Goal: Information Seeking & Learning: Learn about a topic

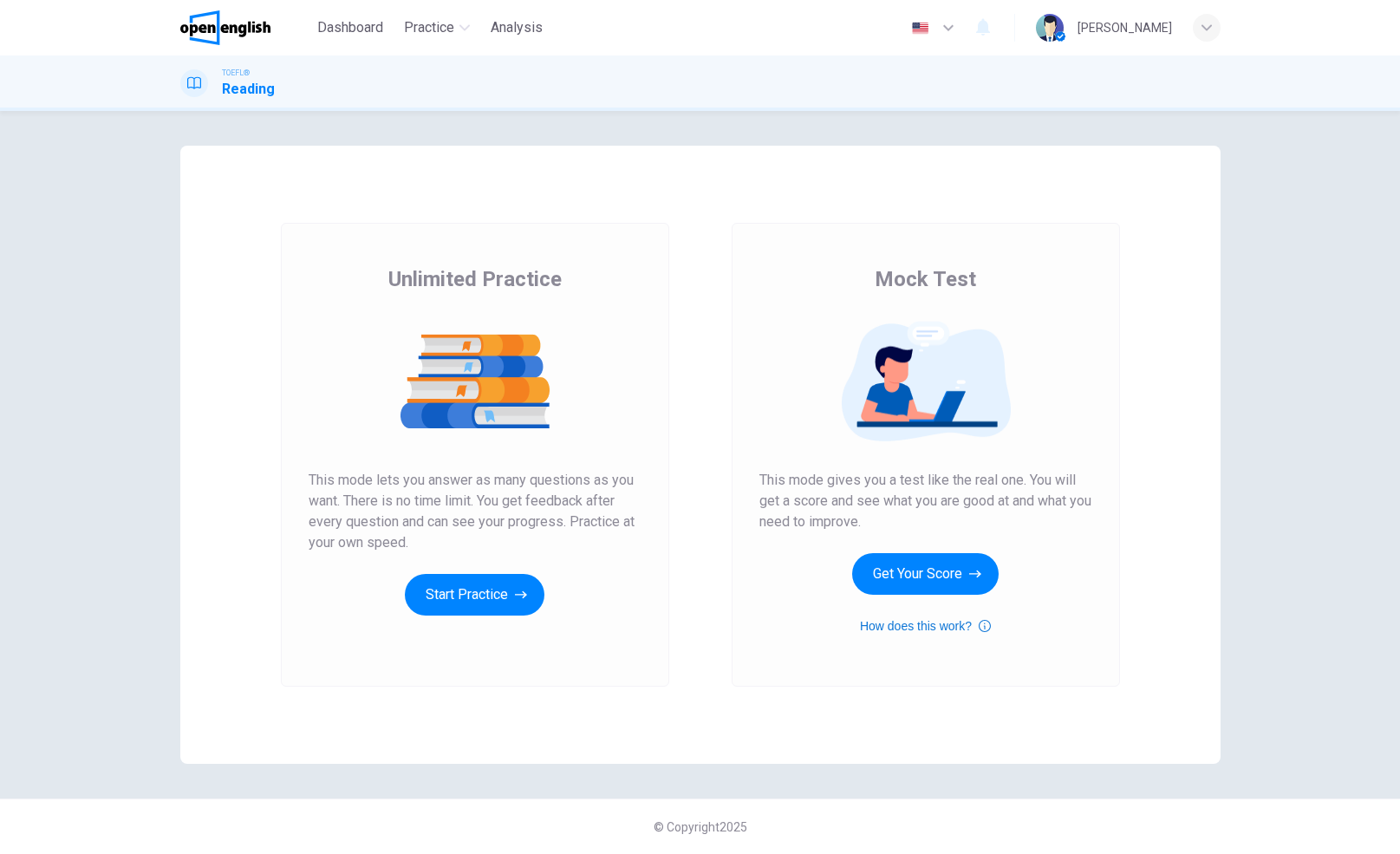
click at [970, 623] on button "How does this work?" at bounding box center [925, 625] width 131 height 21
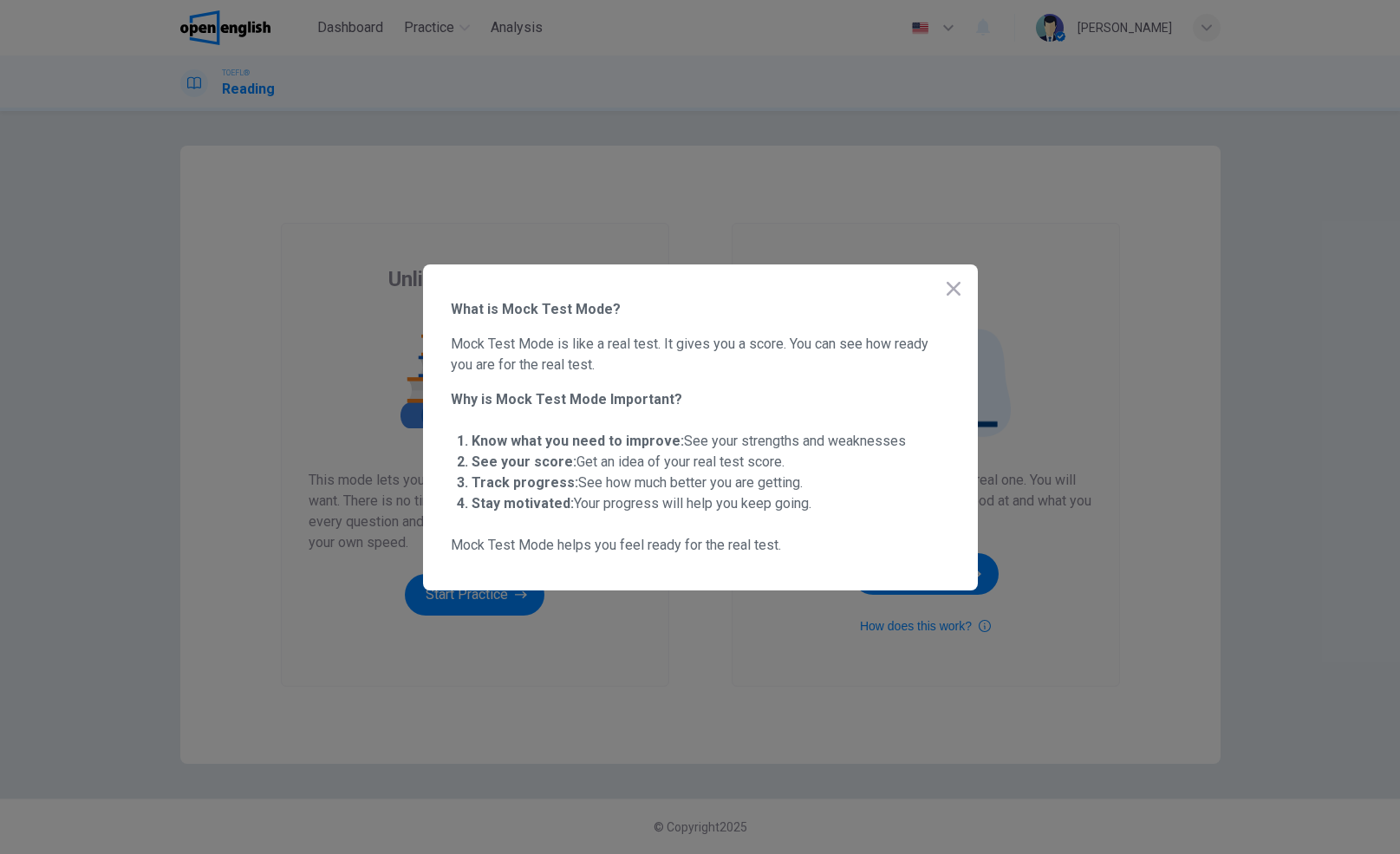
click at [896, 359] on span "Mock Test Mode is like a real test. It gives you a score. You can see how ready…" at bounding box center [700, 354] width 499 height 42
click at [945, 286] on icon "button" at bounding box center [953, 288] width 21 height 21
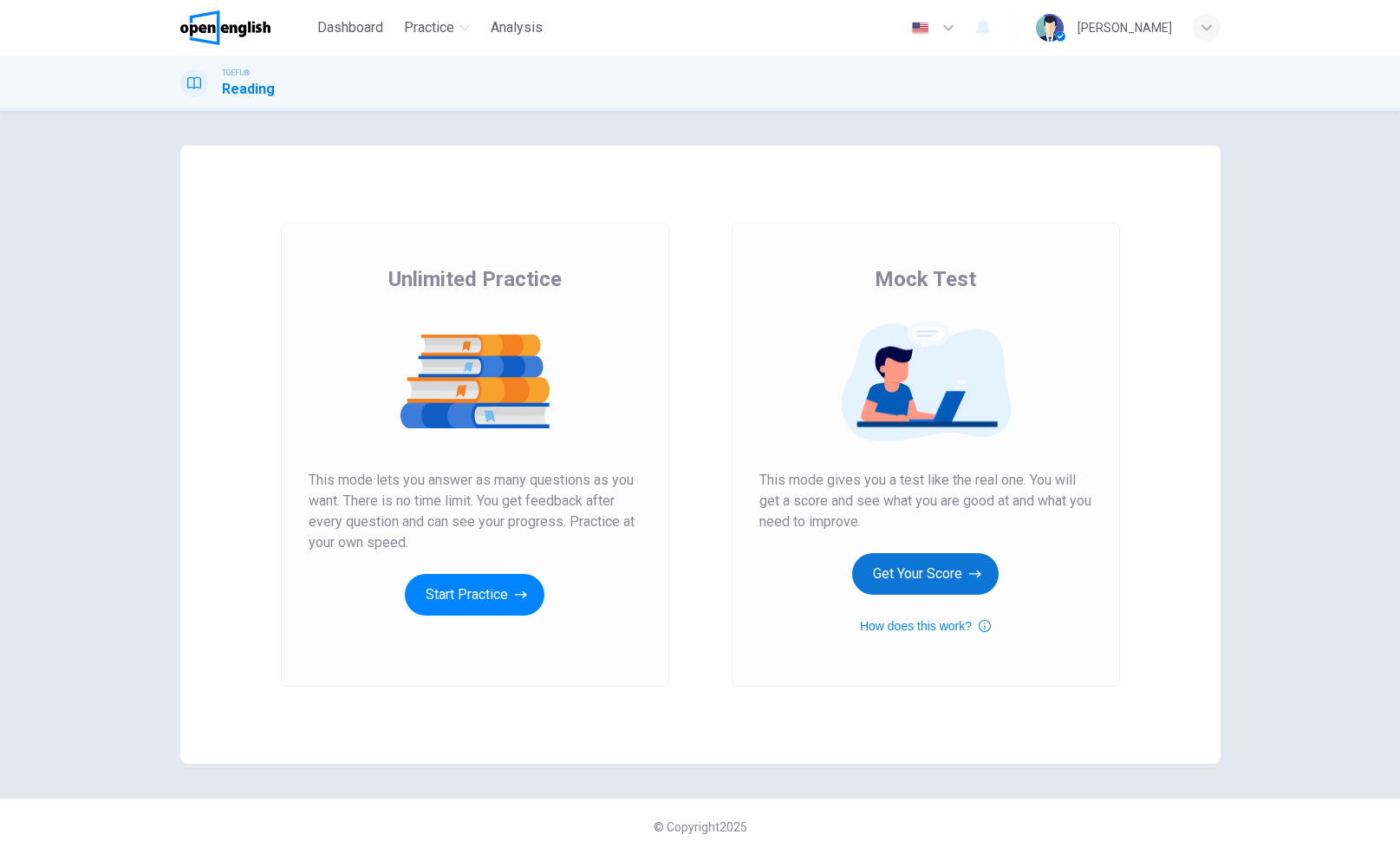
click at [897, 565] on button "Get Your Score" at bounding box center [926, 574] width 146 height 42
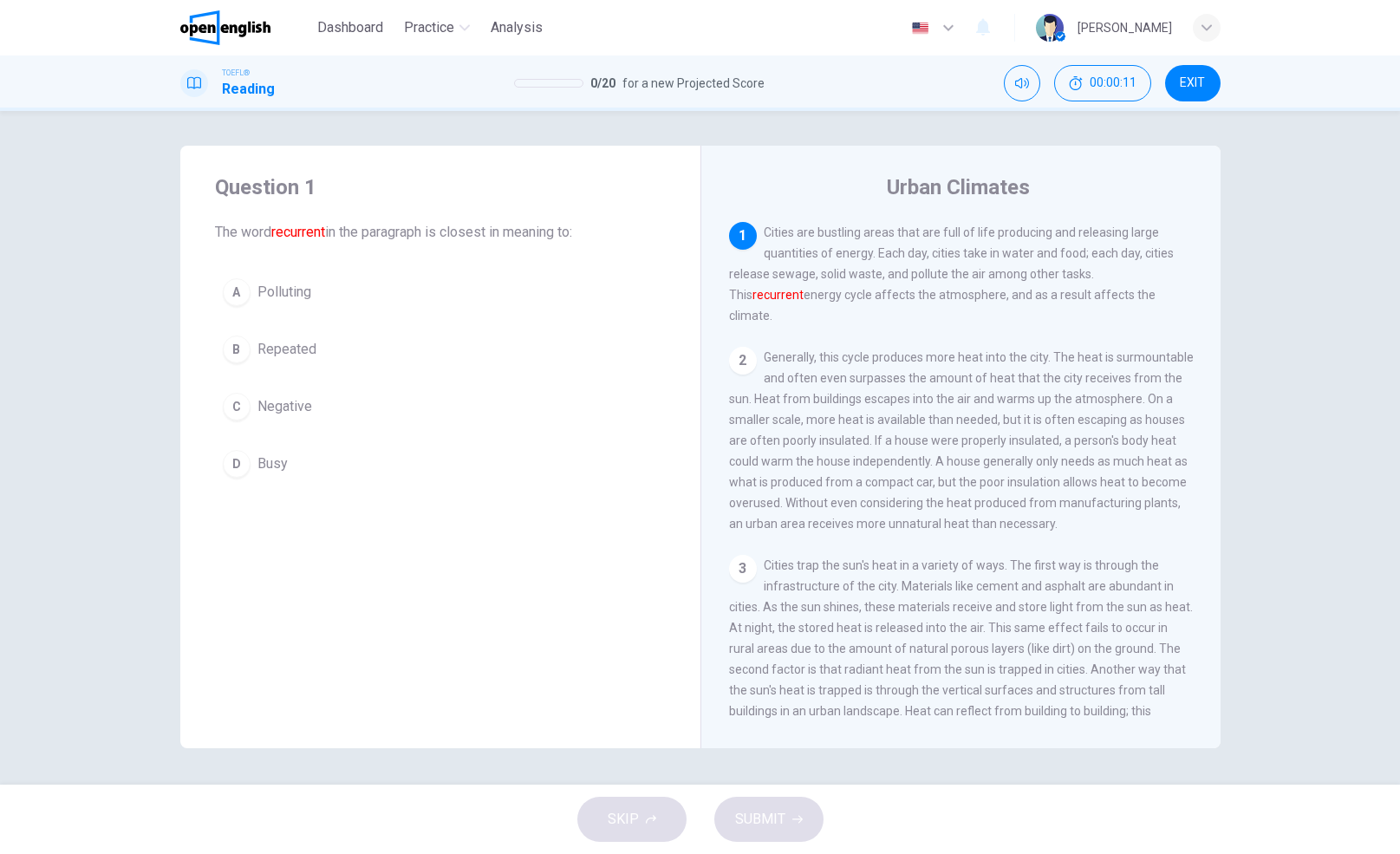
click at [278, 350] on span "Repeated" at bounding box center [287, 349] width 59 height 21
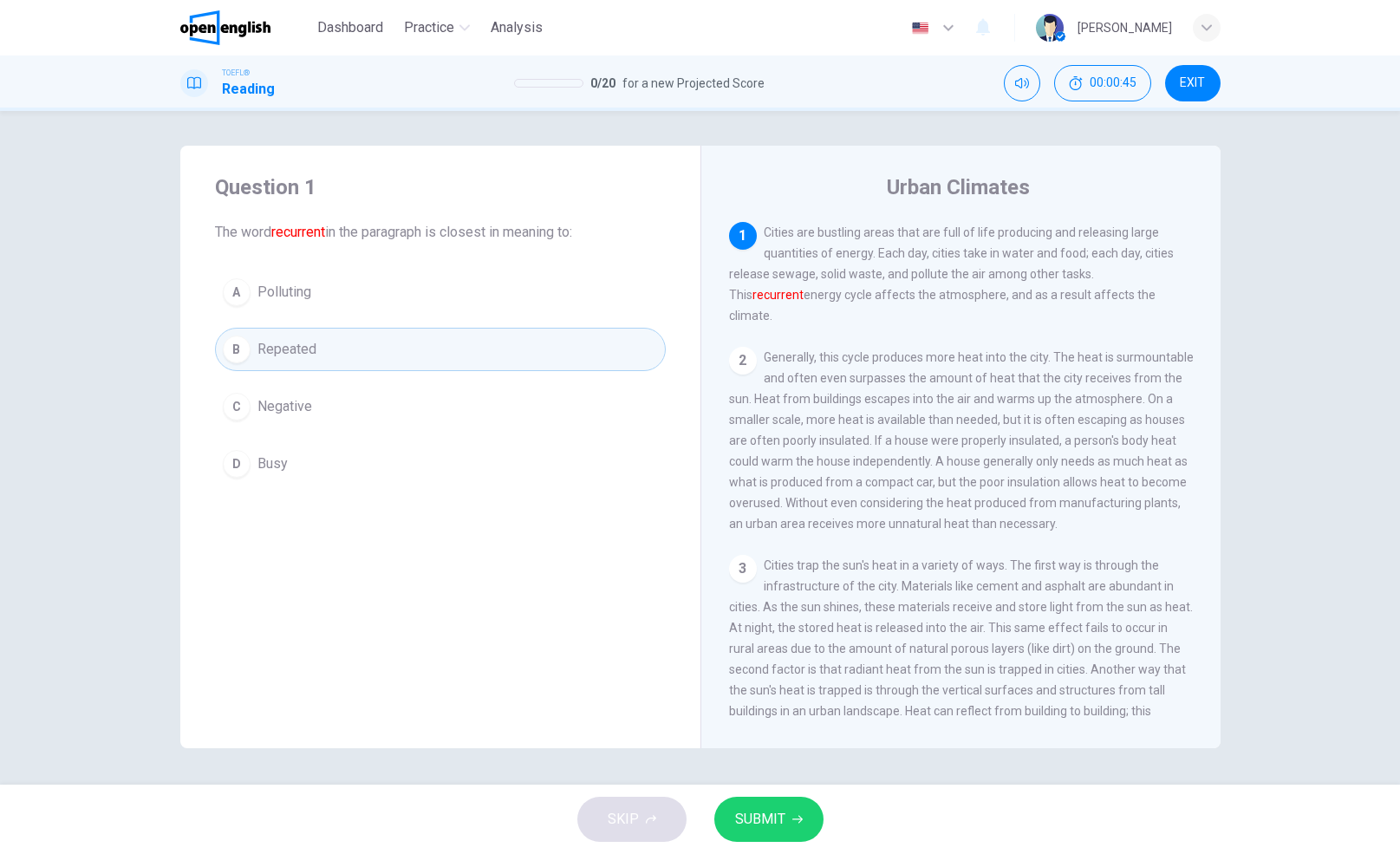
click at [783, 815] on span "SUBMIT" at bounding box center [760, 819] width 51 height 24
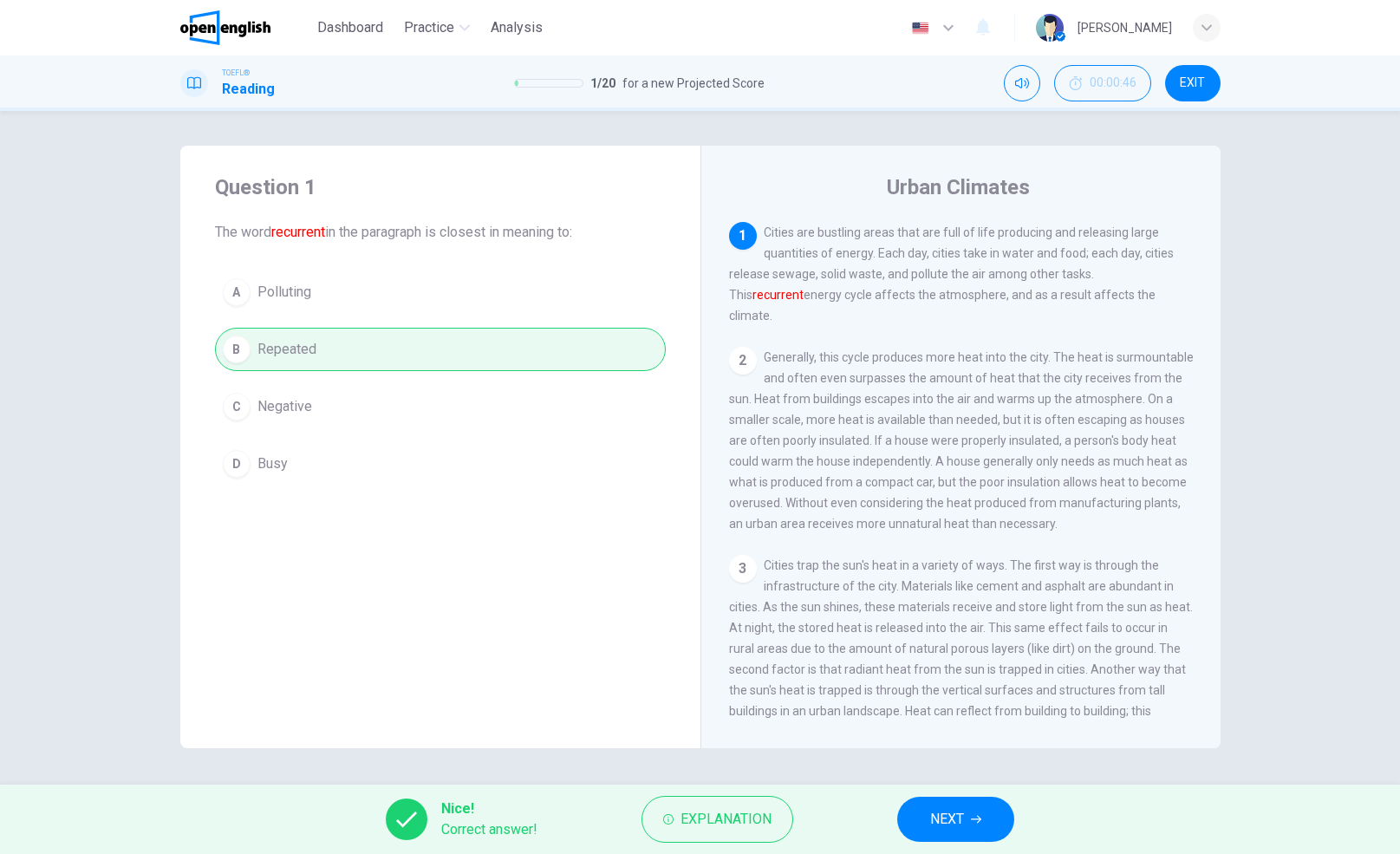
click at [953, 813] on span "NEXT" at bounding box center [946, 819] width 33 height 24
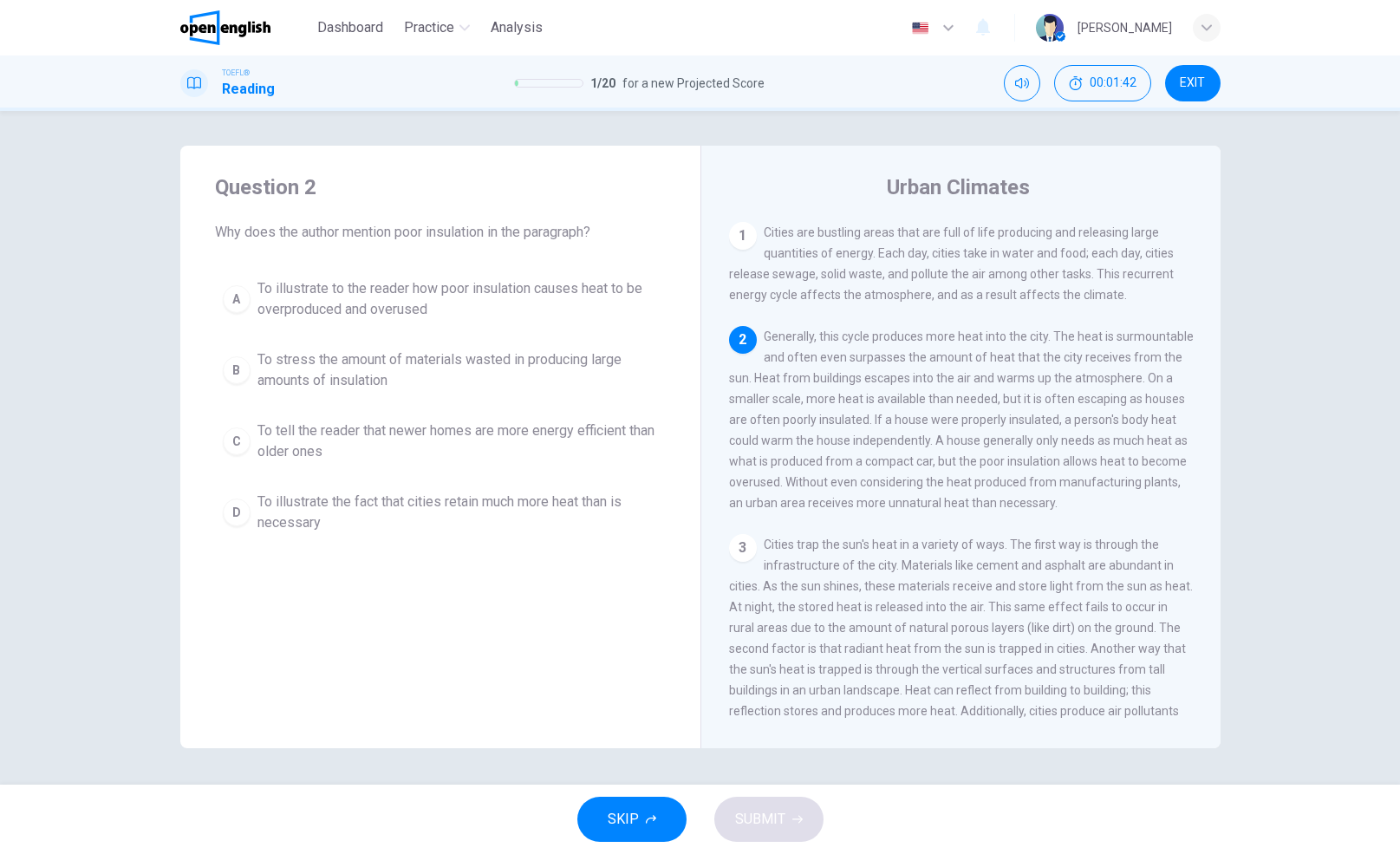
click at [816, 361] on span "Generally, this cycle produces more heat into the city. The heat is surmountabl…" at bounding box center [961, 418] width 465 height 180
drag, startPoint x: 823, startPoint y: 361, endPoint x: 885, endPoint y: 361, distance: 62.0
click at [885, 361] on span "Generally, this cycle produces more heat into the city. The heat is surmountabl…" at bounding box center [961, 418] width 465 height 180
drag, startPoint x: 918, startPoint y: 359, endPoint x: 999, endPoint y: 387, distance: 85.7
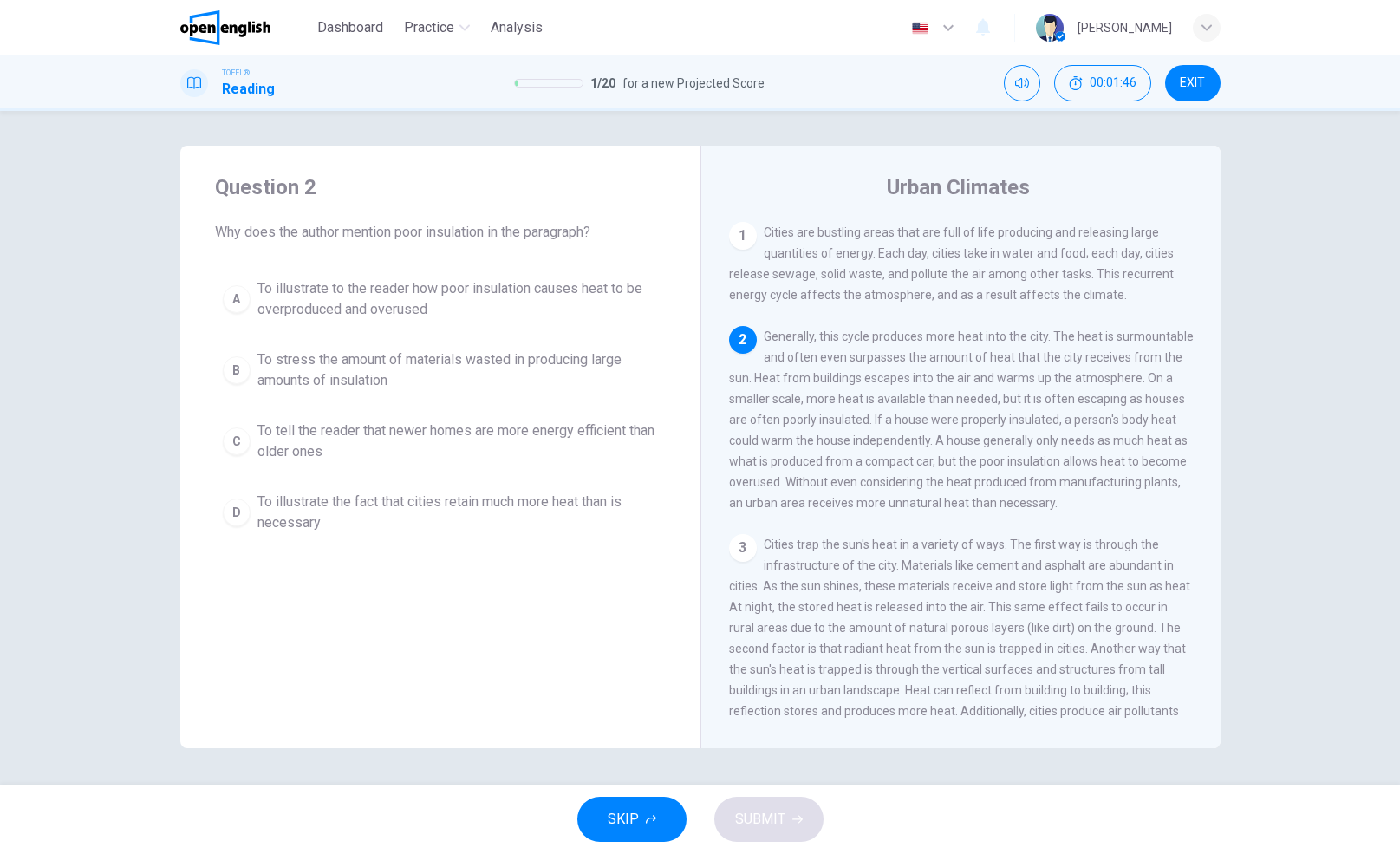
click at [999, 387] on span "Generally, this cycle produces more heat into the city. The heat is surmountabl…" at bounding box center [961, 418] width 465 height 180
click at [371, 296] on span "To illustrate to the reader how poor insulation causes heat to be overproduced …" at bounding box center [457, 299] width 400 height 42
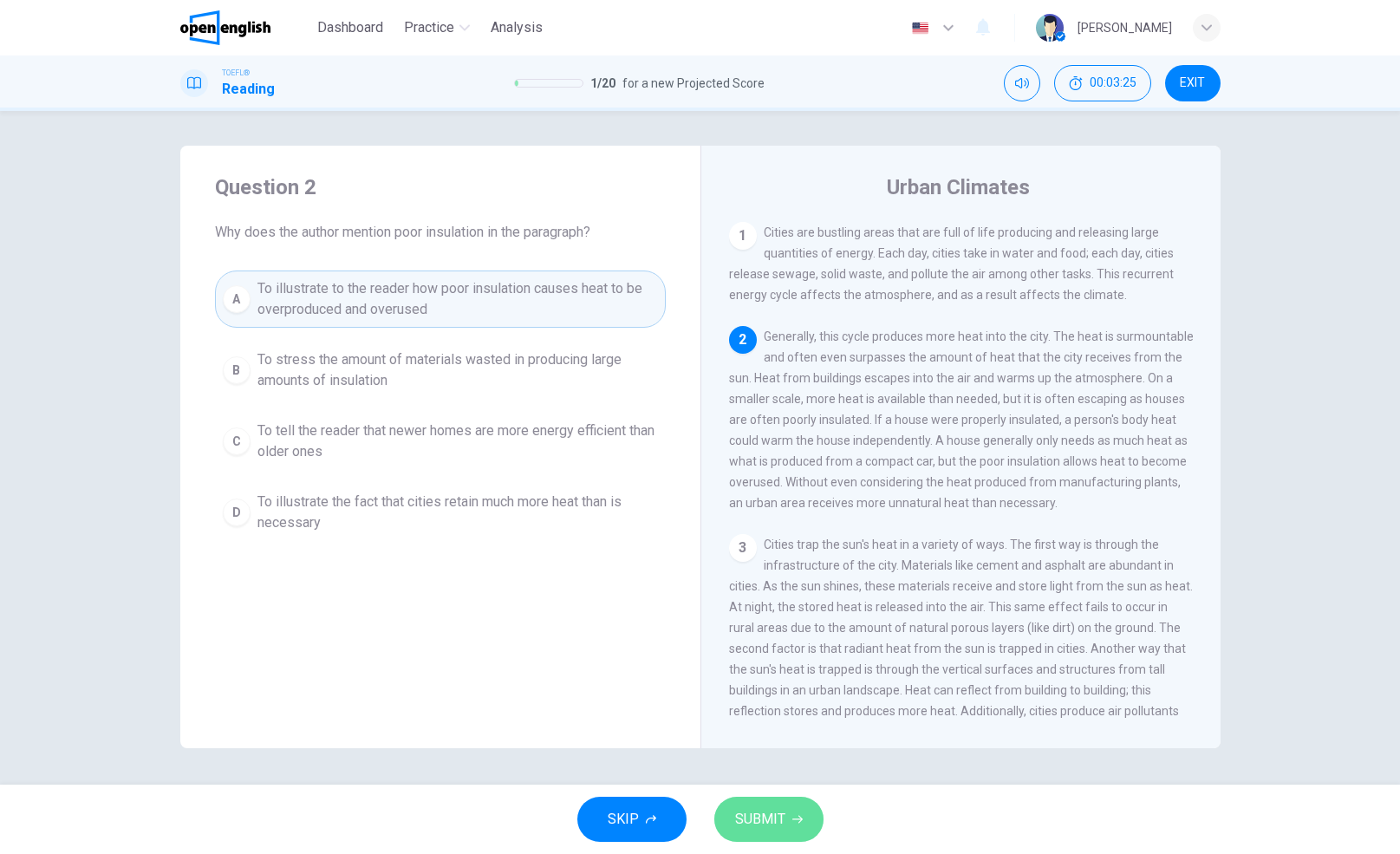
click at [769, 811] on span "SUBMIT" at bounding box center [760, 819] width 51 height 24
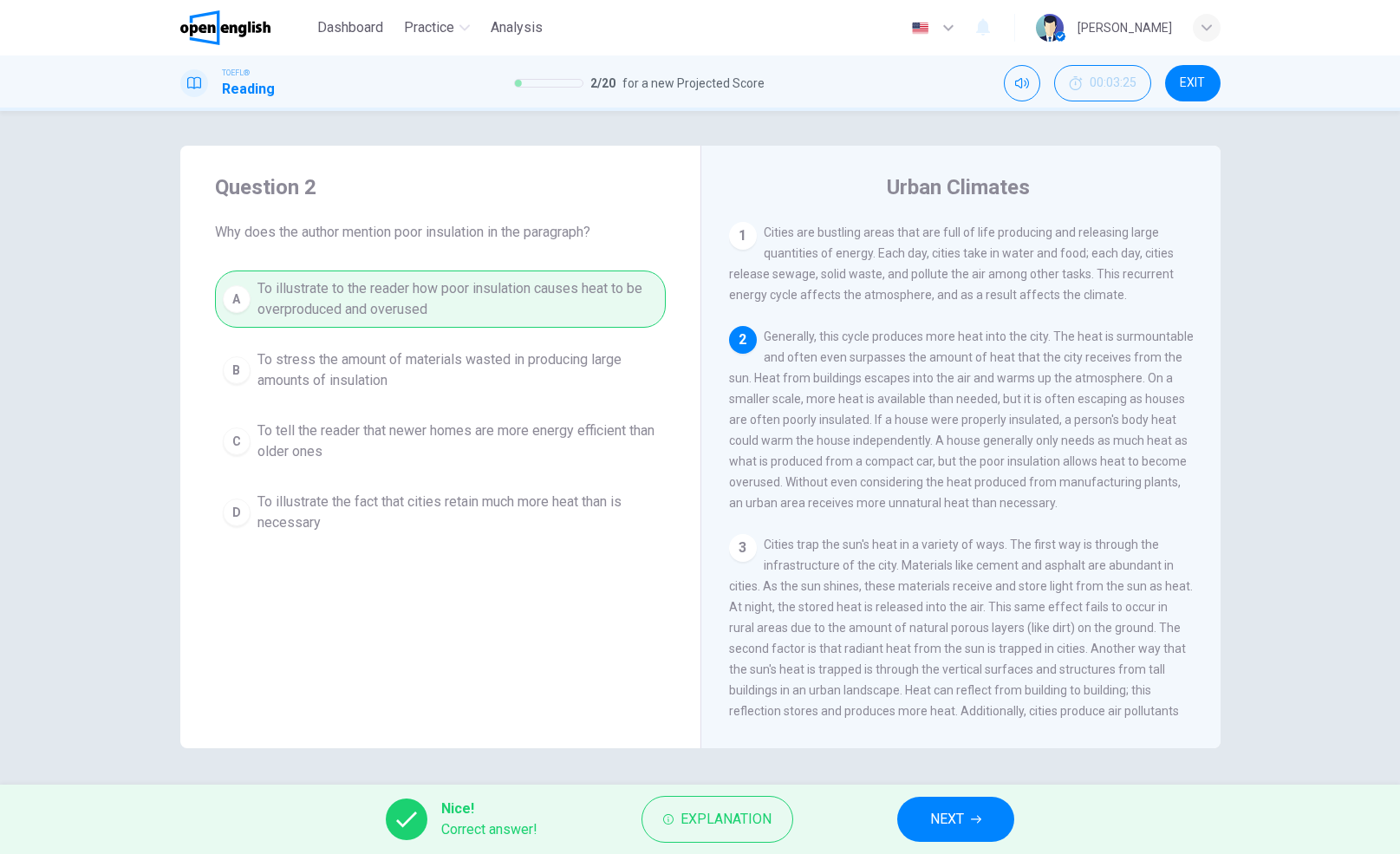
click at [963, 826] on span "NEXT" at bounding box center [946, 819] width 33 height 24
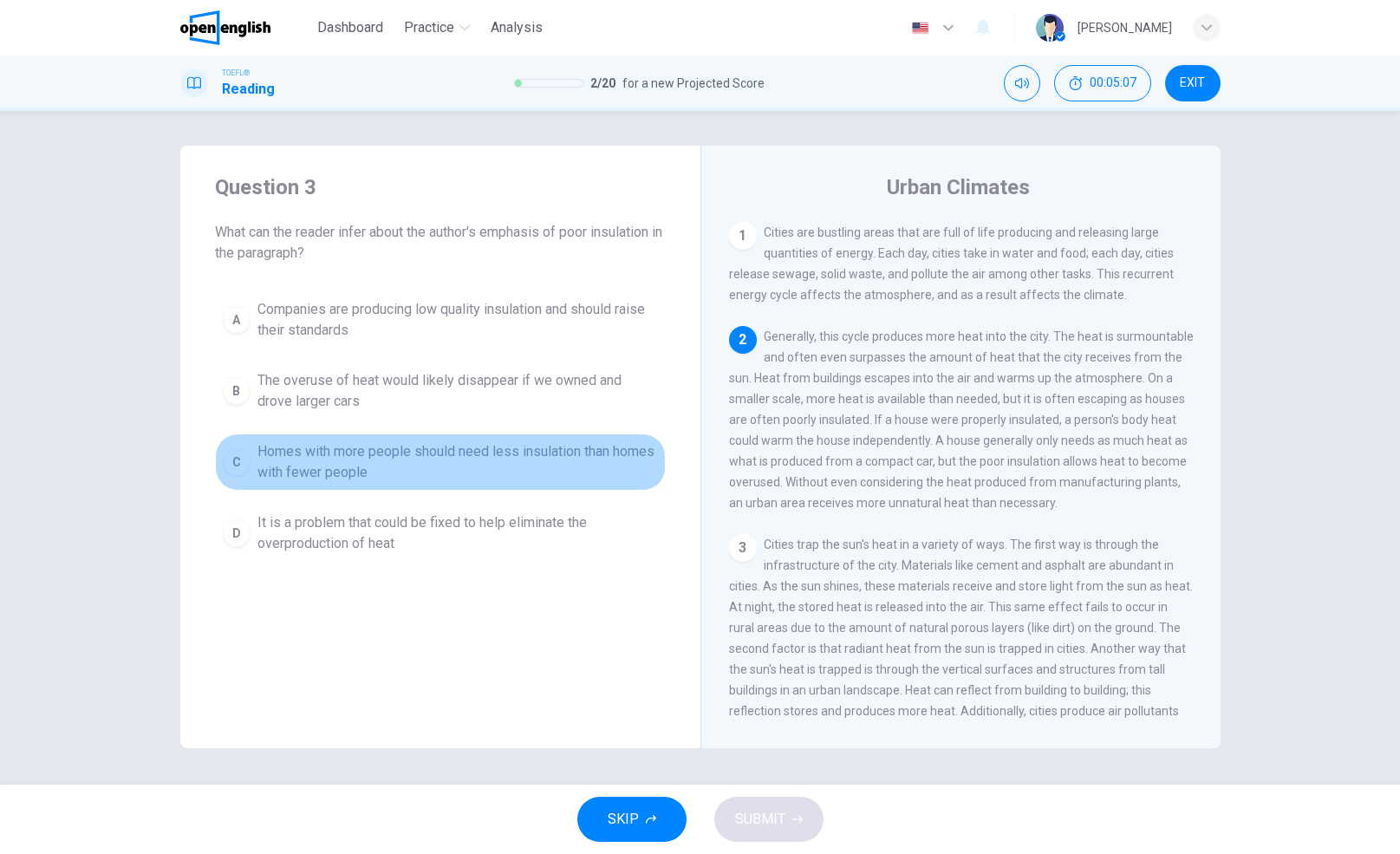
click at [381, 452] on span "Homes with more people should need less insulation than homes with fewer people" at bounding box center [457, 462] width 400 height 42
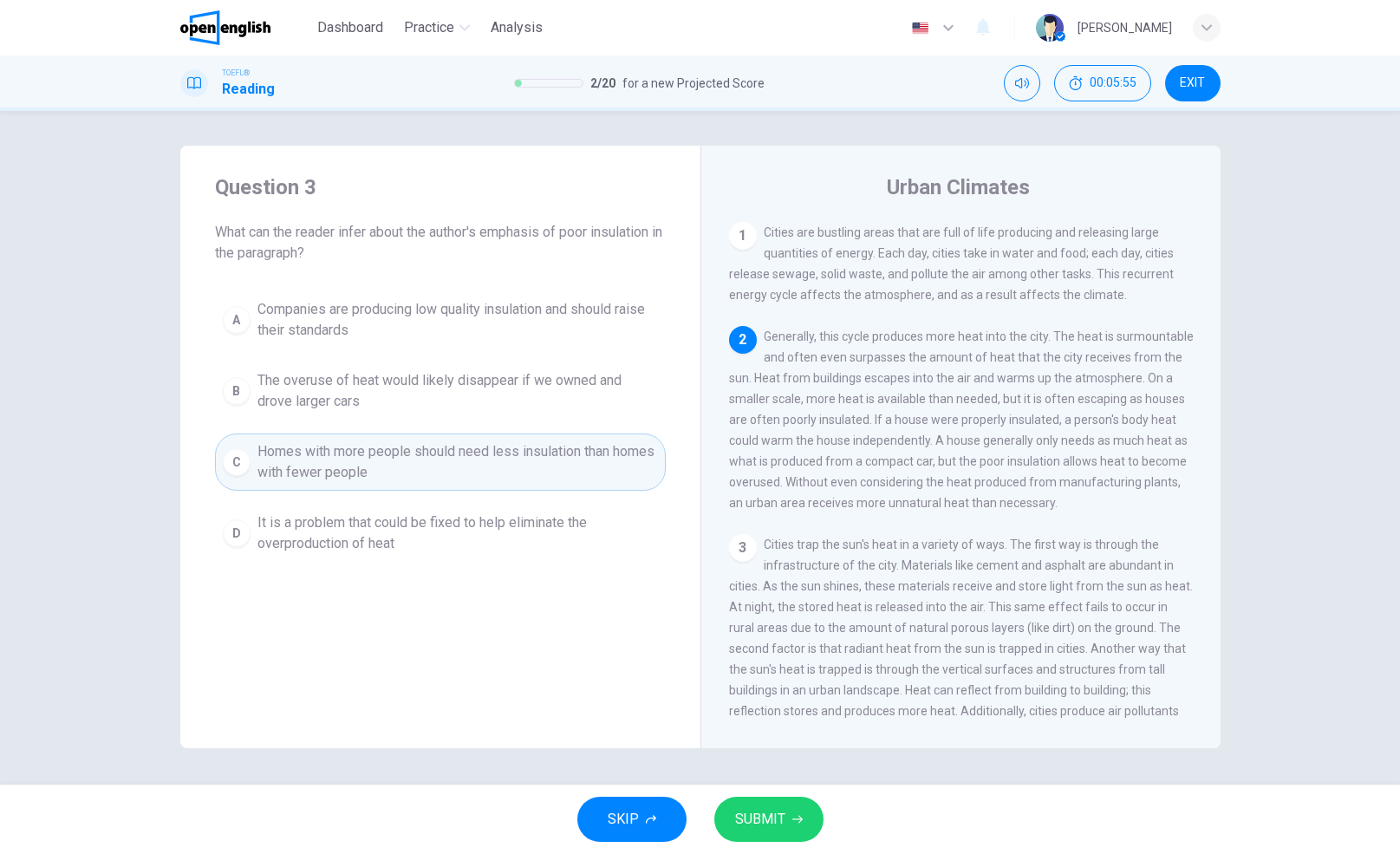
click at [766, 820] on span "SUBMIT" at bounding box center [760, 819] width 51 height 24
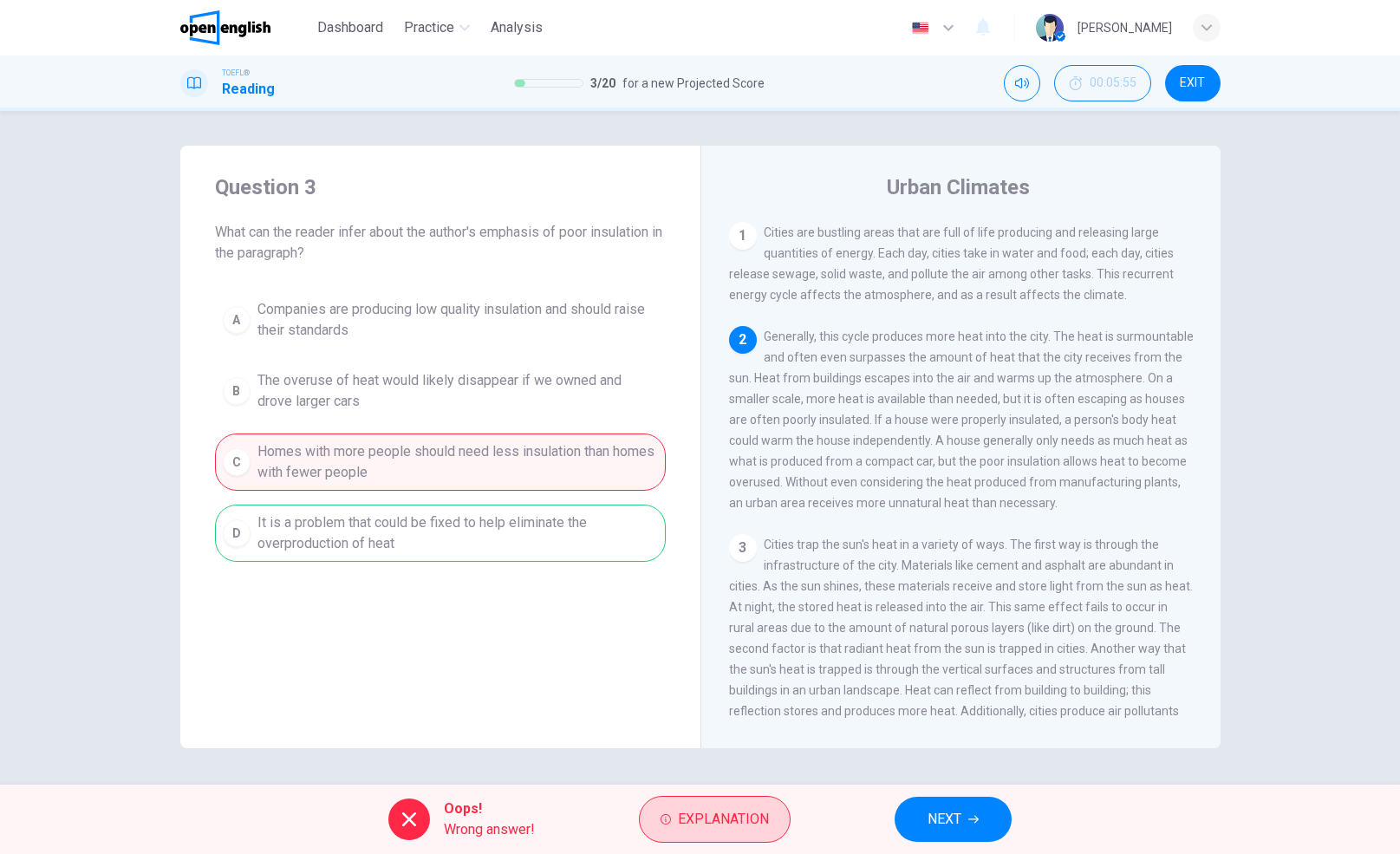
click at [712, 815] on span "Explanation" at bounding box center [723, 819] width 91 height 24
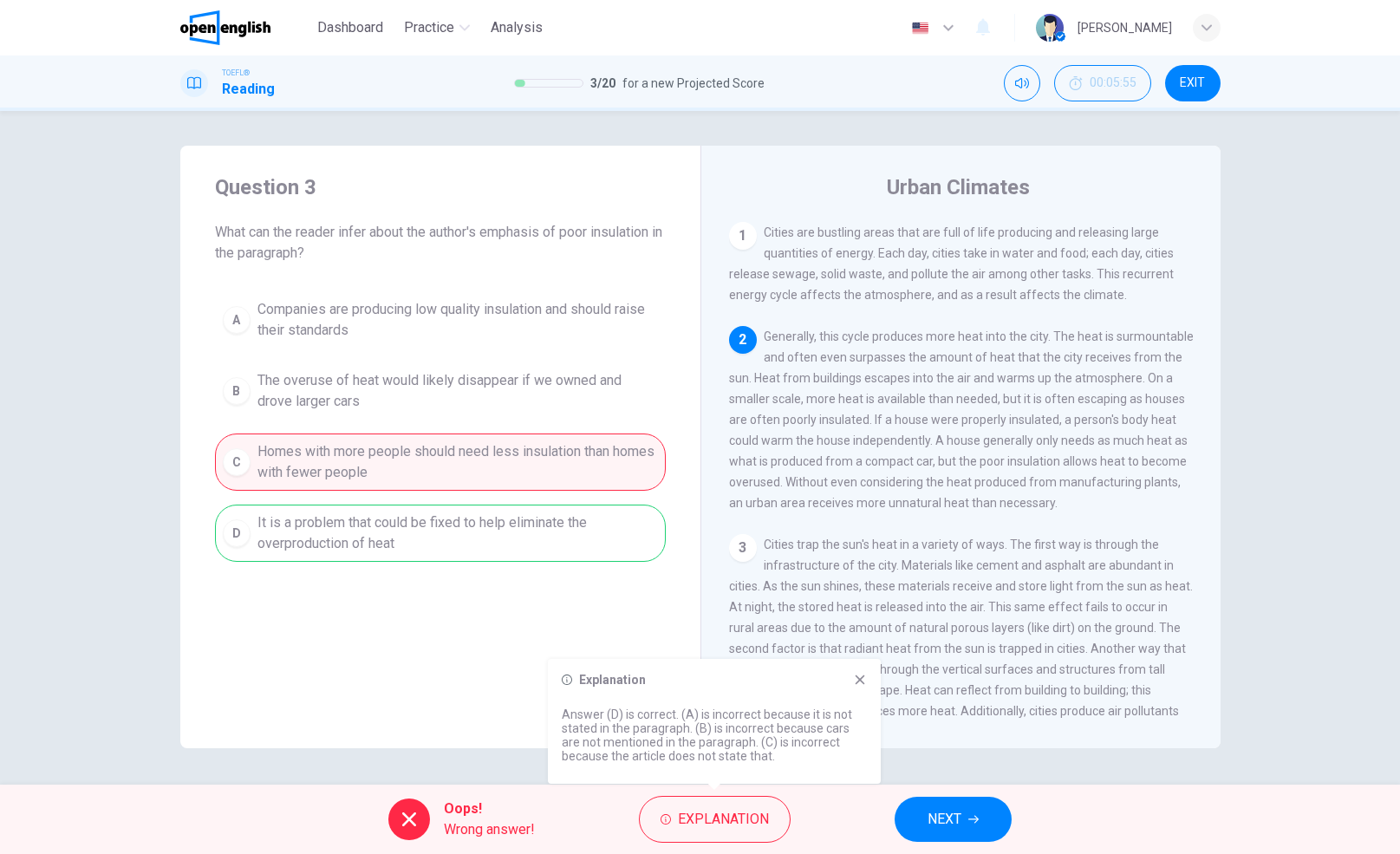
click at [856, 680] on icon at bounding box center [860, 679] width 14 height 14
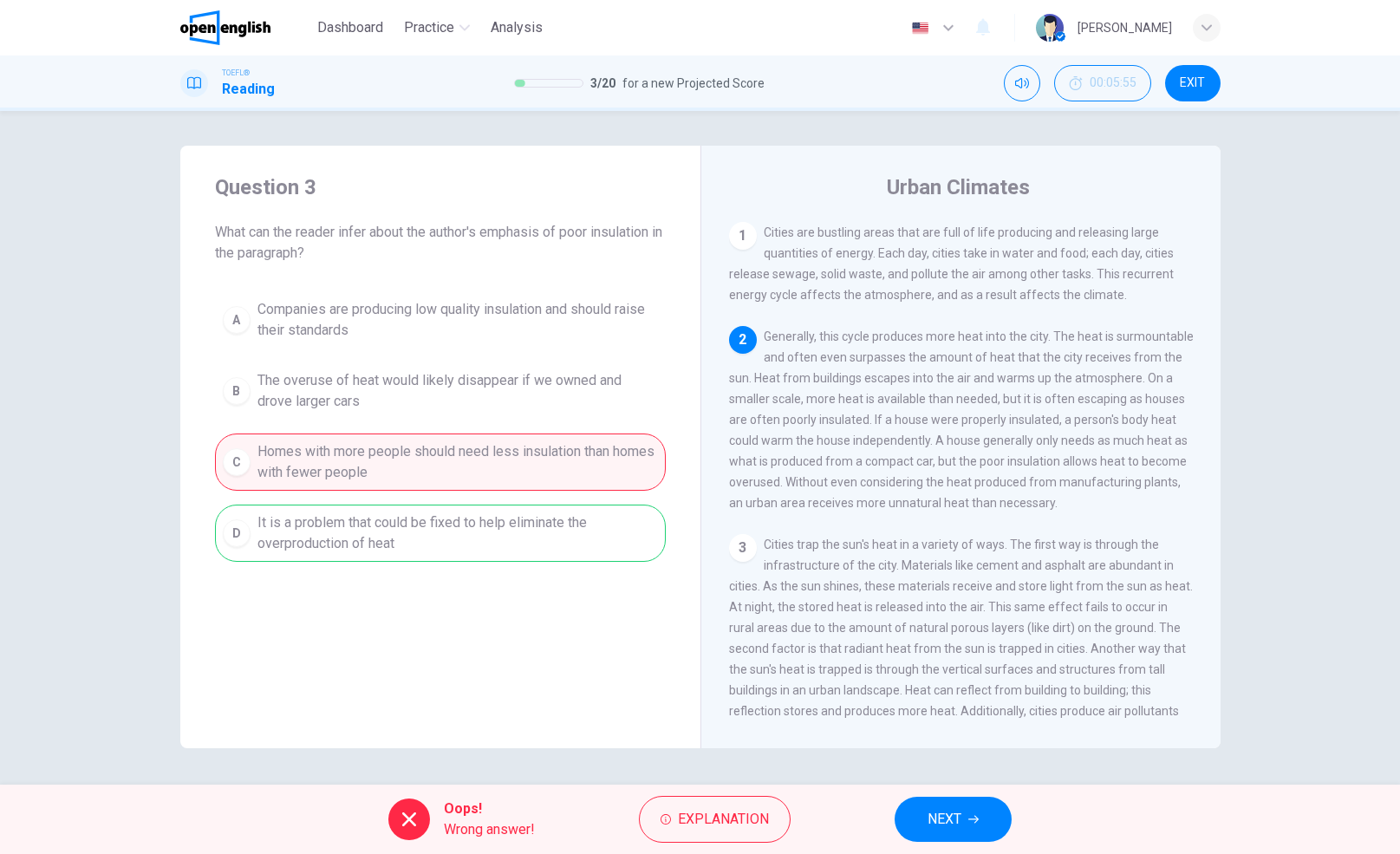
click at [956, 815] on span "NEXT" at bounding box center [944, 819] width 33 height 24
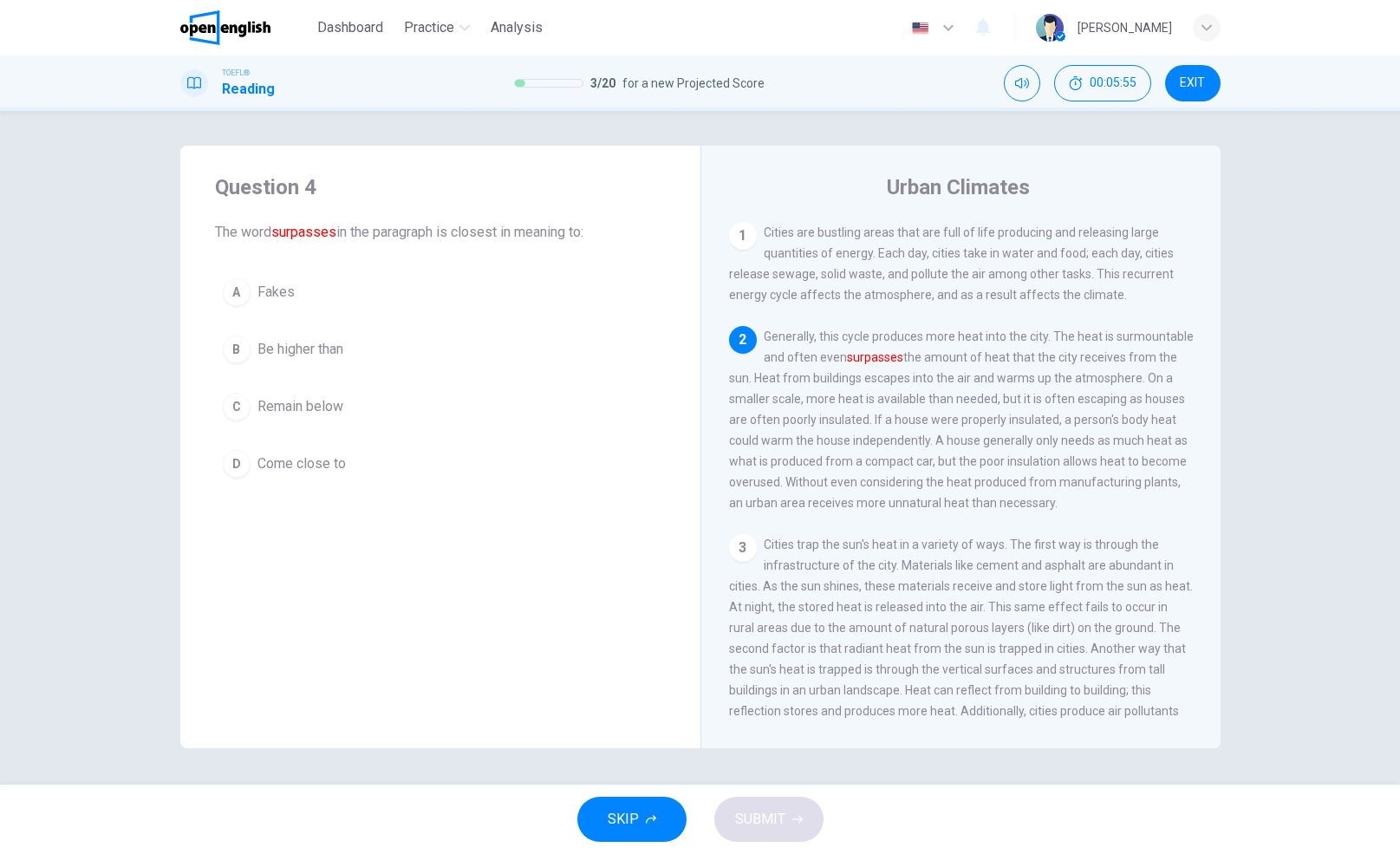
scroll to position [108, 0]
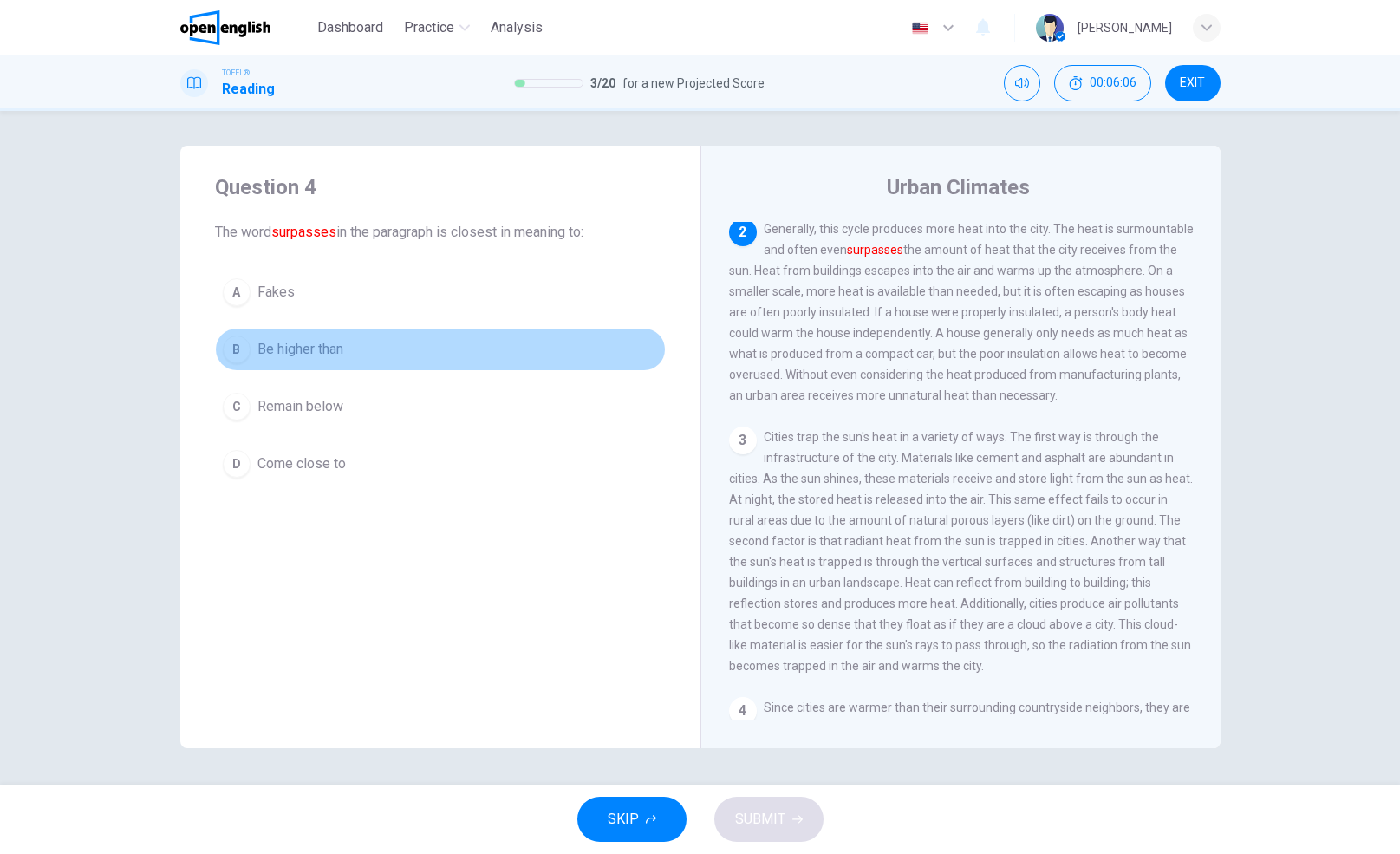
click at [304, 351] on span "Be higher than" at bounding box center [300, 349] width 86 height 21
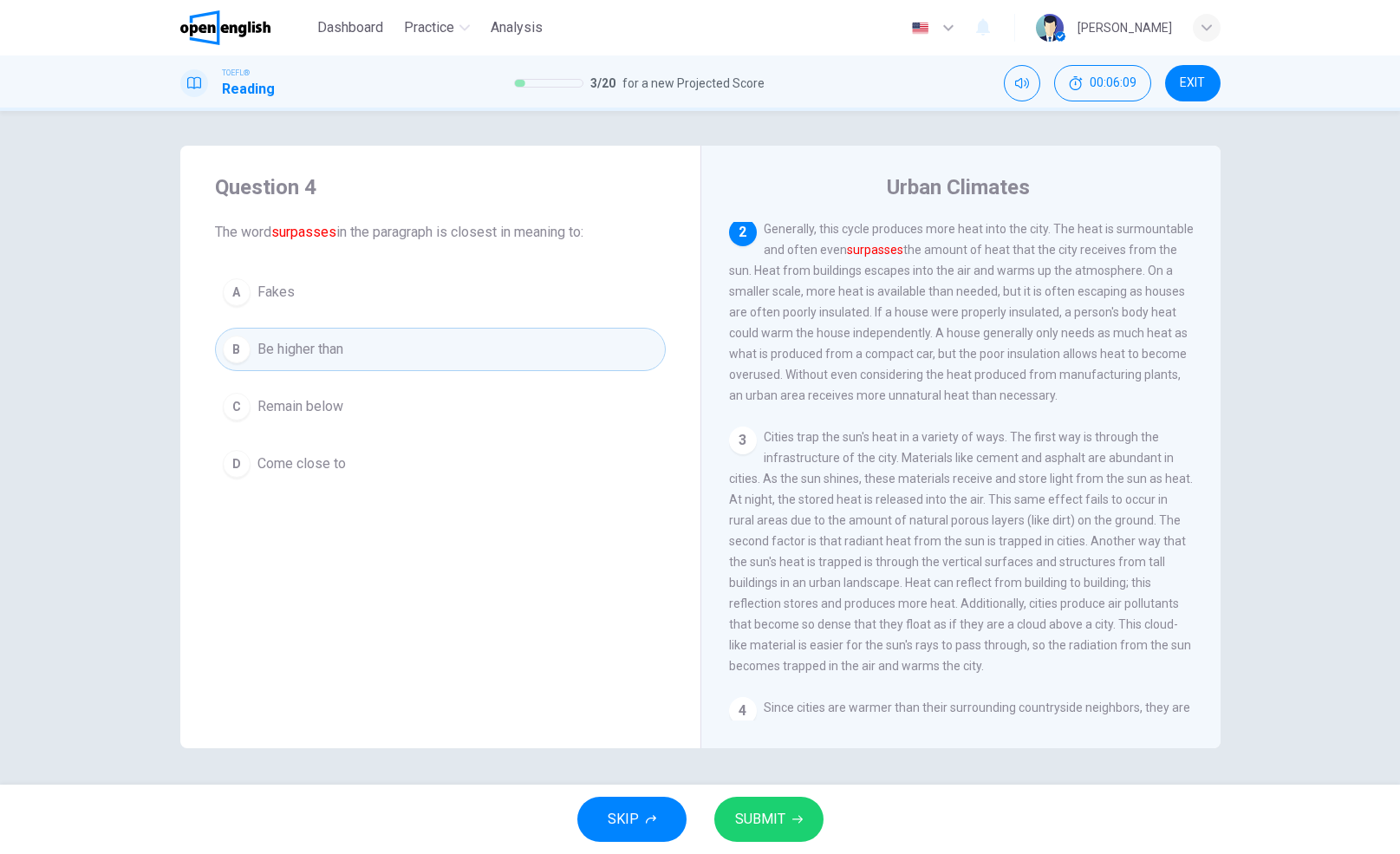
click at [766, 809] on span "SUBMIT" at bounding box center [760, 819] width 51 height 24
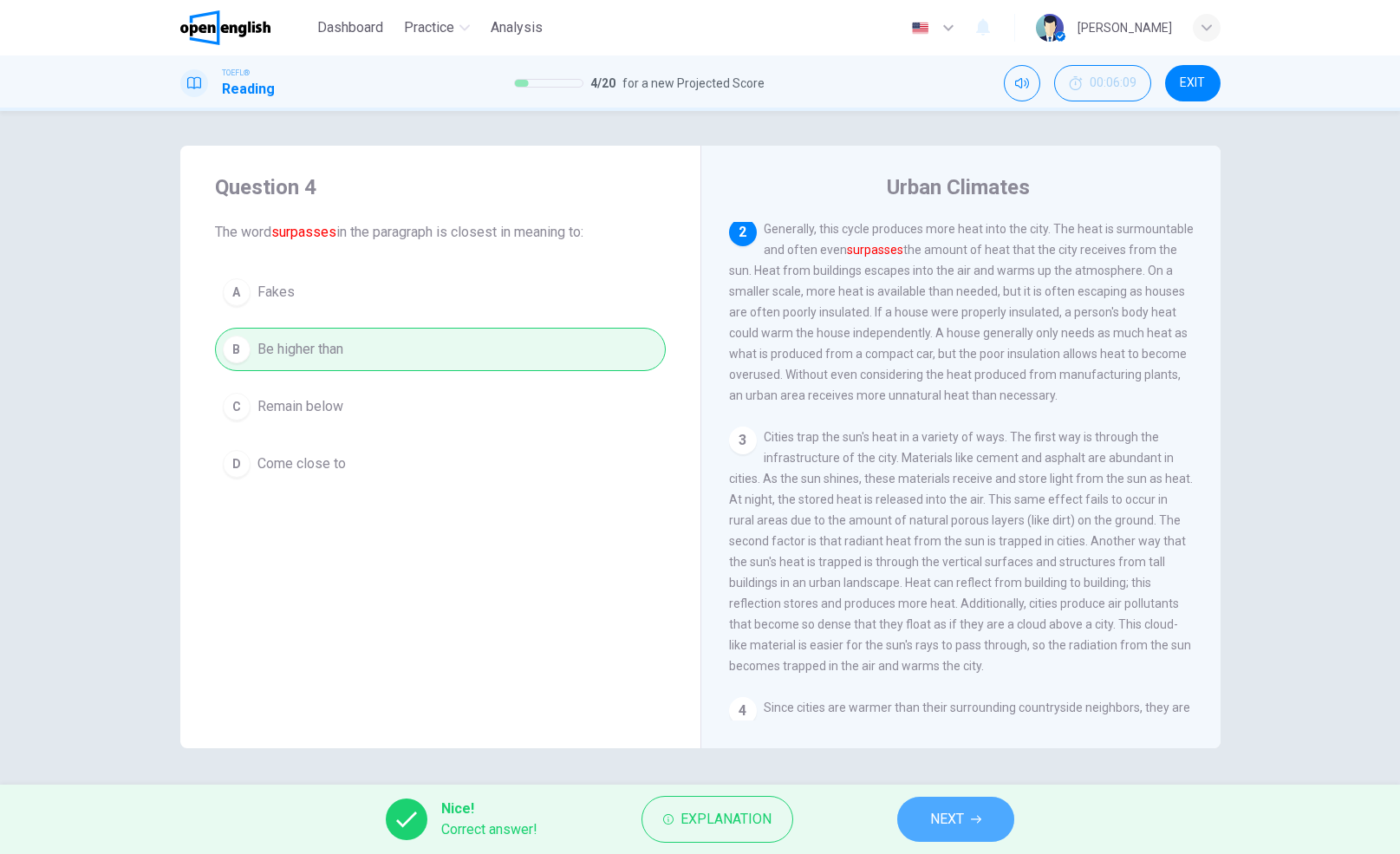
click at [971, 827] on button "NEXT" at bounding box center [954, 819] width 117 height 45
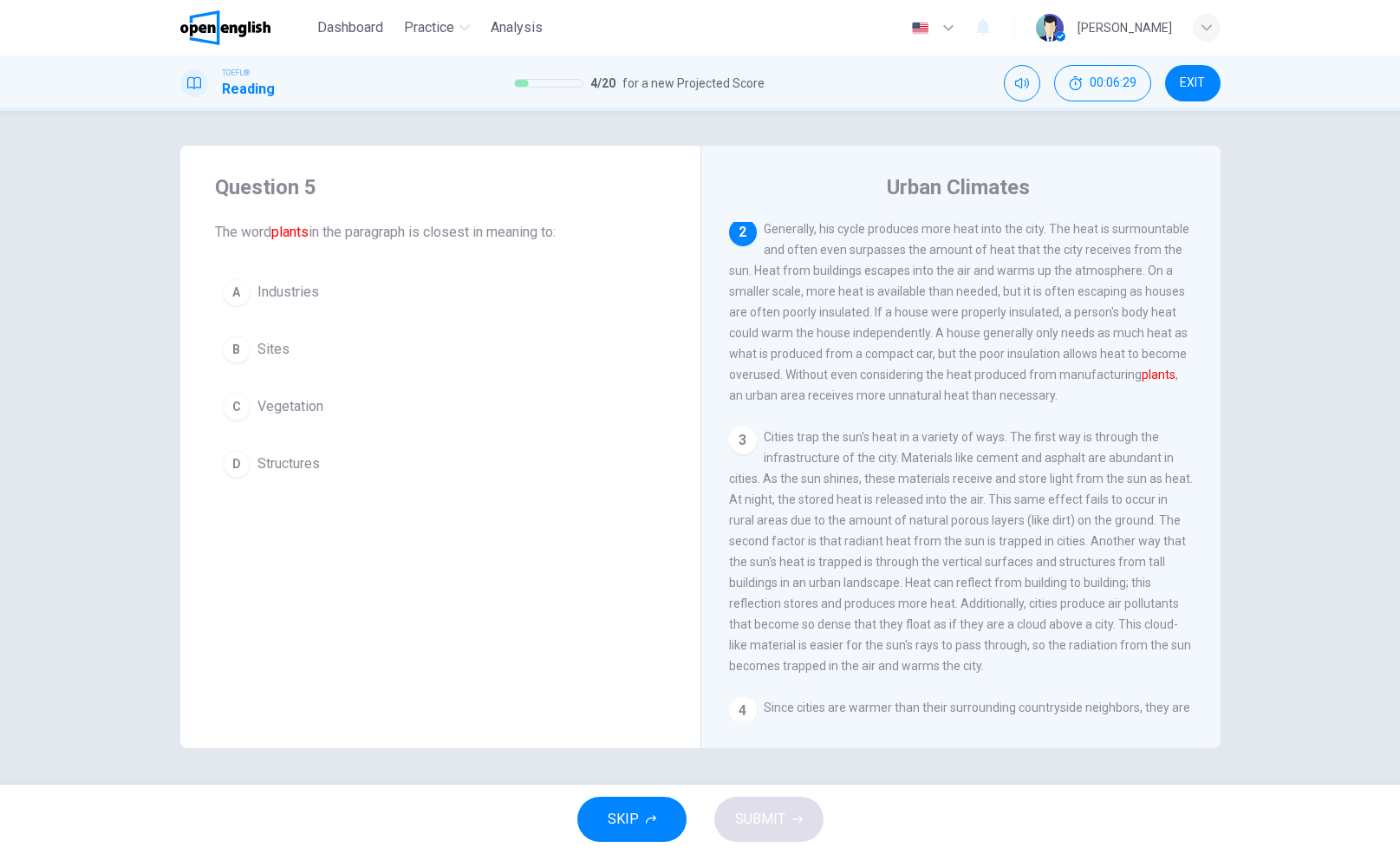
click at [267, 288] on span "Industries" at bounding box center [288, 292] width 61 height 21
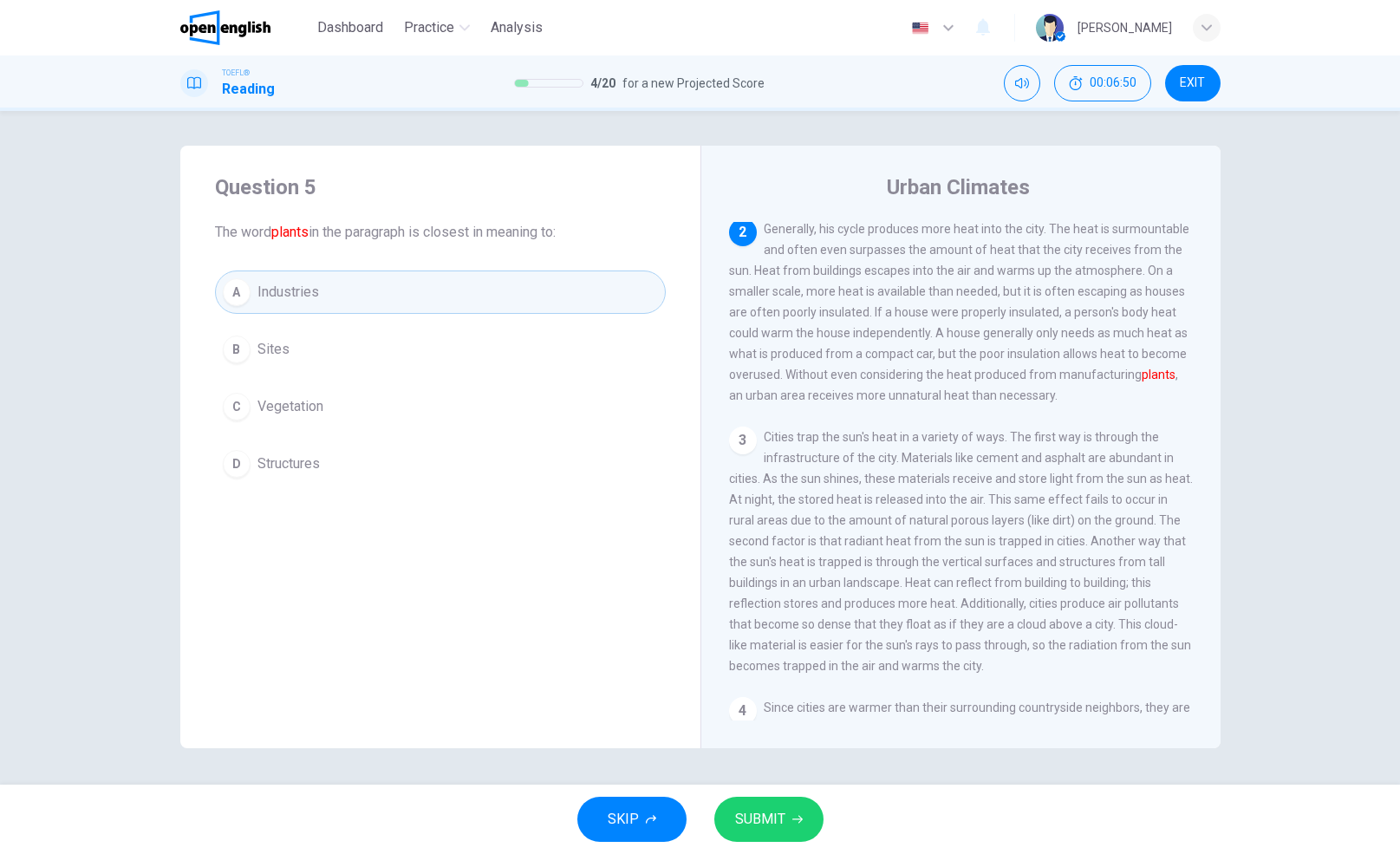
click at [769, 816] on span "SUBMIT" at bounding box center [760, 819] width 51 height 24
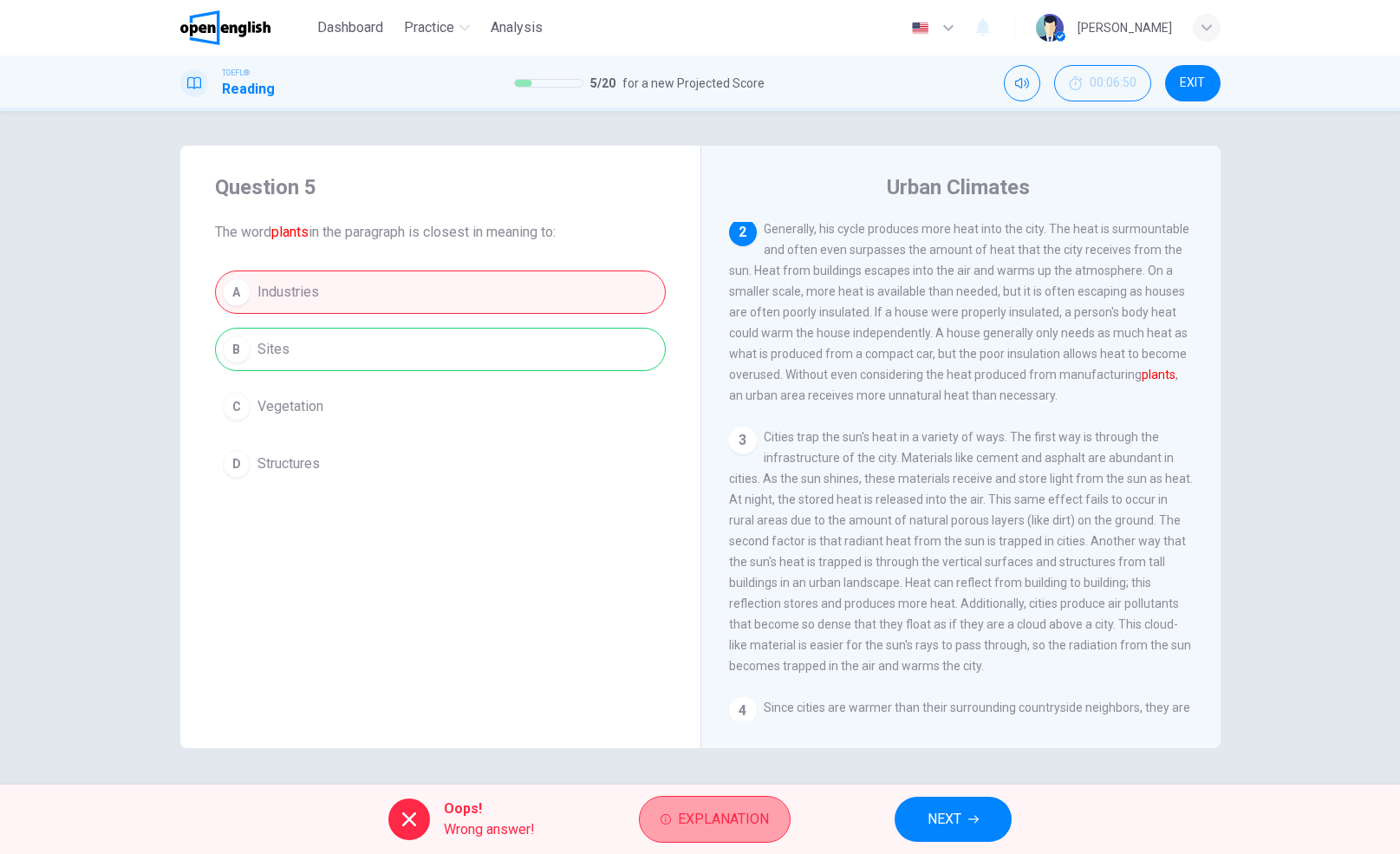
click at [717, 821] on span "Explanation" at bounding box center [723, 819] width 91 height 24
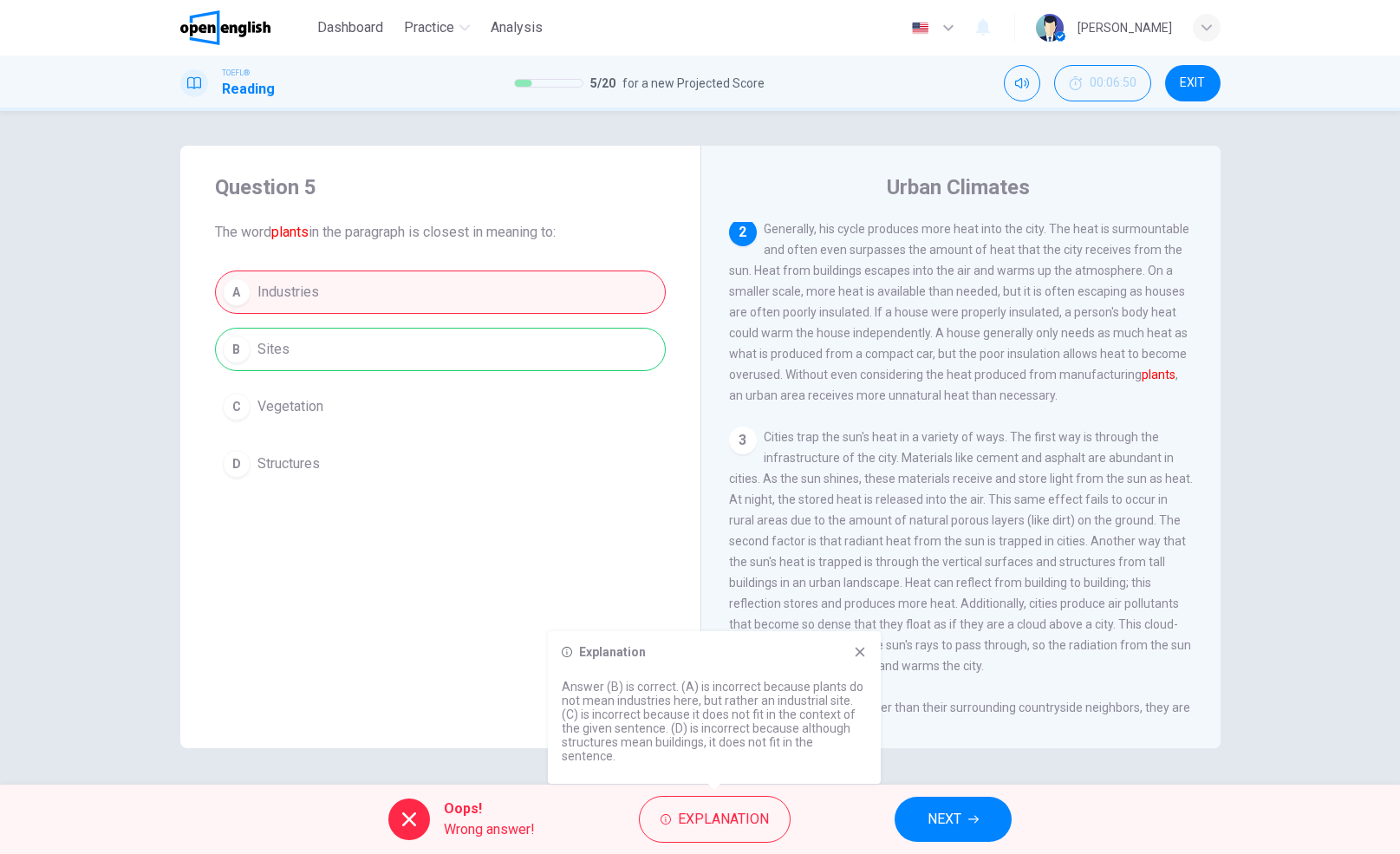
click at [966, 811] on button "NEXT" at bounding box center [953, 819] width 117 height 45
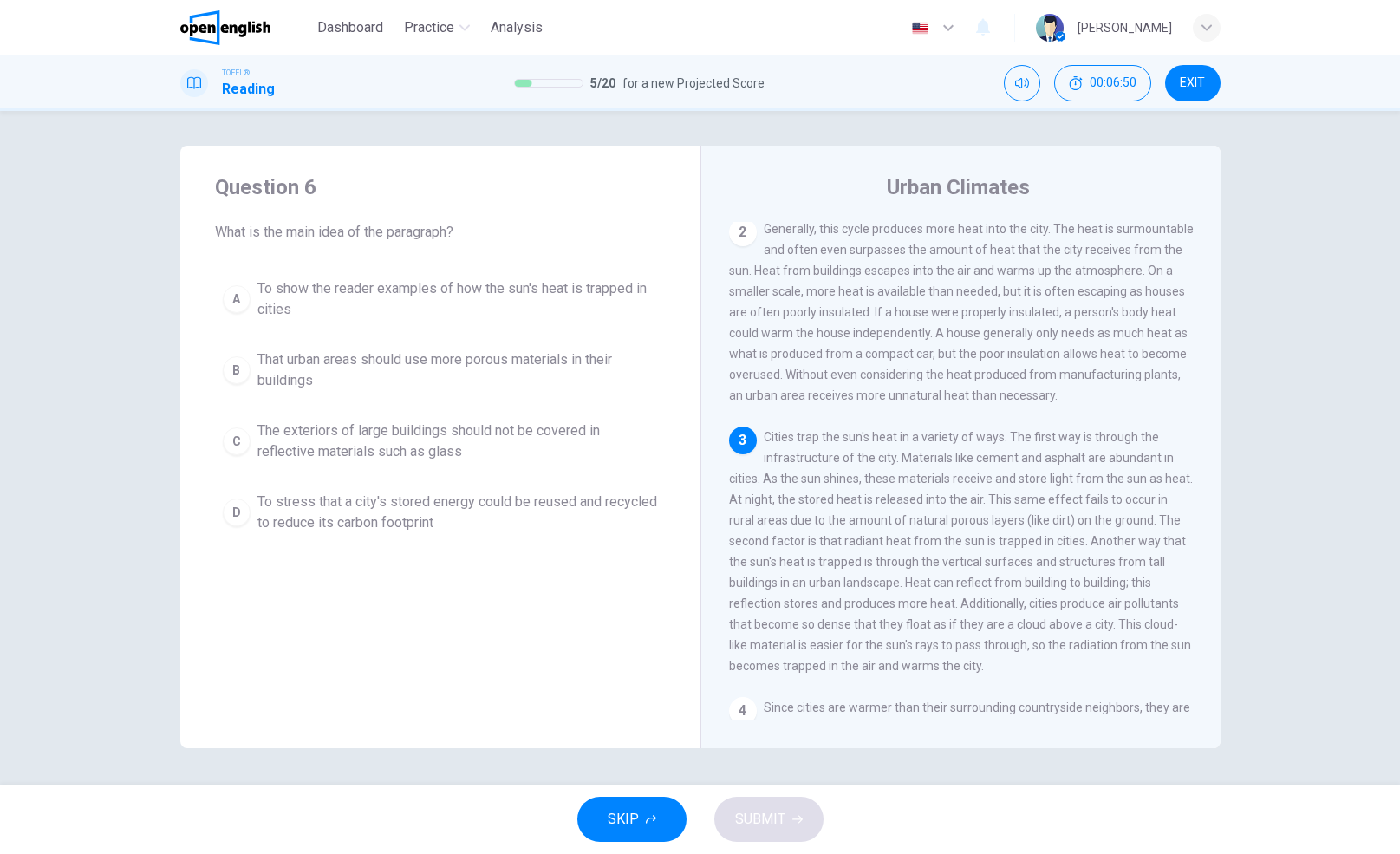
scroll to position [258, 0]
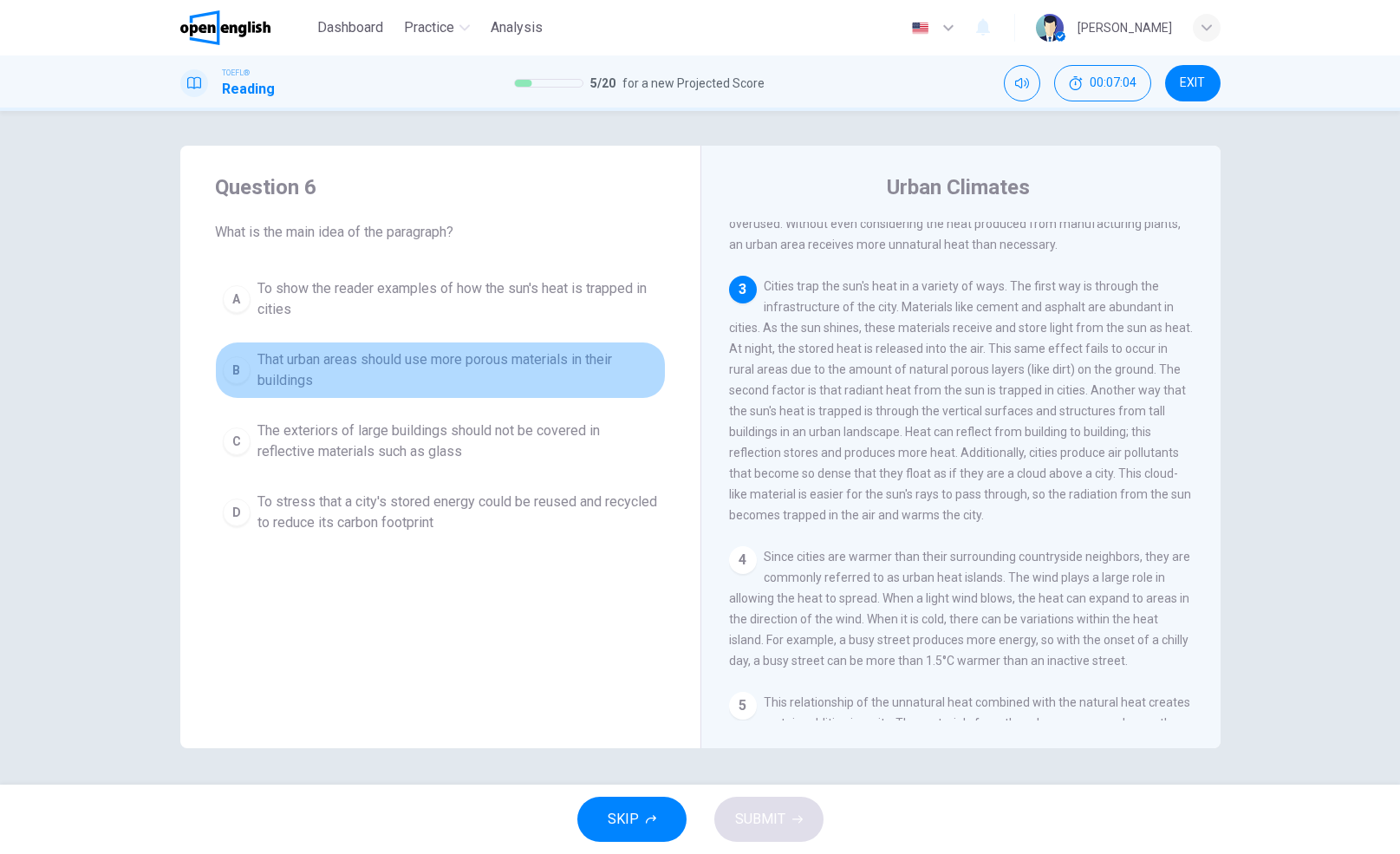
drag, startPoint x: 484, startPoint y: 358, endPoint x: 512, endPoint y: 360, distance: 28.1
click at [512, 360] on span "That urban areas should use more porous materials in their buildings" at bounding box center [457, 370] width 400 height 42
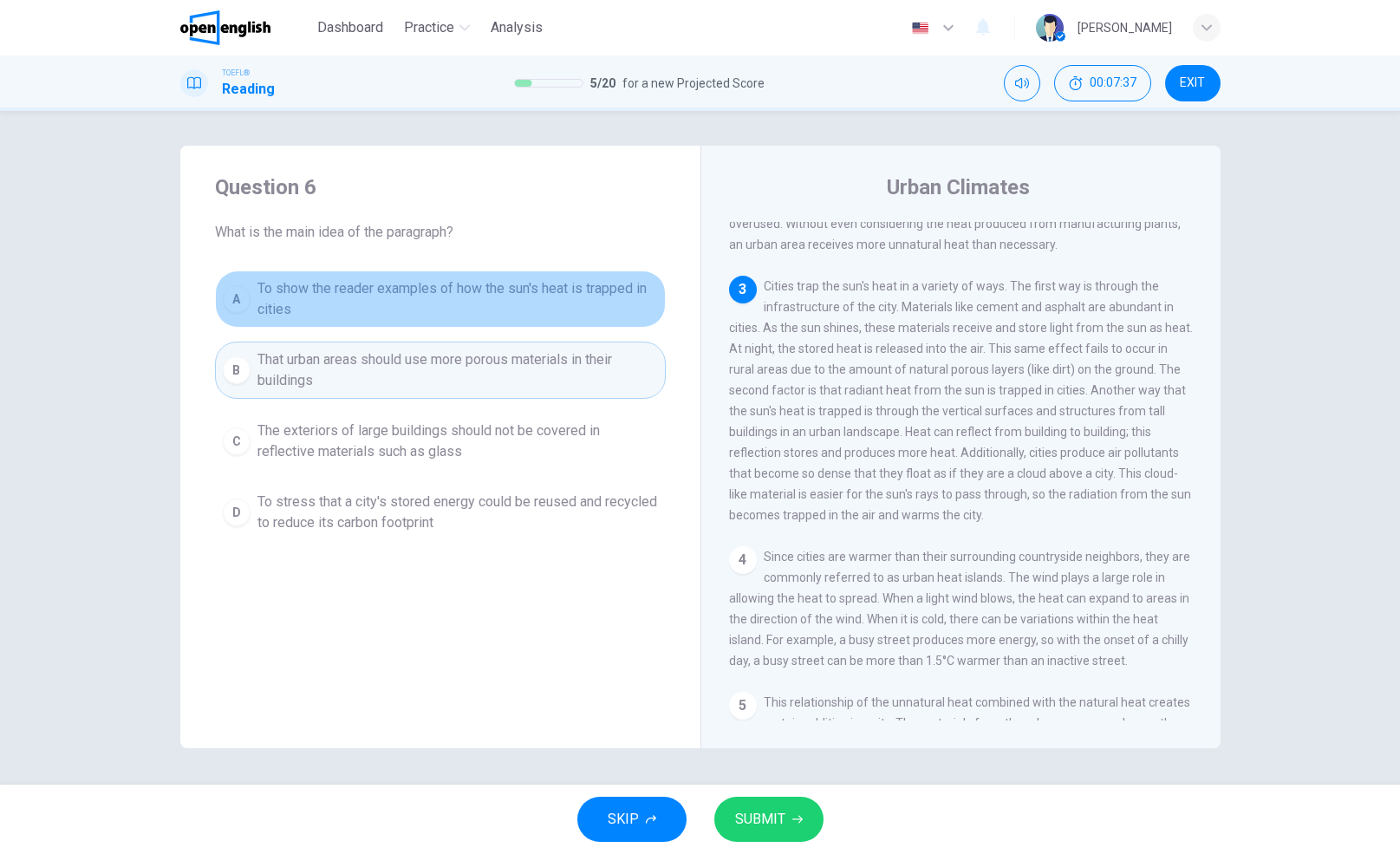
click at [454, 296] on span "To show the reader examples of how the sun's heat is trapped in cities" at bounding box center [457, 299] width 400 height 42
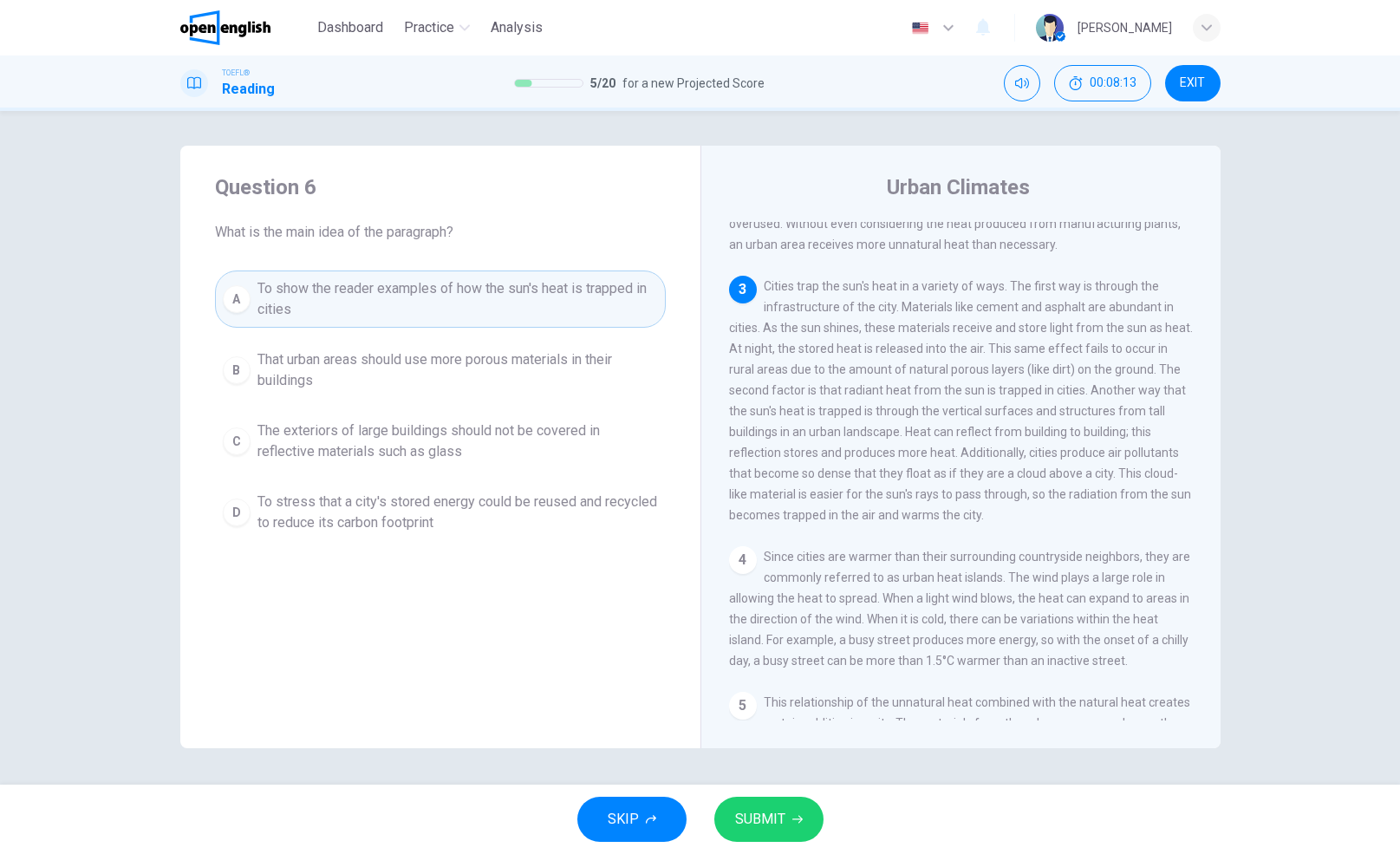
click at [976, 389] on span "Cities trap the sun's heat in a variety of ways. The first way is through the i…" at bounding box center [960, 400] width 464 height 242
click at [1001, 470] on span "Cities trap the sun's heat in a variety of ways. The first way is through the i…" at bounding box center [960, 400] width 464 height 242
click at [399, 299] on span "To show the reader examples of how the sun's heat is trapped in cities" at bounding box center [457, 299] width 400 height 42
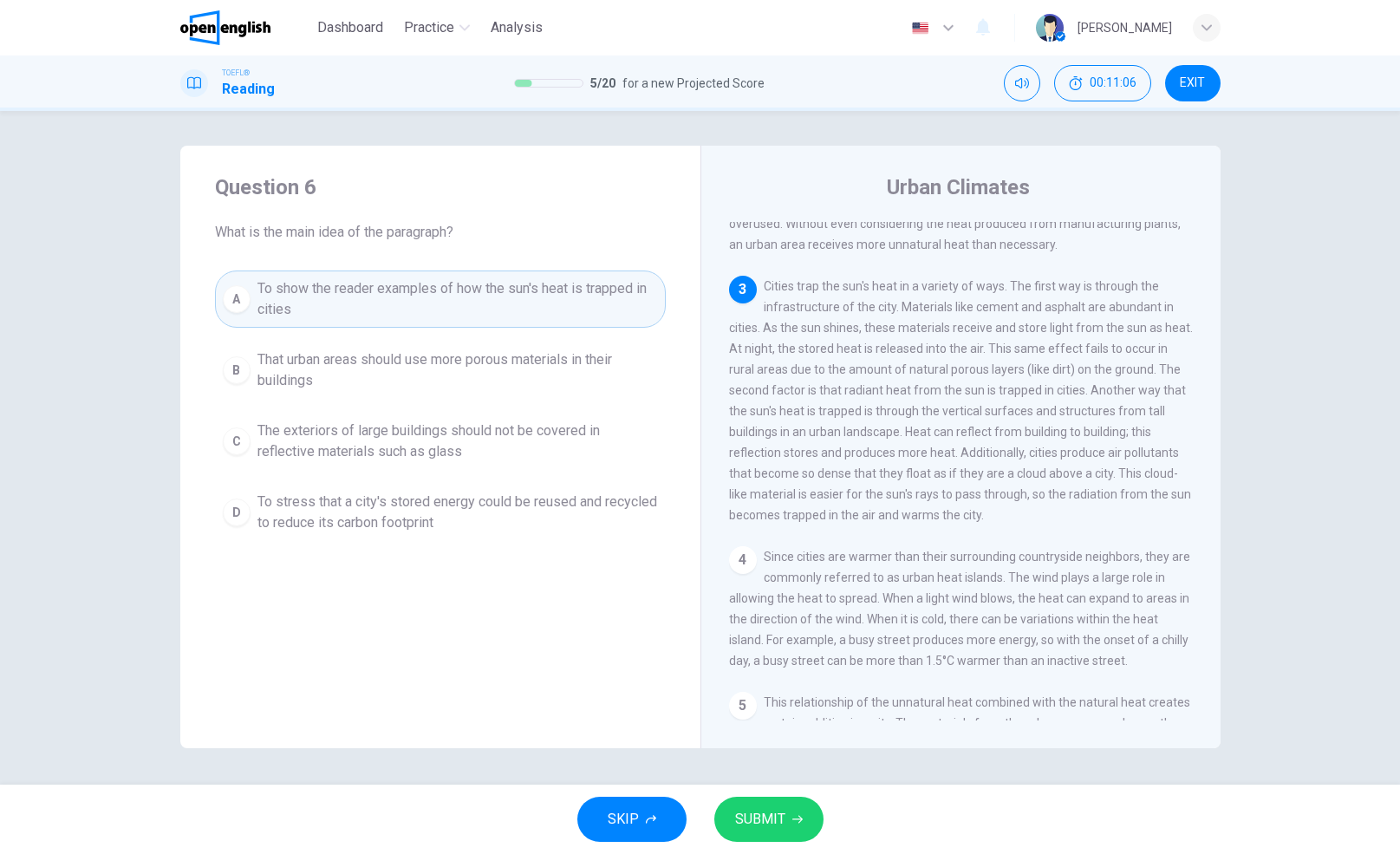
click at [802, 811] on button "SUBMIT" at bounding box center [768, 819] width 109 height 45
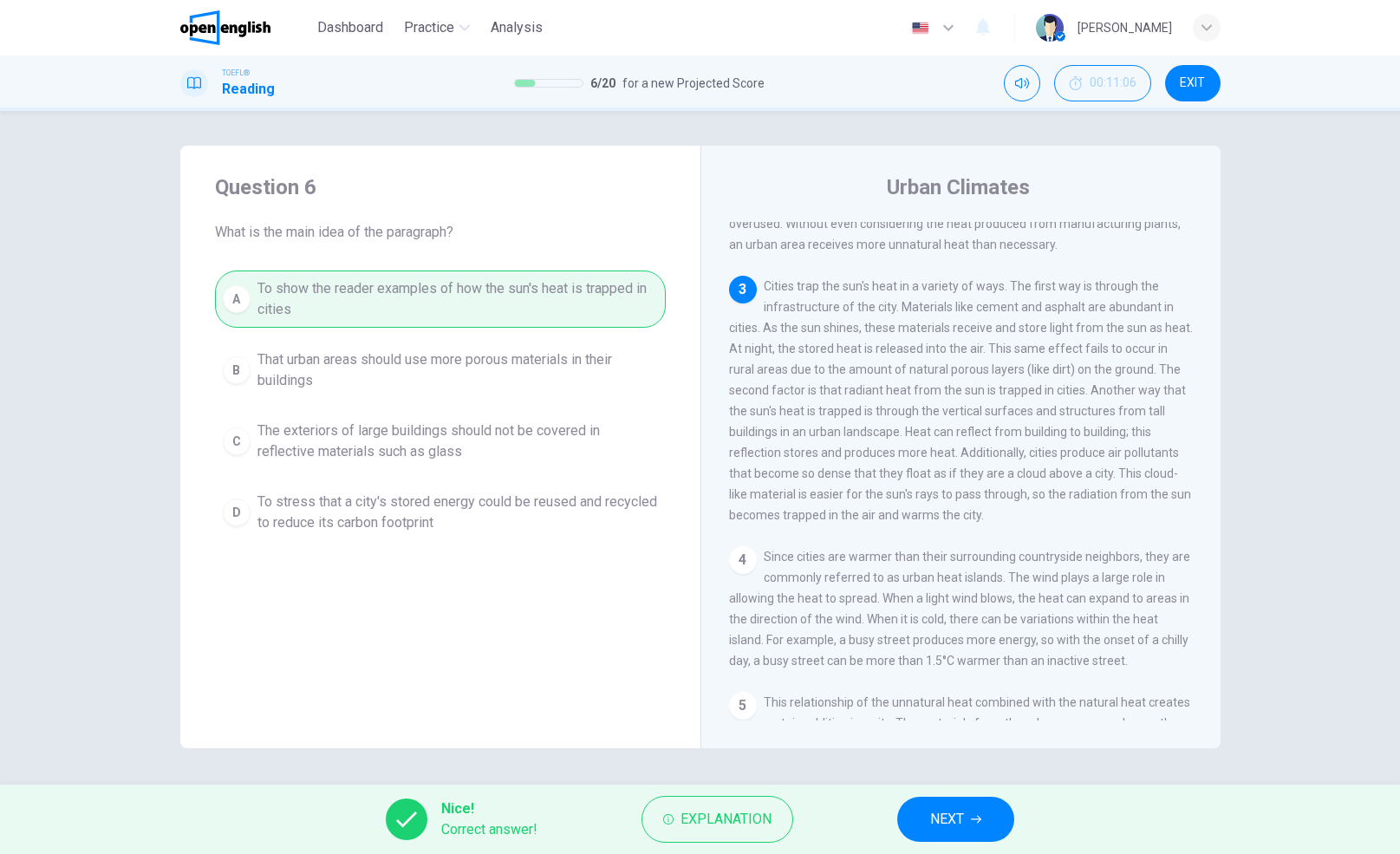
click at [980, 817] on icon "button" at bounding box center [976, 819] width 11 height 8
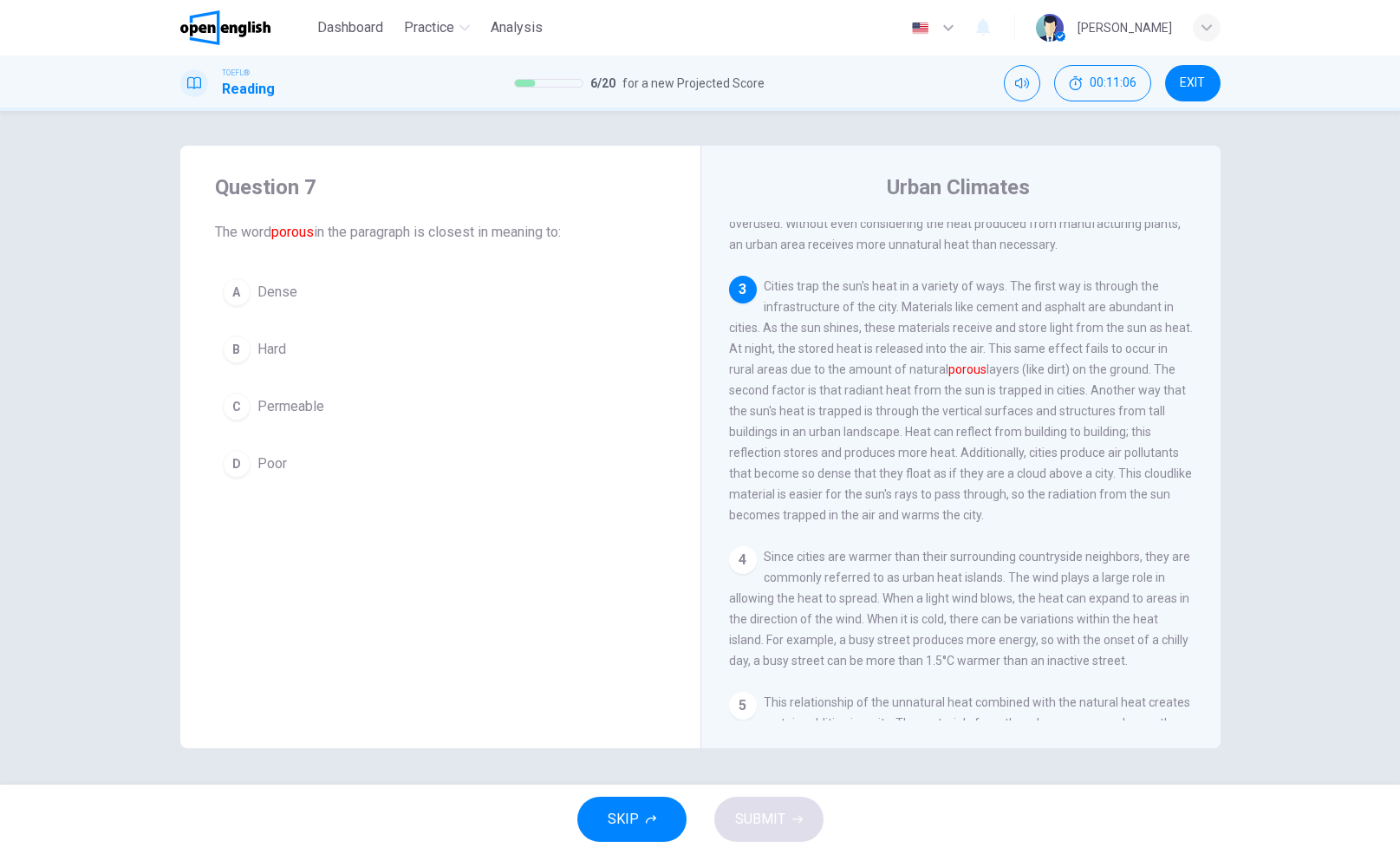
scroll to position [324, 0]
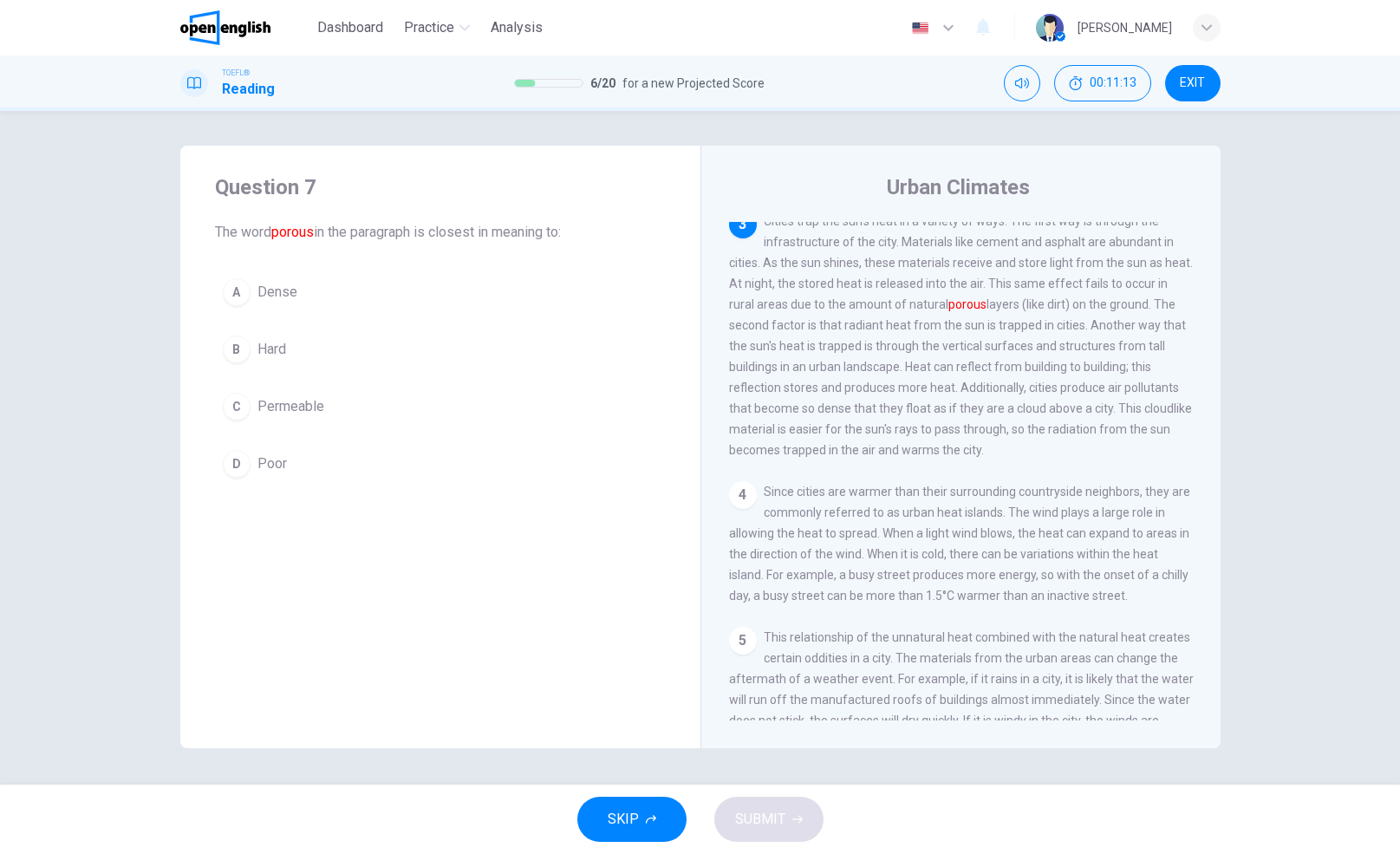
click at [275, 407] on span "Permeable" at bounding box center [291, 406] width 67 height 21
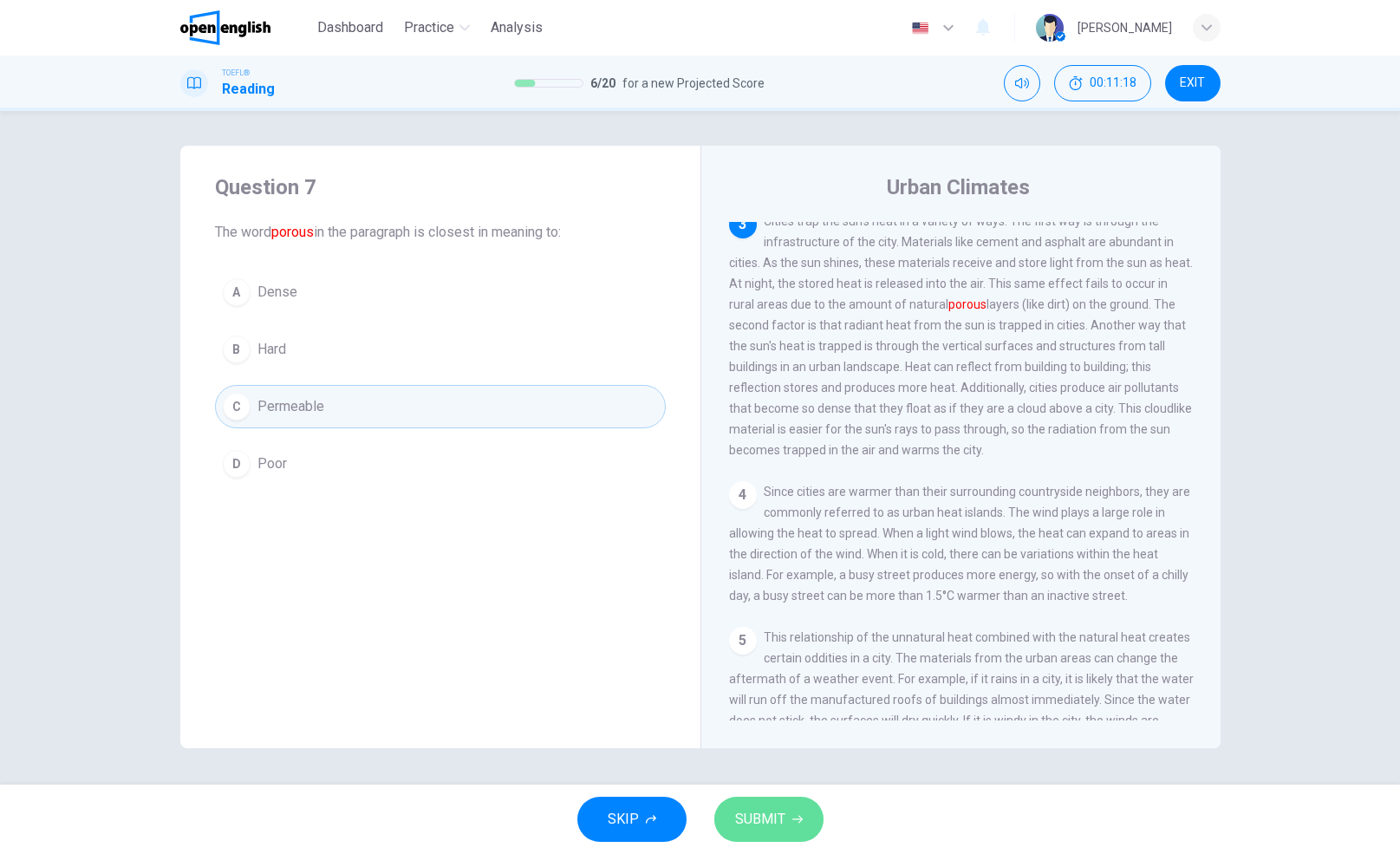
click at [783, 821] on span "SUBMIT" at bounding box center [760, 819] width 51 height 24
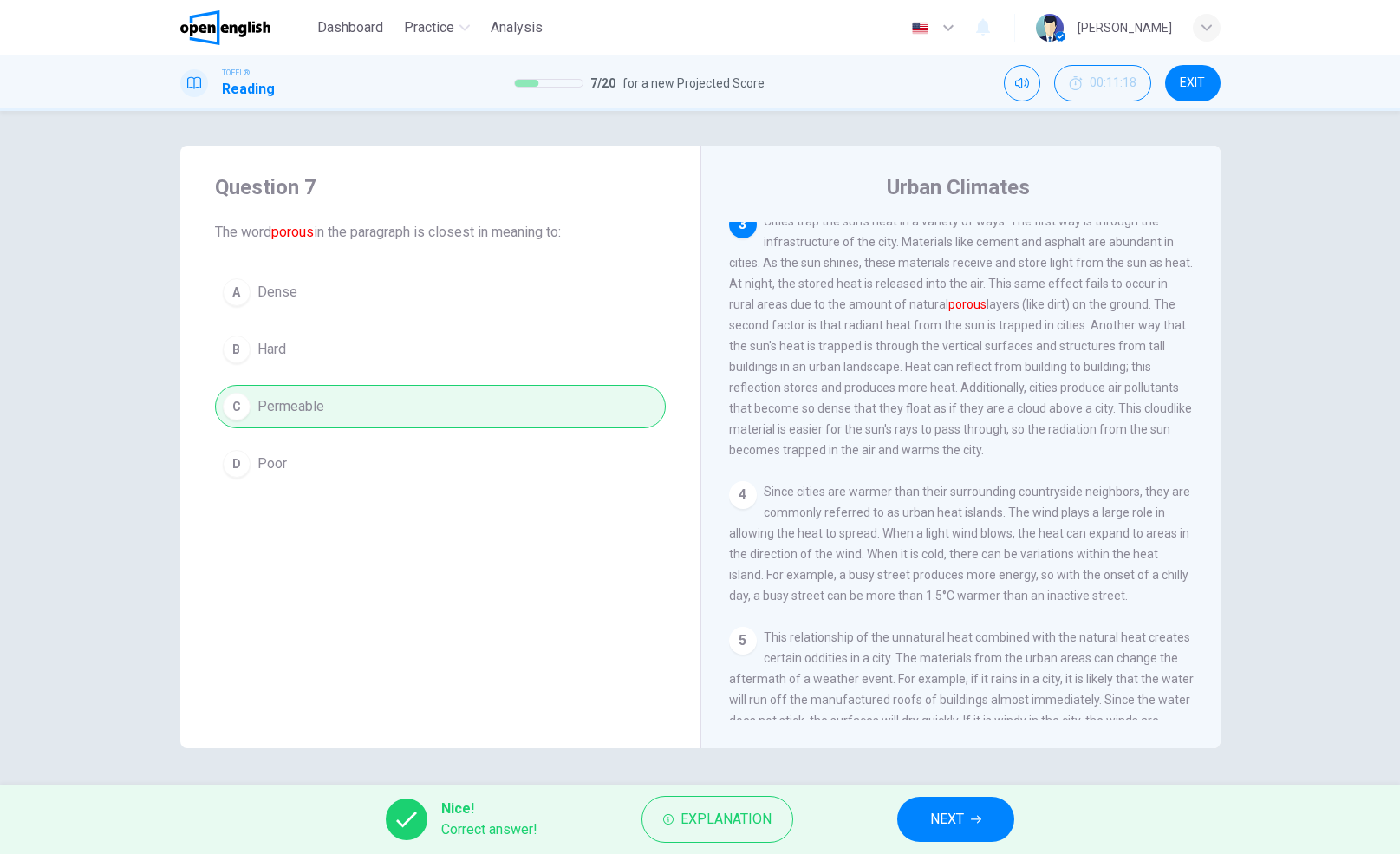
click at [980, 821] on icon "button" at bounding box center [976, 819] width 11 height 11
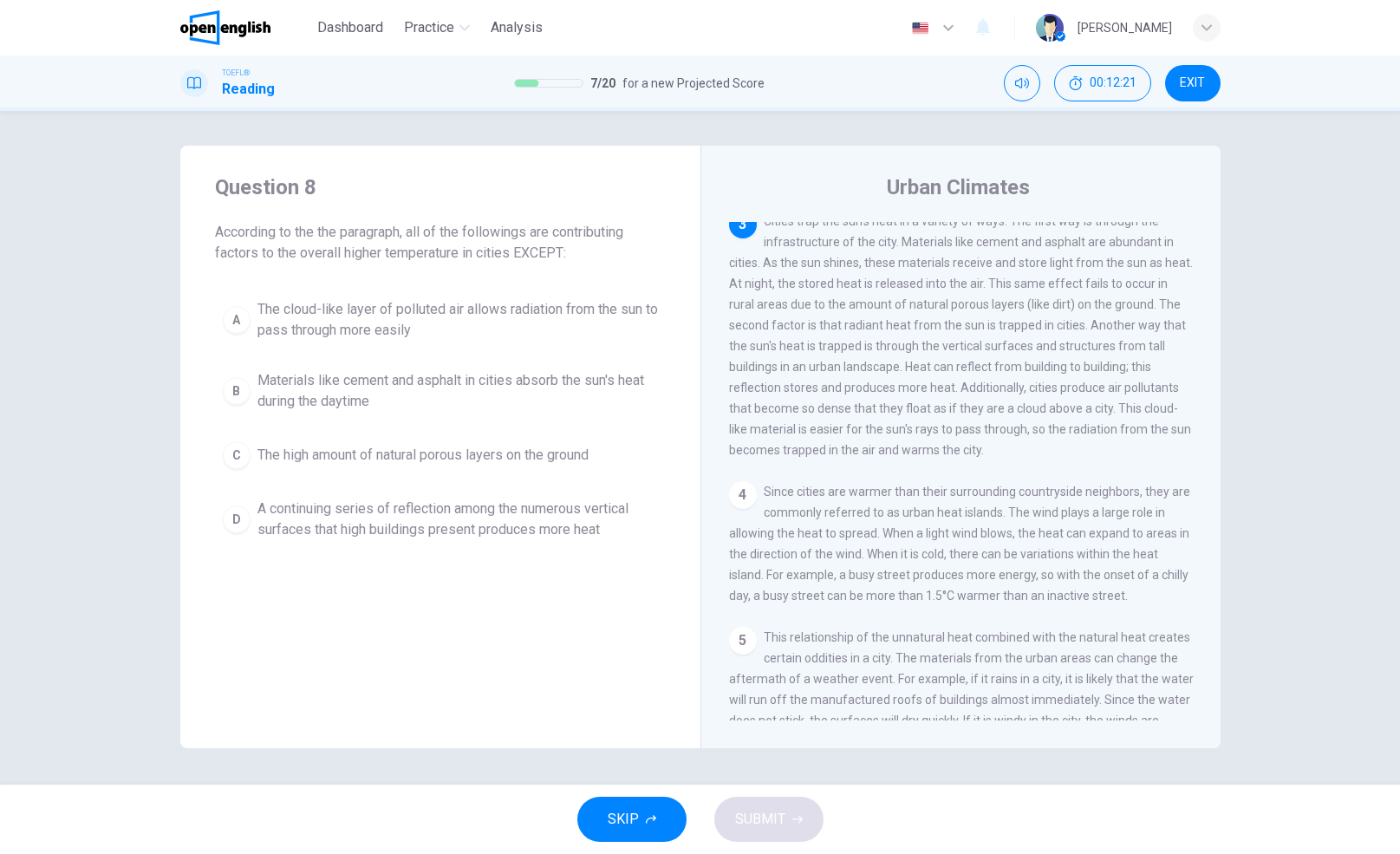
click at [311, 455] on span "The high amount of natural porous layers on the ground" at bounding box center [423, 455] width 331 height 21
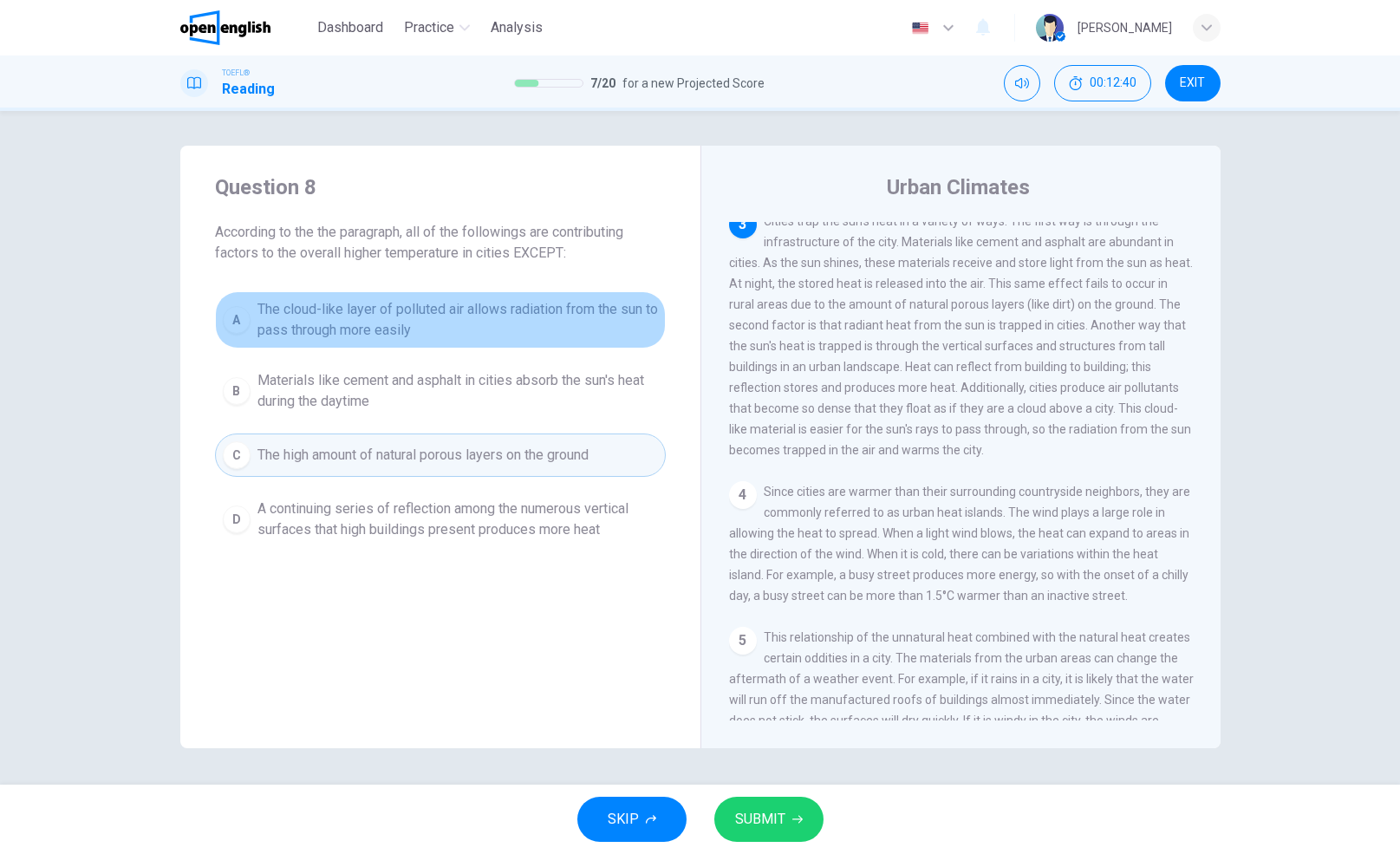
click at [408, 316] on span "The cloud-like layer of polluted air allows radiation from the sun to pass thro…" at bounding box center [457, 320] width 400 height 42
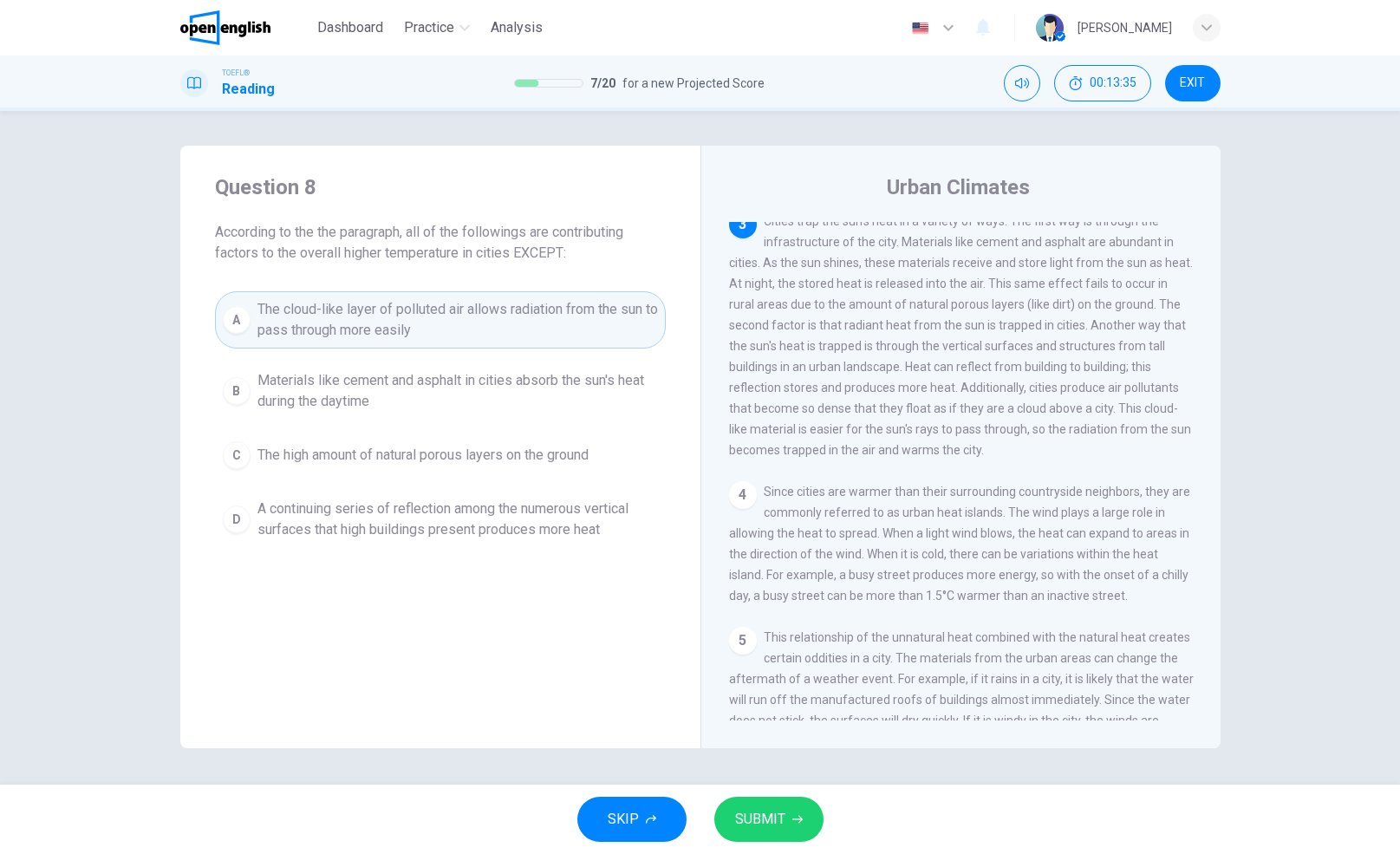
click at [419, 457] on span "The high amount of natural porous layers on the ground" at bounding box center [423, 455] width 331 height 21
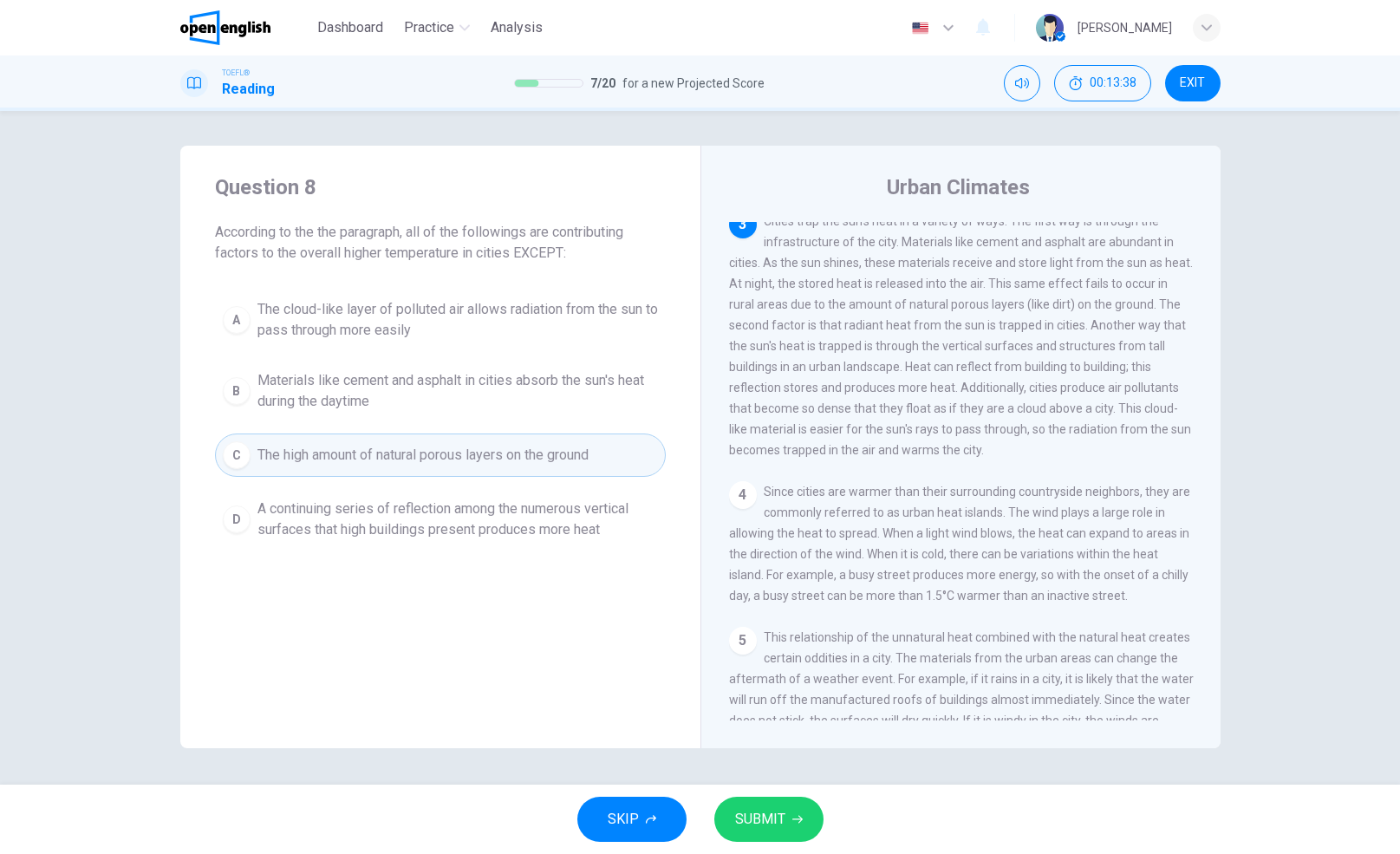
click at [778, 817] on span "SUBMIT" at bounding box center [760, 819] width 51 height 24
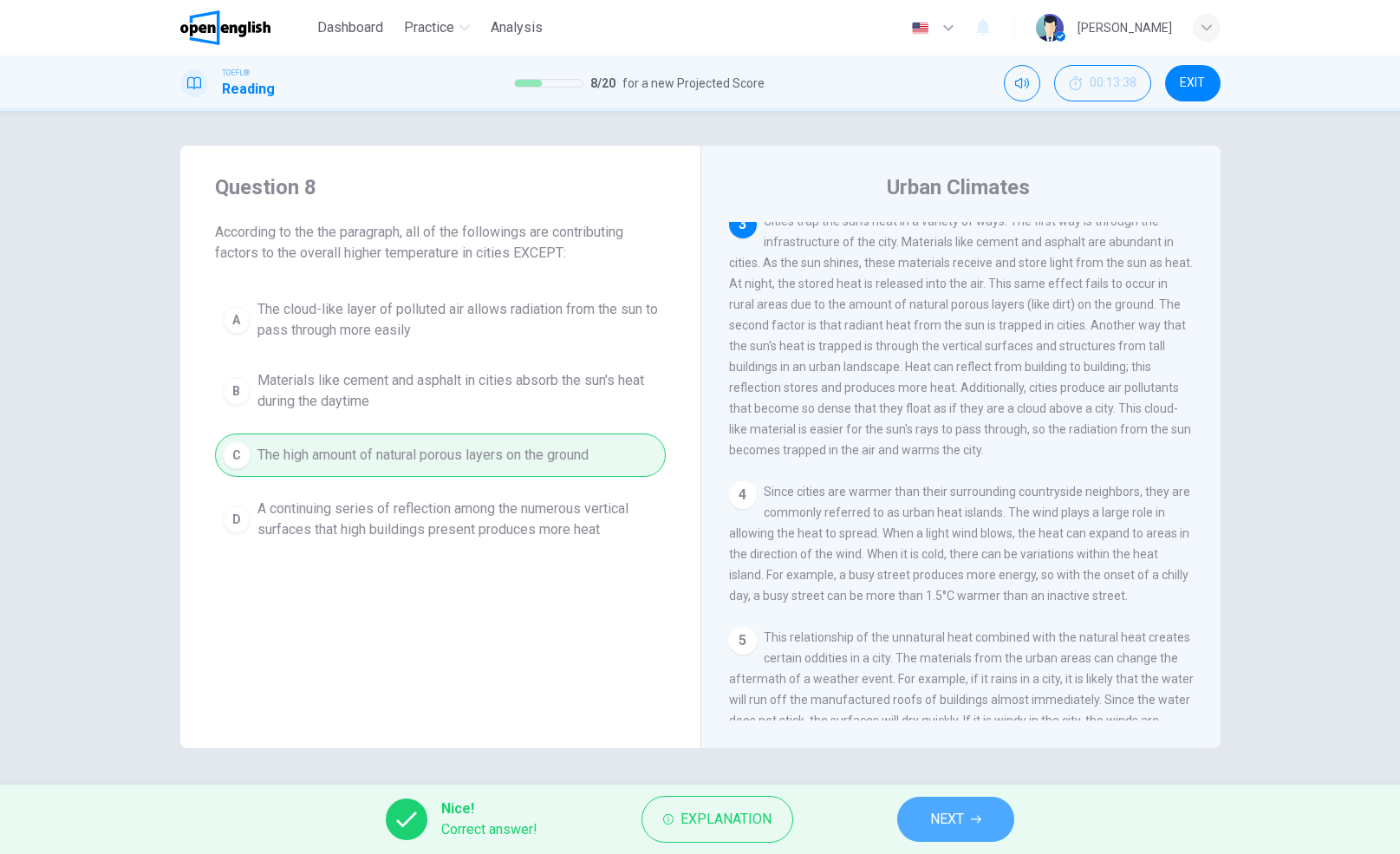
click at [954, 812] on span "NEXT" at bounding box center [946, 819] width 33 height 24
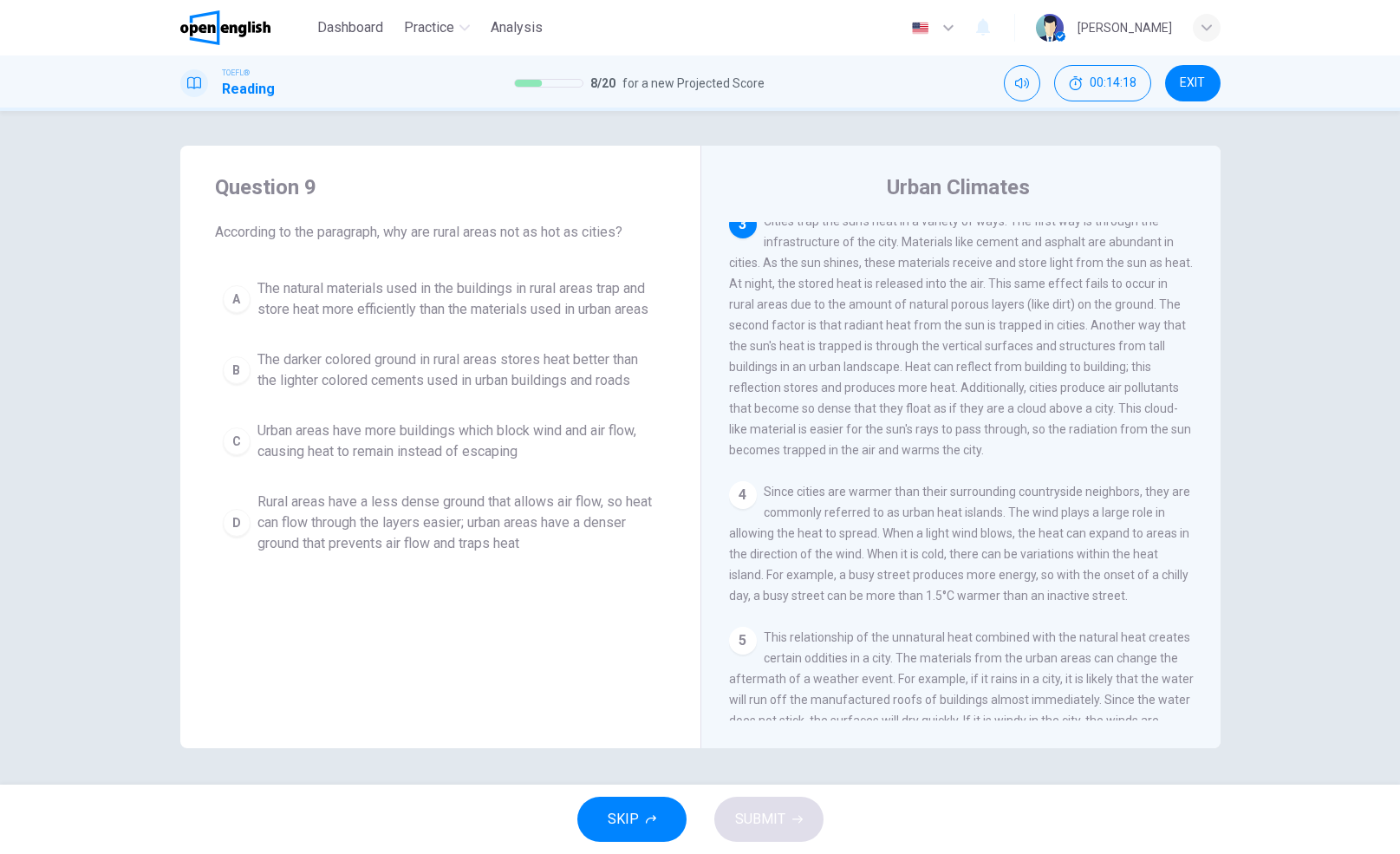
click at [422, 524] on span "Rural areas have a less dense ground that allows air flow, so heat can flow thr…" at bounding box center [457, 522] width 400 height 62
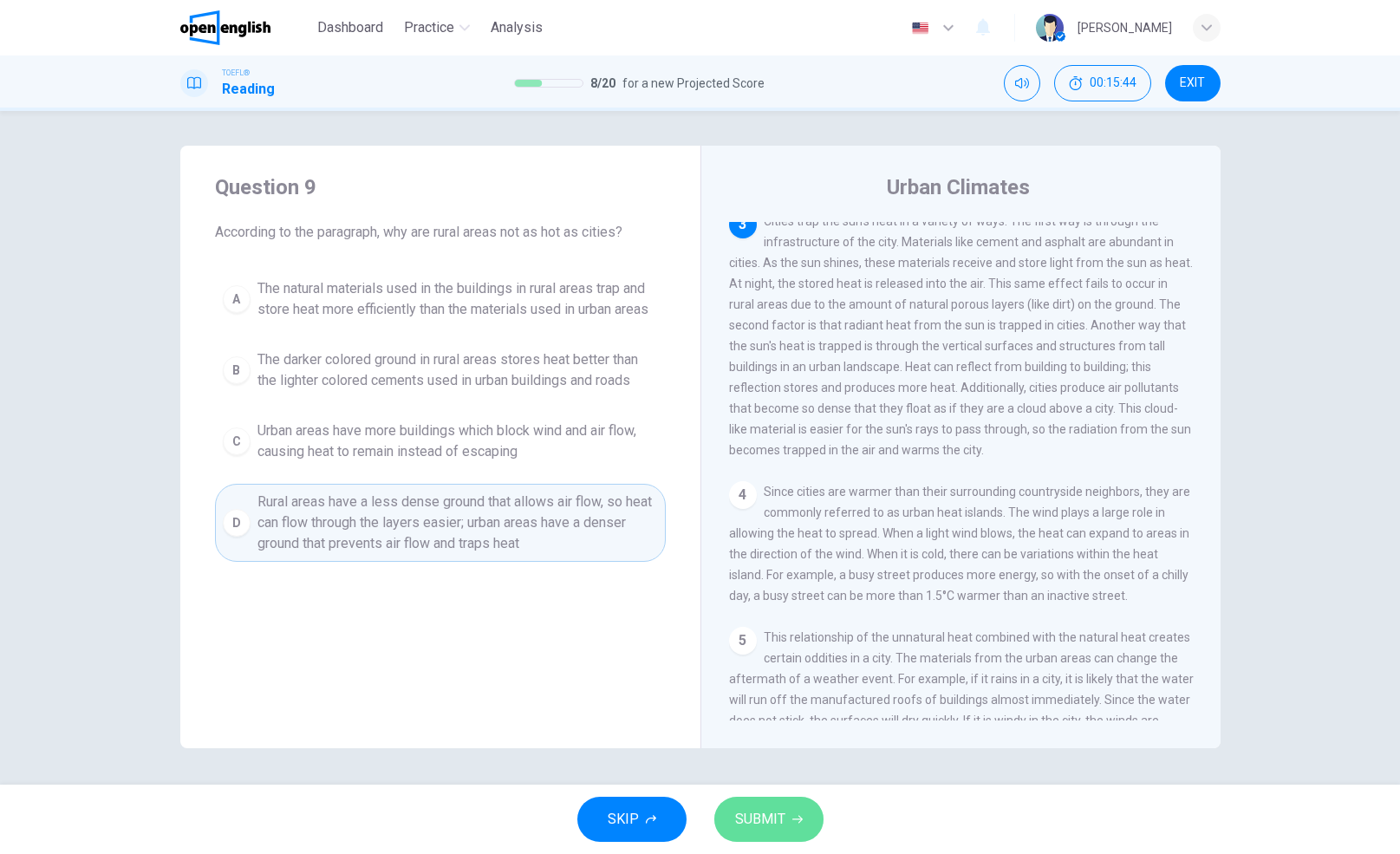
click at [774, 806] on button "SUBMIT" at bounding box center [768, 819] width 109 height 45
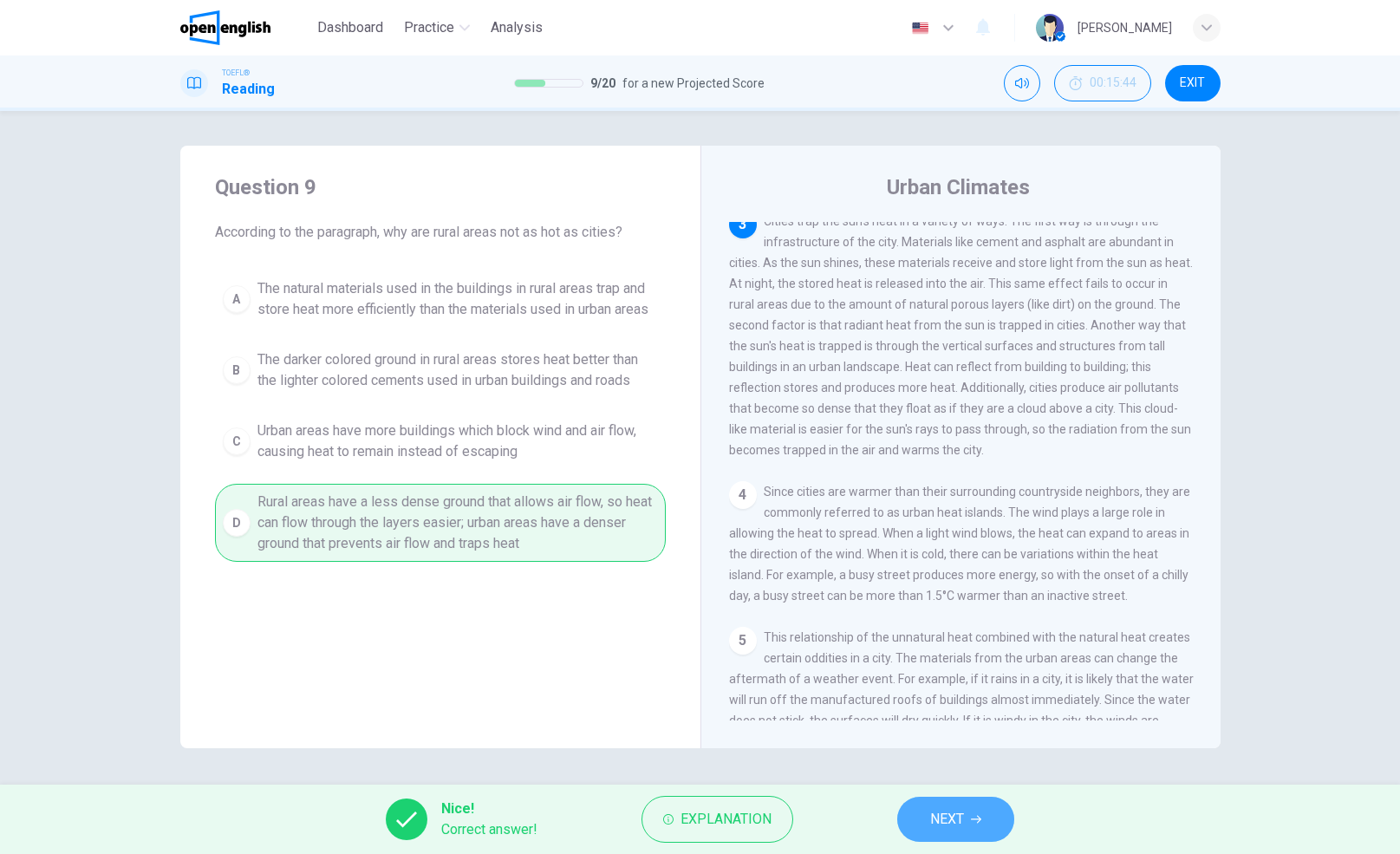
click at [941, 809] on span "NEXT" at bounding box center [946, 819] width 33 height 24
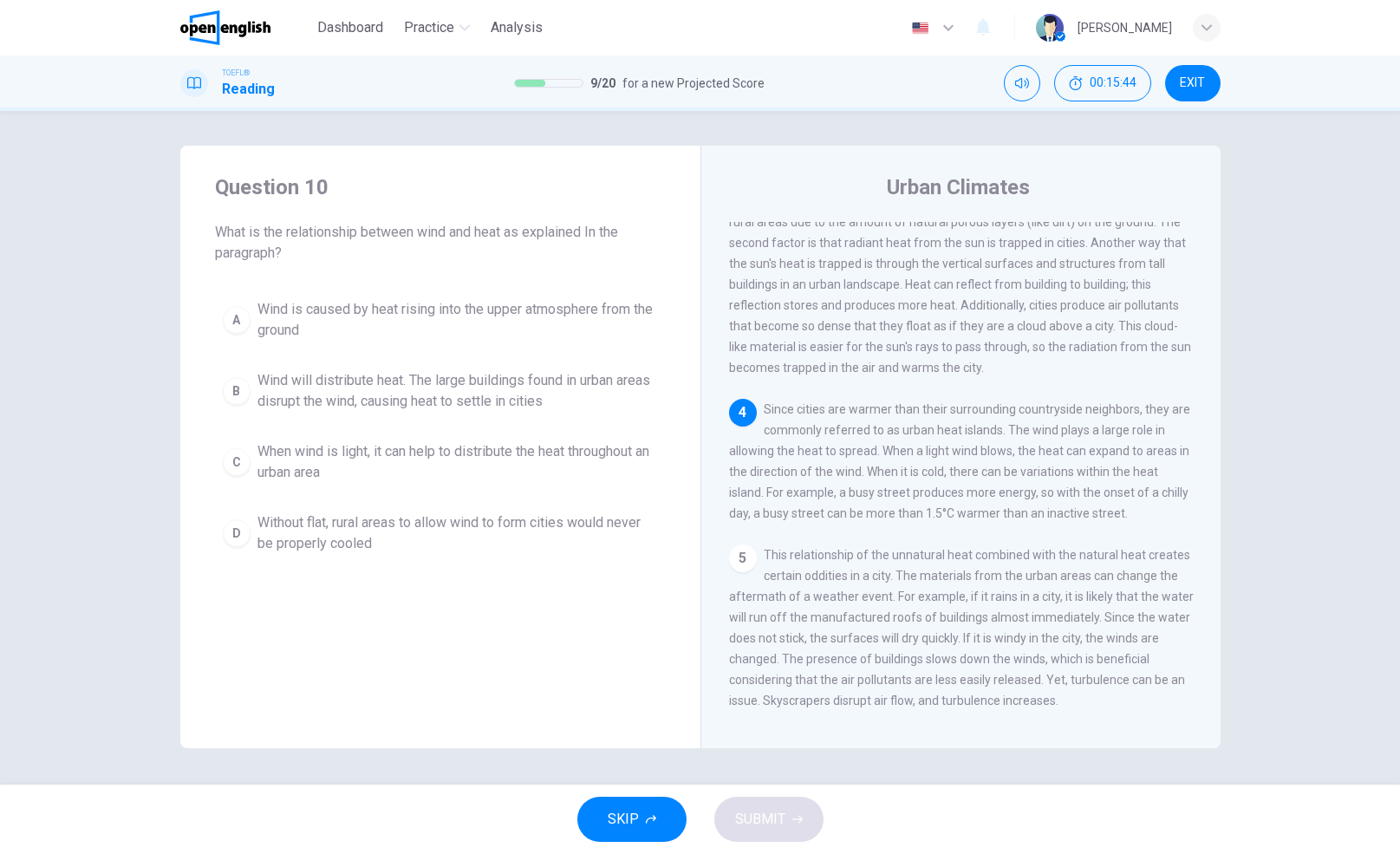
scroll to position [409, 0]
click at [344, 452] on span "When wind is light, it can help to distribute the heat throughout an urban area" at bounding box center [457, 462] width 400 height 42
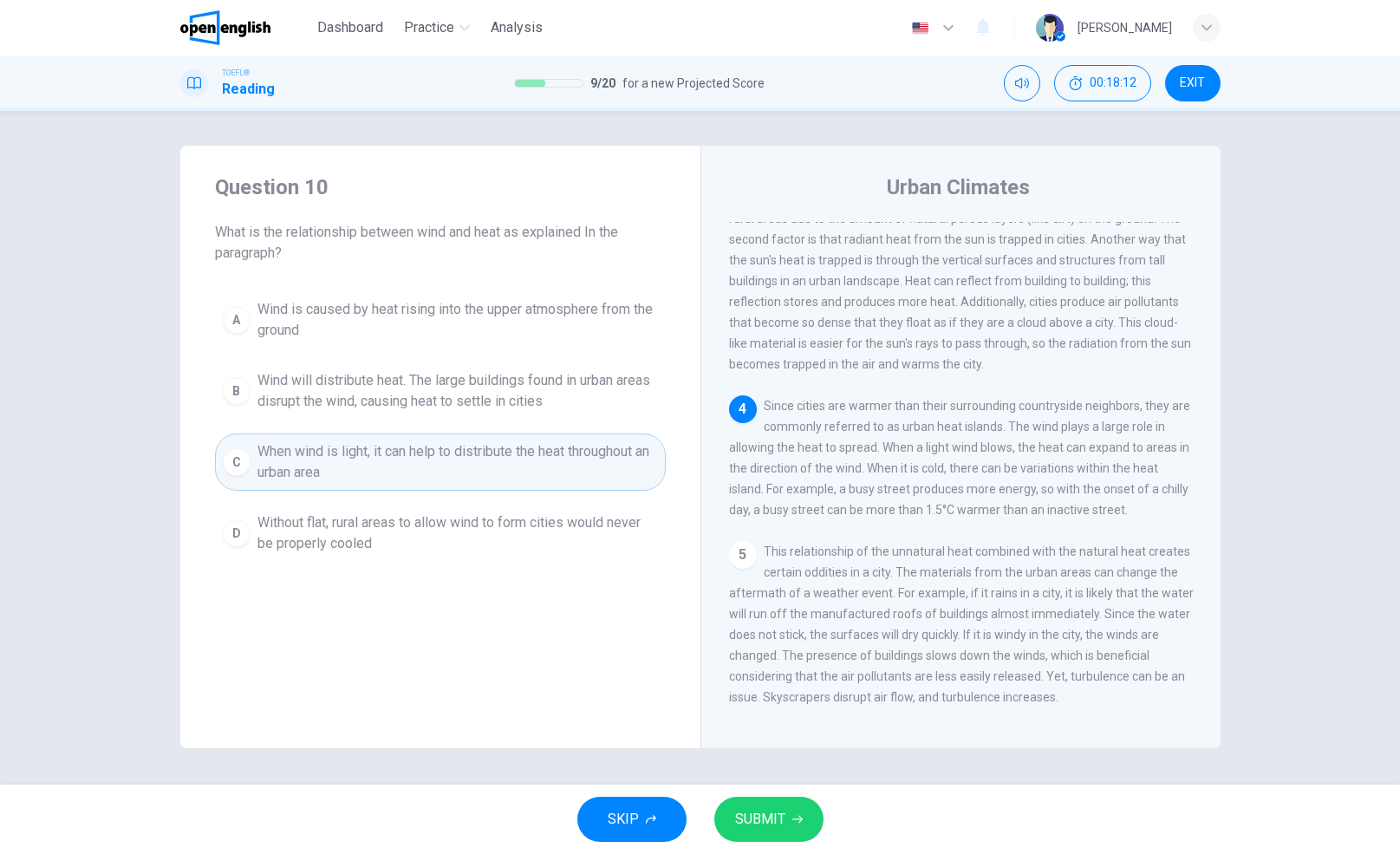
click at [781, 818] on span "SUBMIT" at bounding box center [760, 819] width 51 height 24
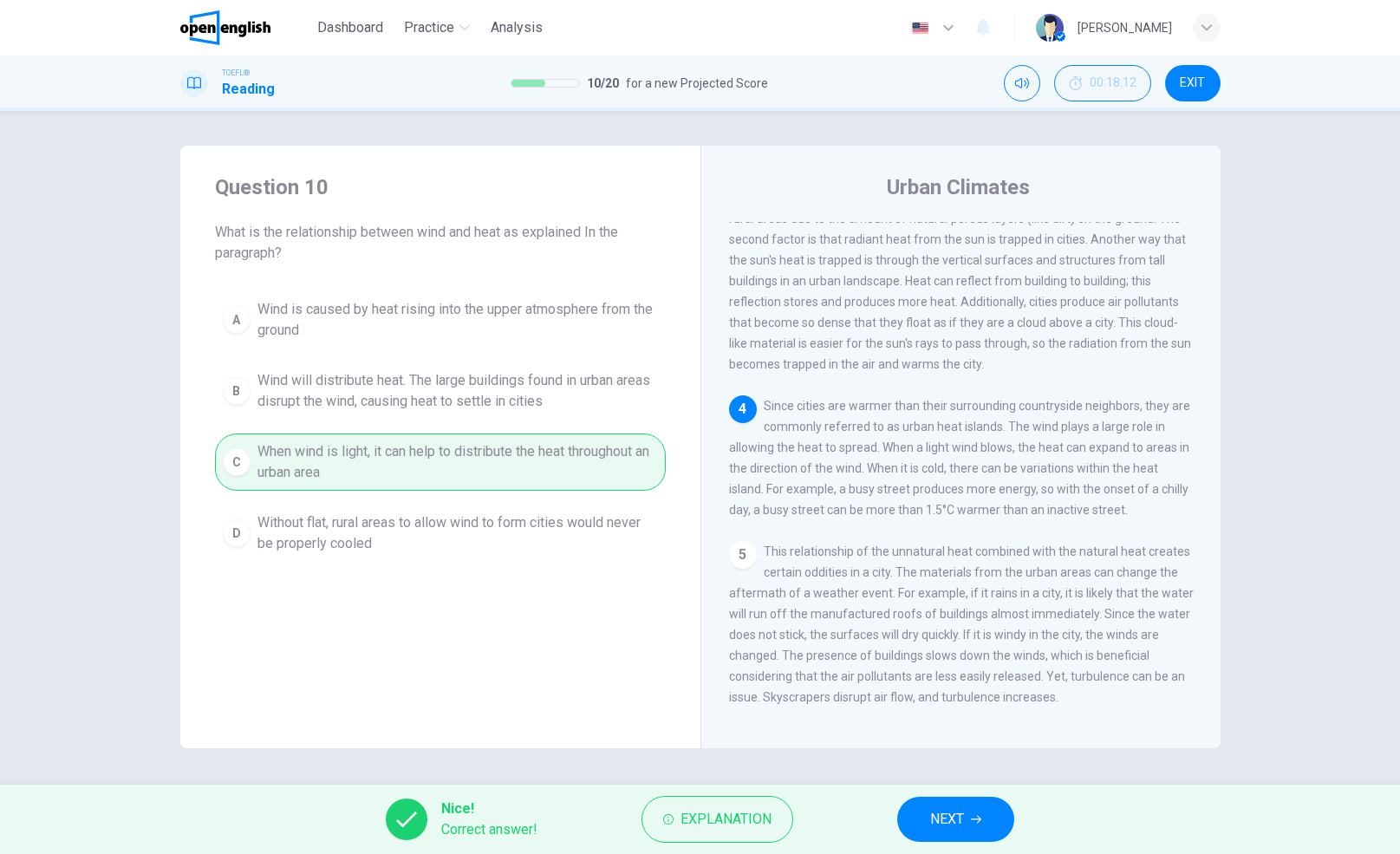
click at [991, 814] on button "NEXT" at bounding box center [954, 819] width 117 height 45
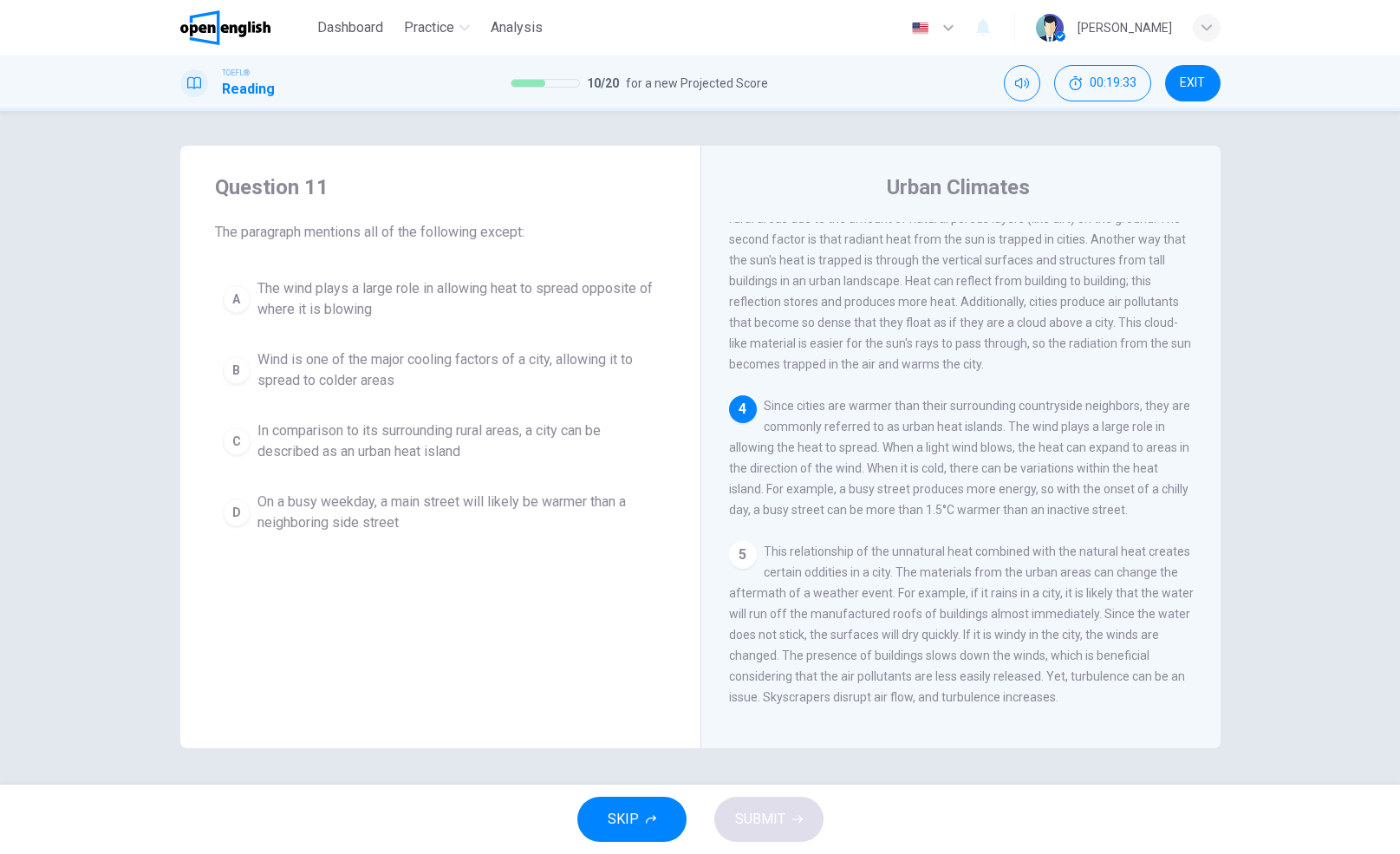
click at [383, 357] on span "Wind is one of the major cooling factors of a city, allowing it to spread to co…" at bounding box center [457, 370] width 400 height 42
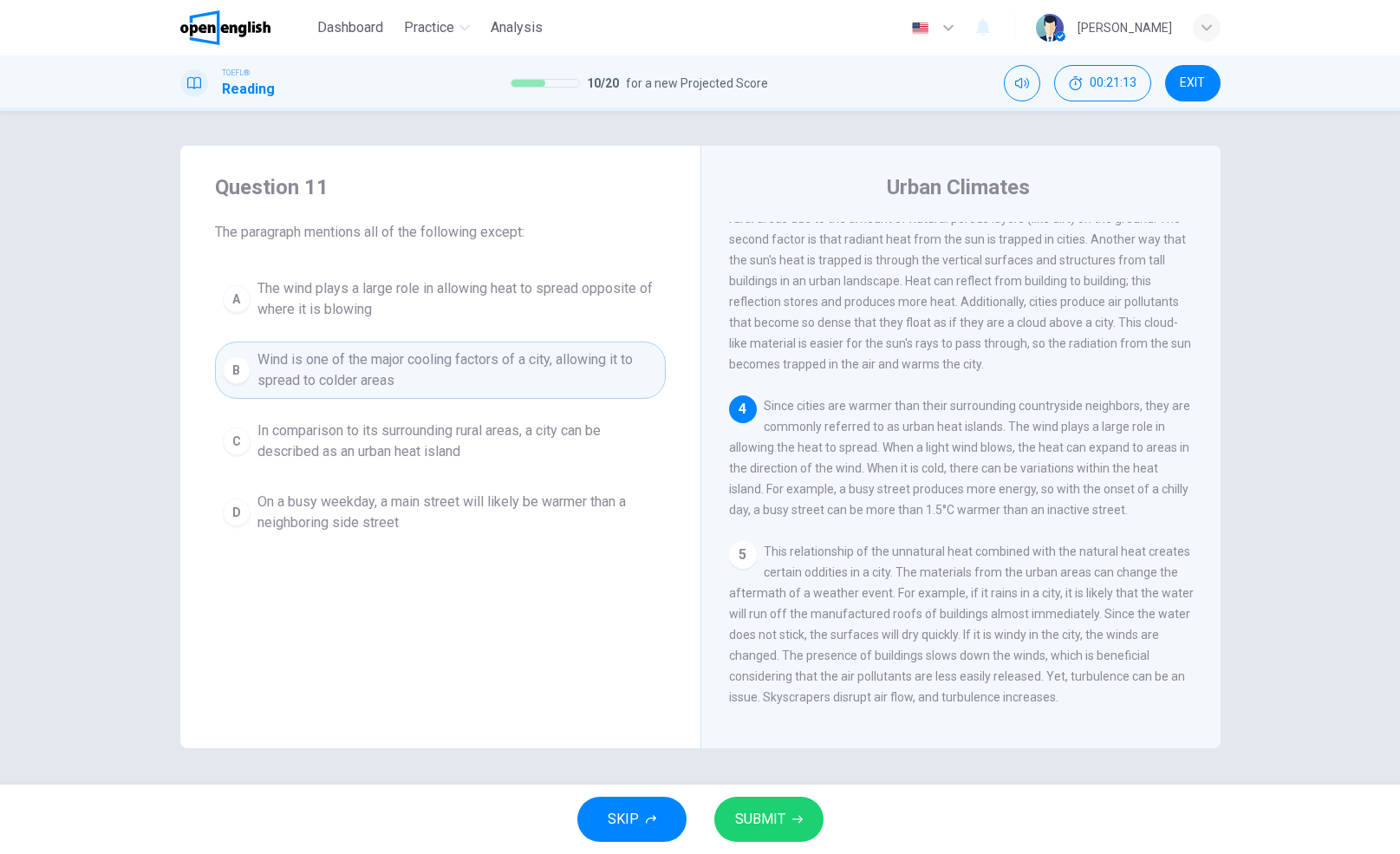
click at [371, 501] on span "On a busy weekday, a main street will likely be warmer than a neighboring side …" at bounding box center [457, 512] width 400 height 42
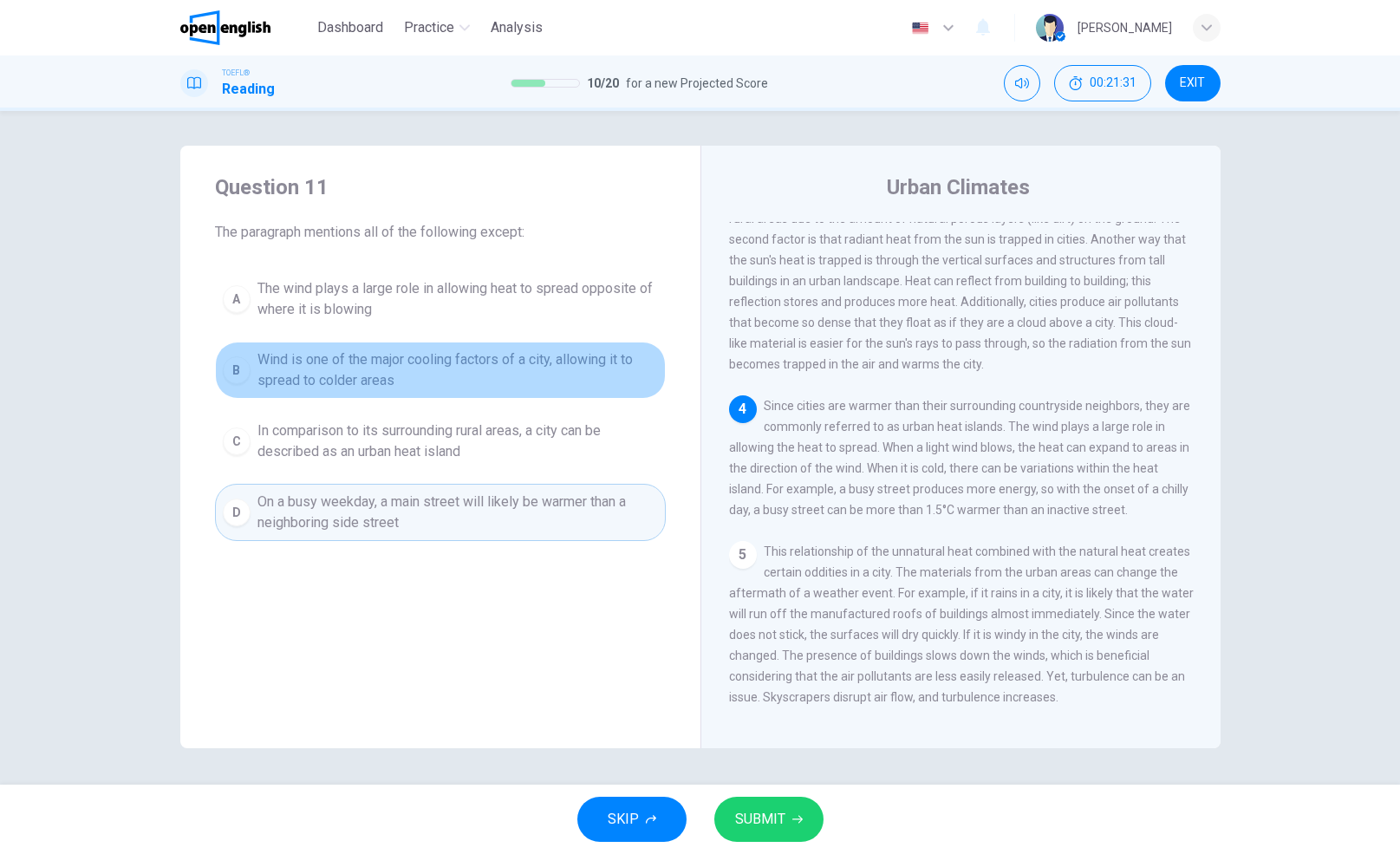
click at [425, 360] on span "Wind is one of the major cooling factors of a city, allowing it to spread to co…" at bounding box center [457, 370] width 400 height 42
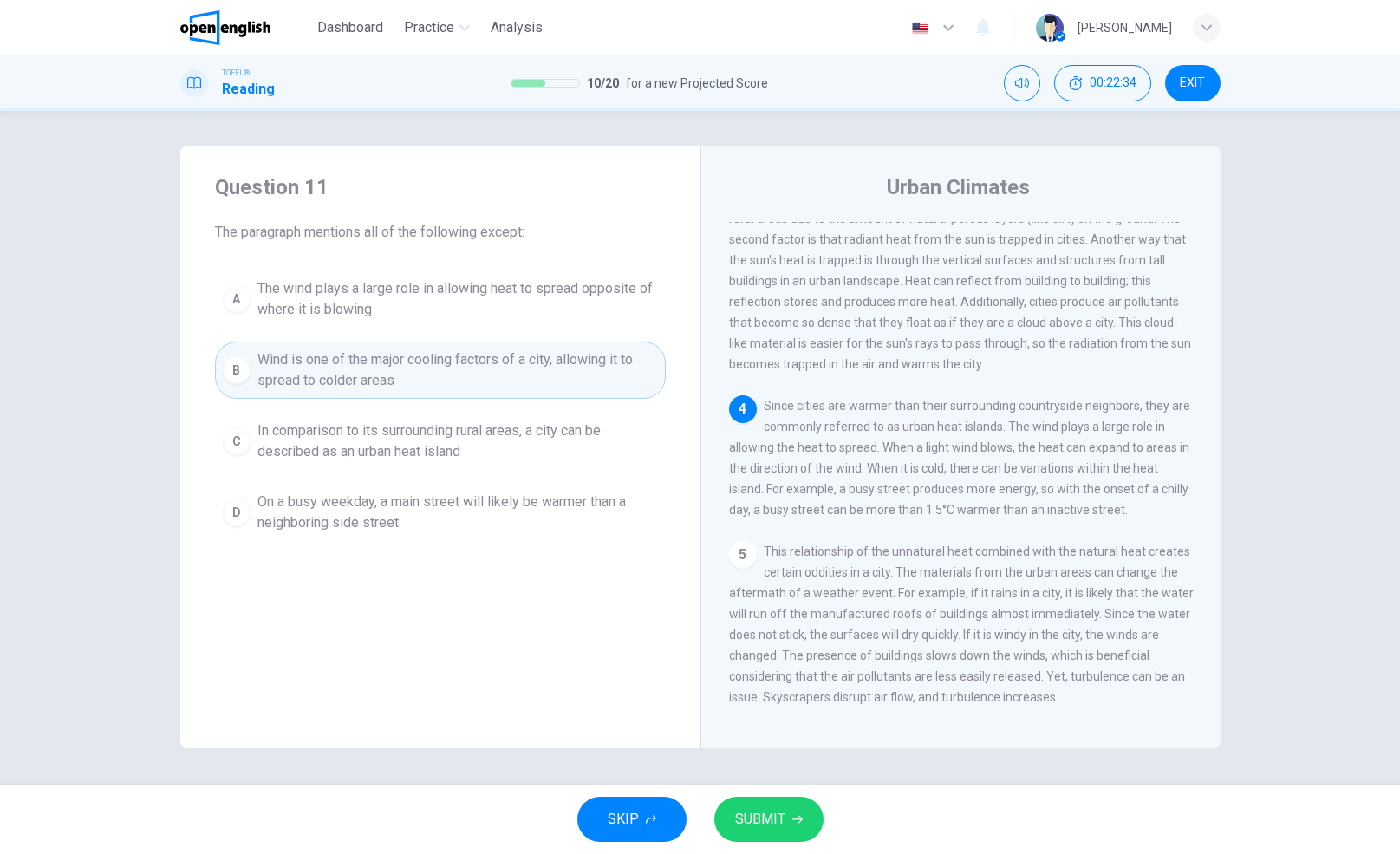
click at [493, 297] on span "The wind plays a large role in allowing heat to spread opposite of where it is …" at bounding box center [457, 299] width 400 height 42
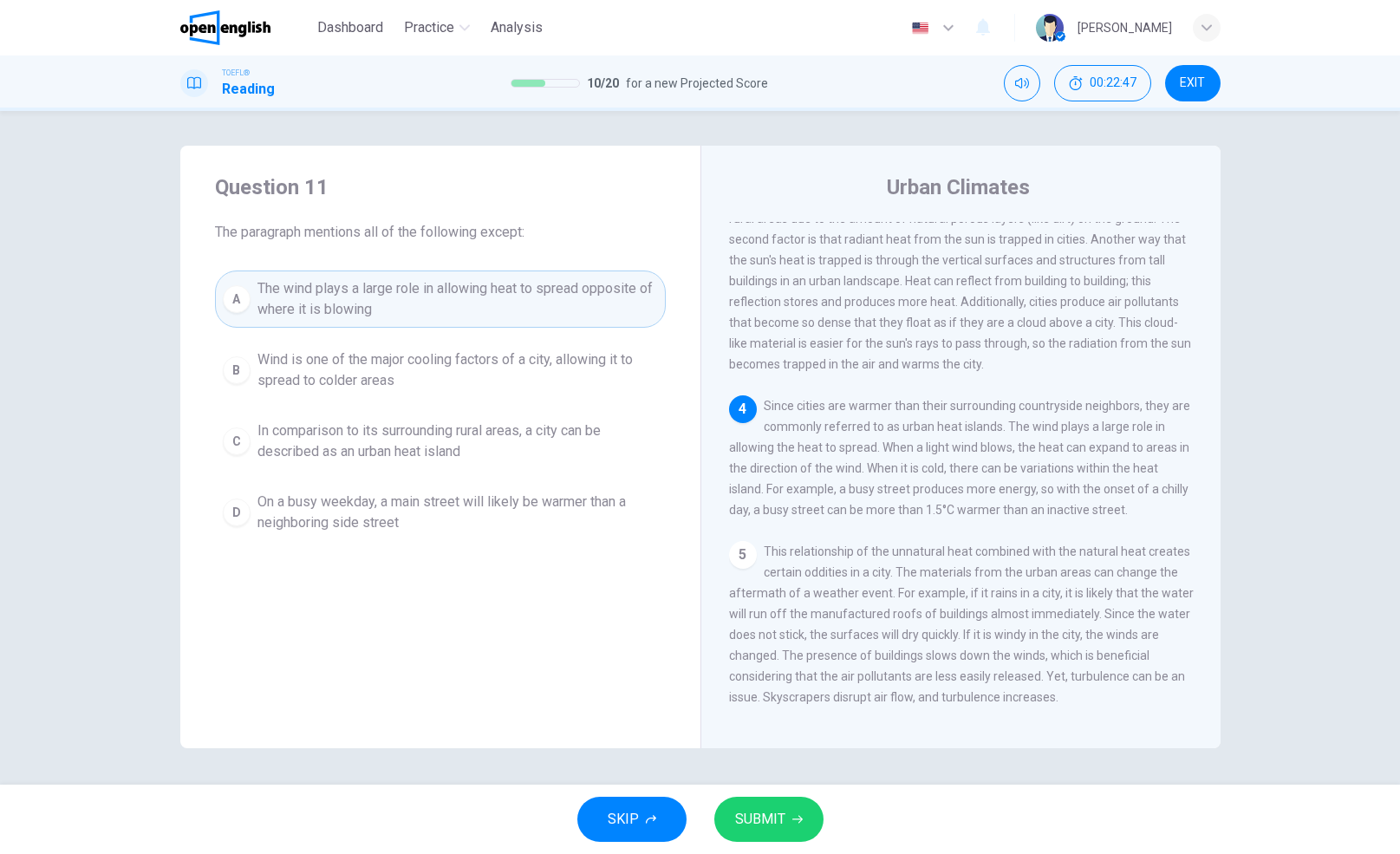
click at [778, 812] on span "SUBMIT" at bounding box center [760, 819] width 51 height 24
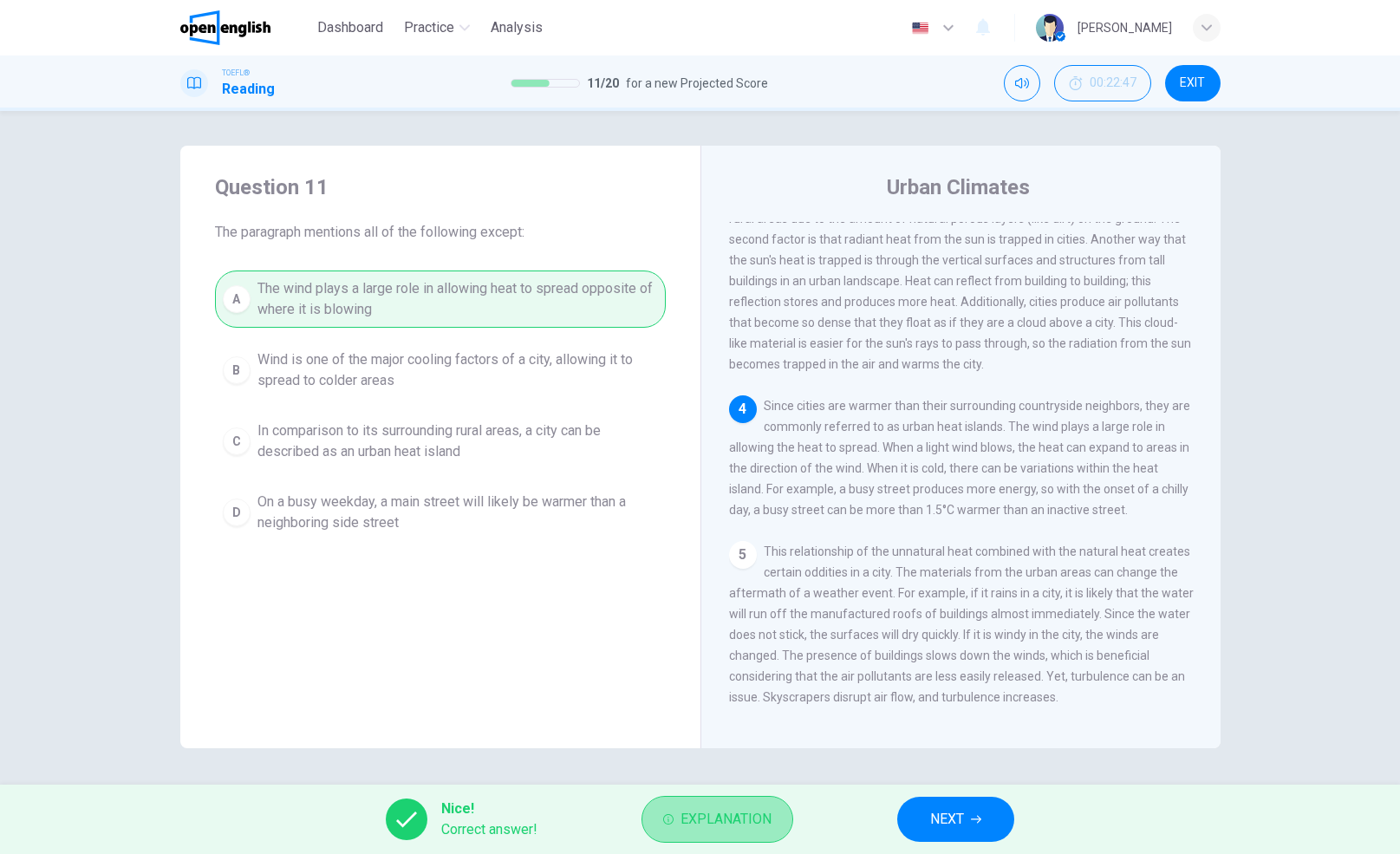
click at [697, 809] on span "Explanation" at bounding box center [726, 819] width 91 height 24
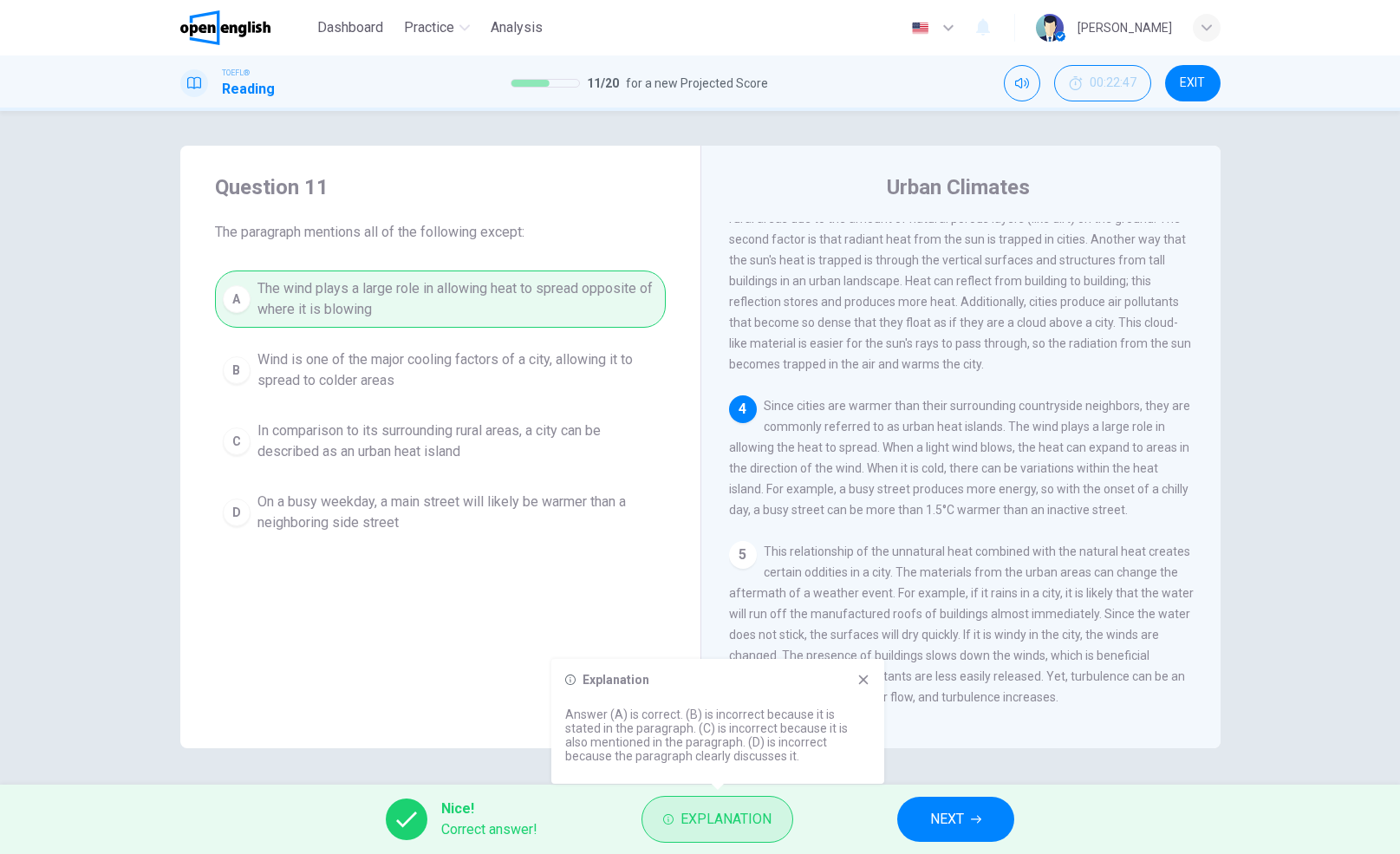
click at [751, 818] on span "Explanation" at bounding box center [726, 819] width 91 height 24
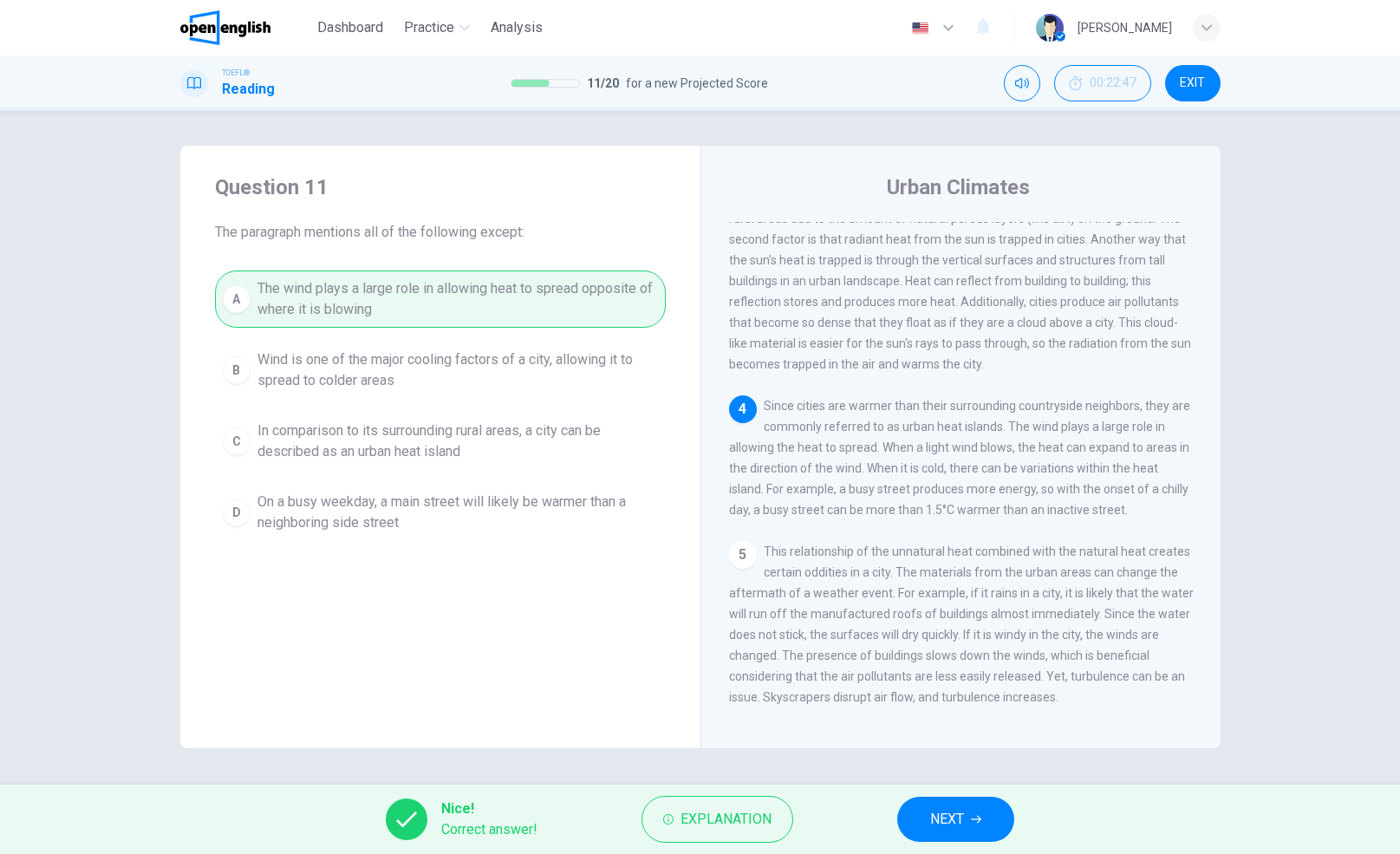
click at [950, 821] on span "NEXT" at bounding box center [946, 819] width 33 height 24
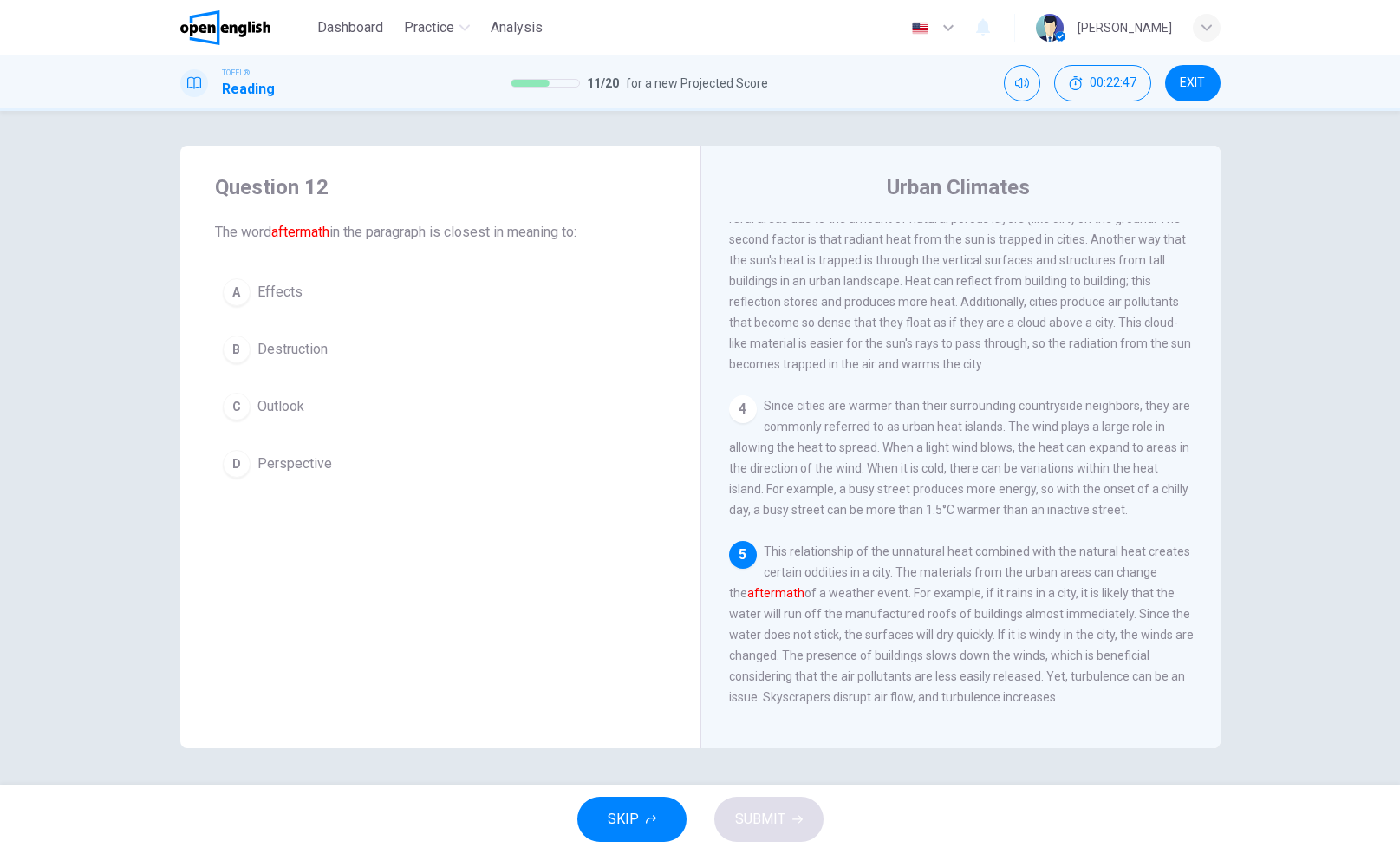
scroll to position [451, 0]
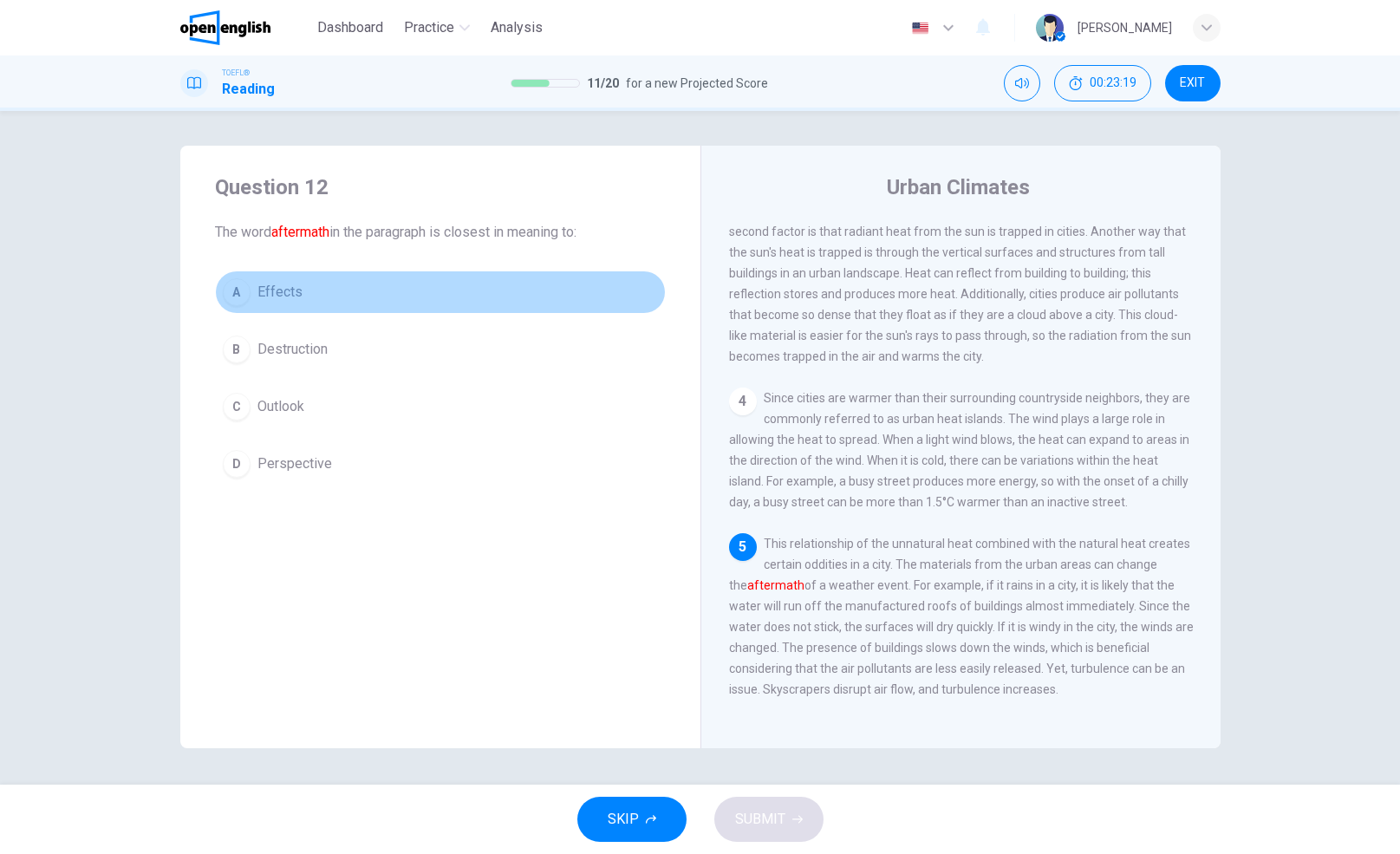
click at [264, 290] on span "Effects" at bounding box center [280, 292] width 45 height 21
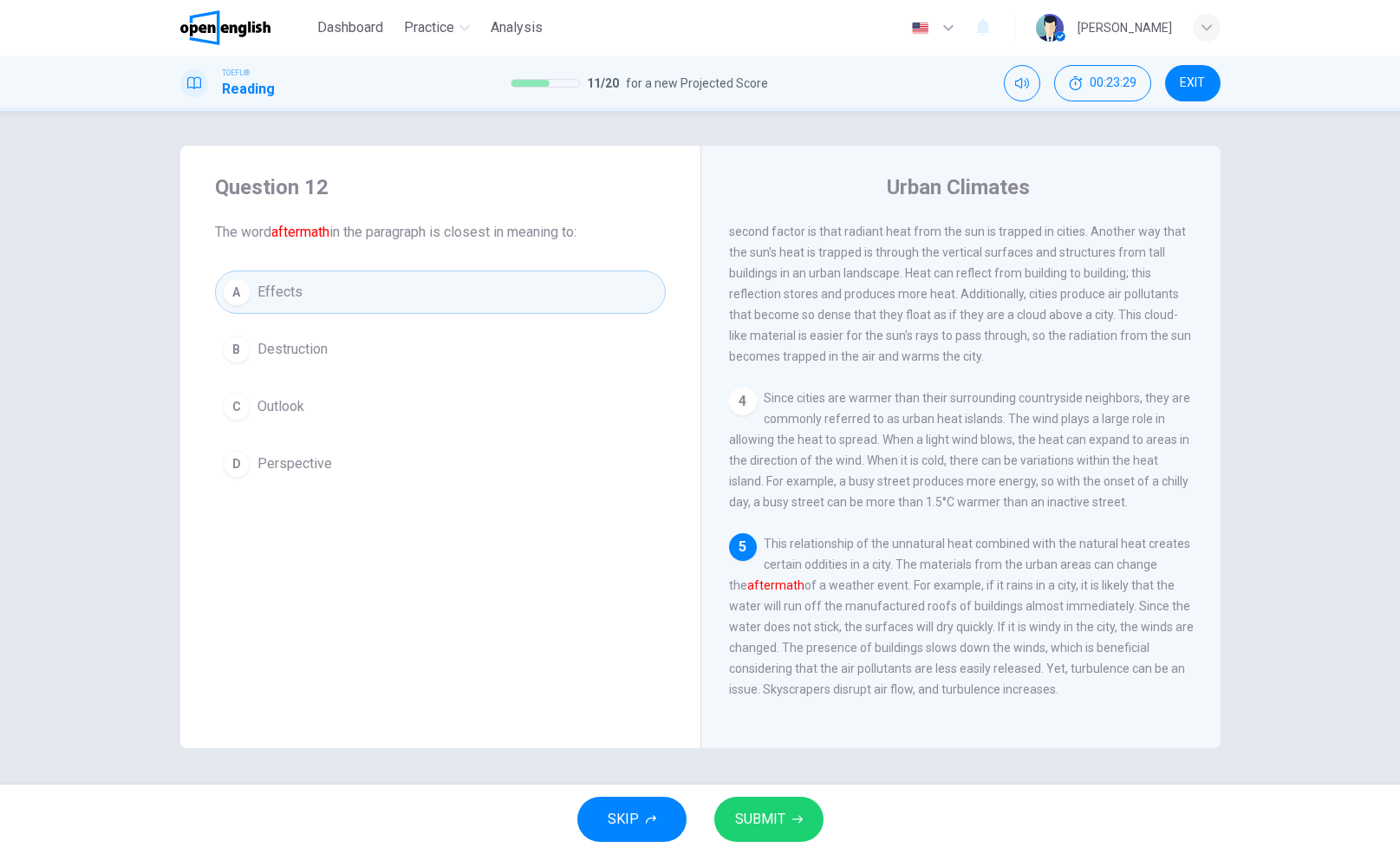
click at [802, 818] on button "SUBMIT" at bounding box center [768, 819] width 109 height 45
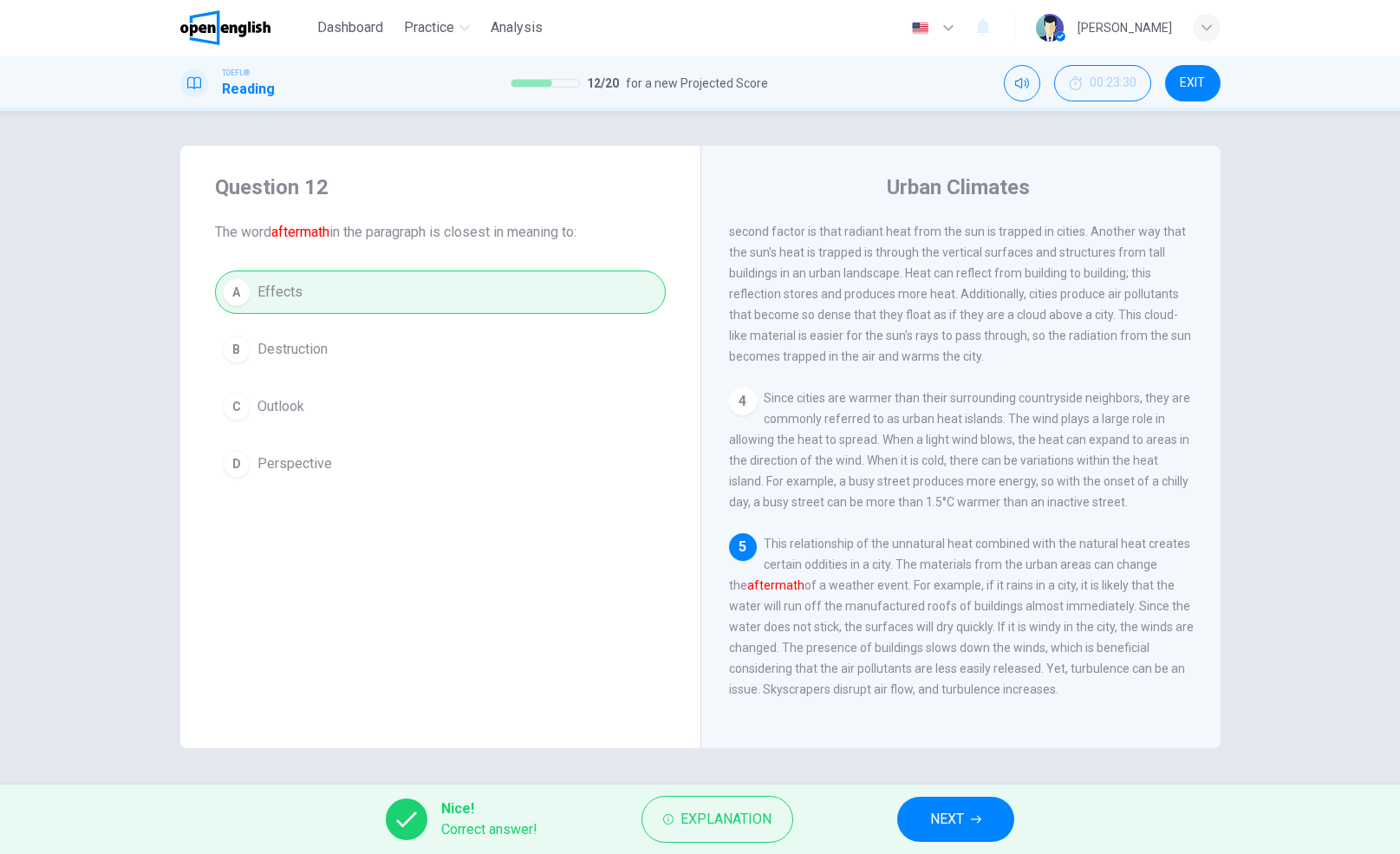
click at [935, 820] on span "NEXT" at bounding box center [946, 819] width 33 height 24
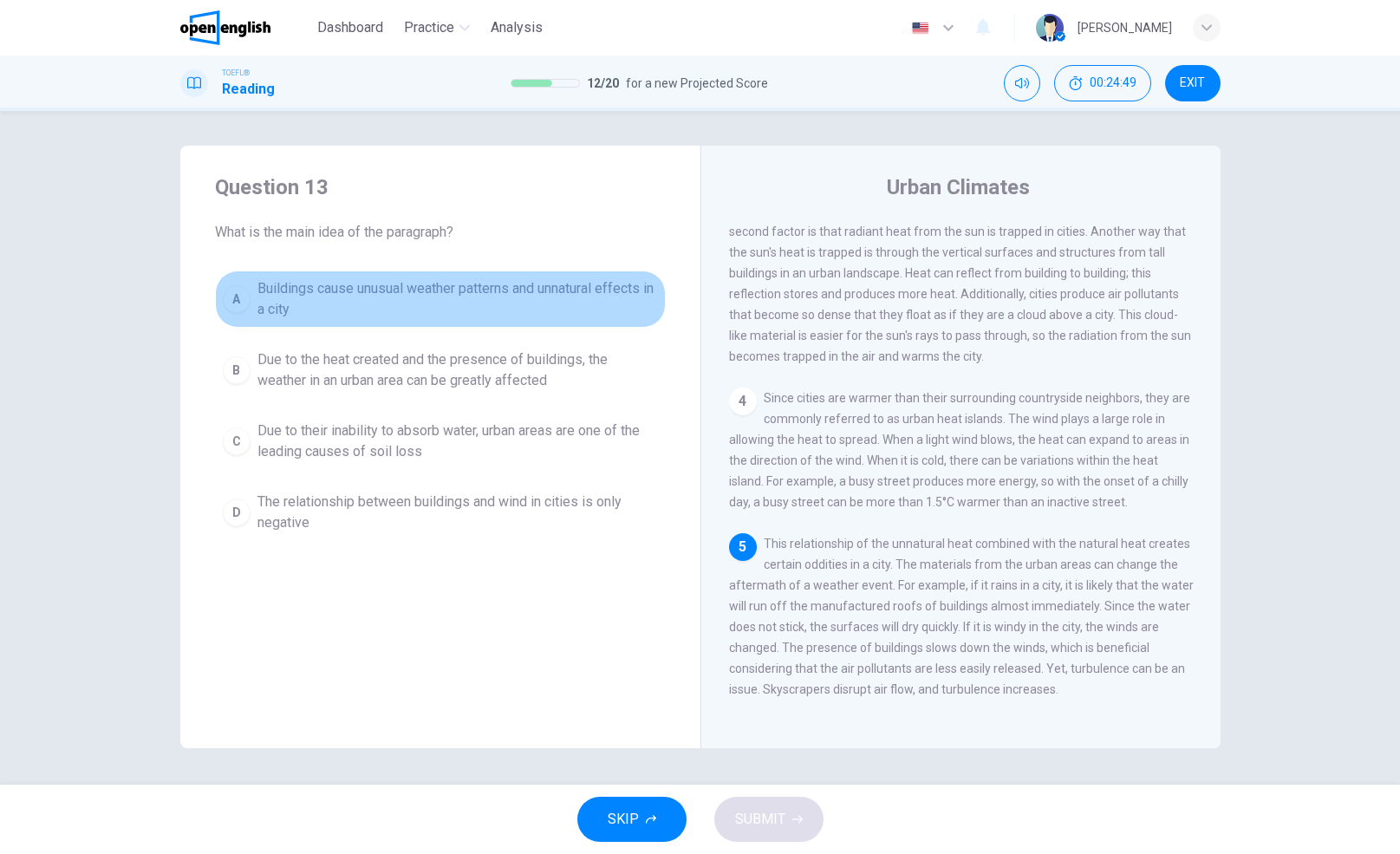
click at [285, 295] on span "Buildings cause unusual weather patterns and unnatural effects in a city" at bounding box center [457, 299] width 400 height 42
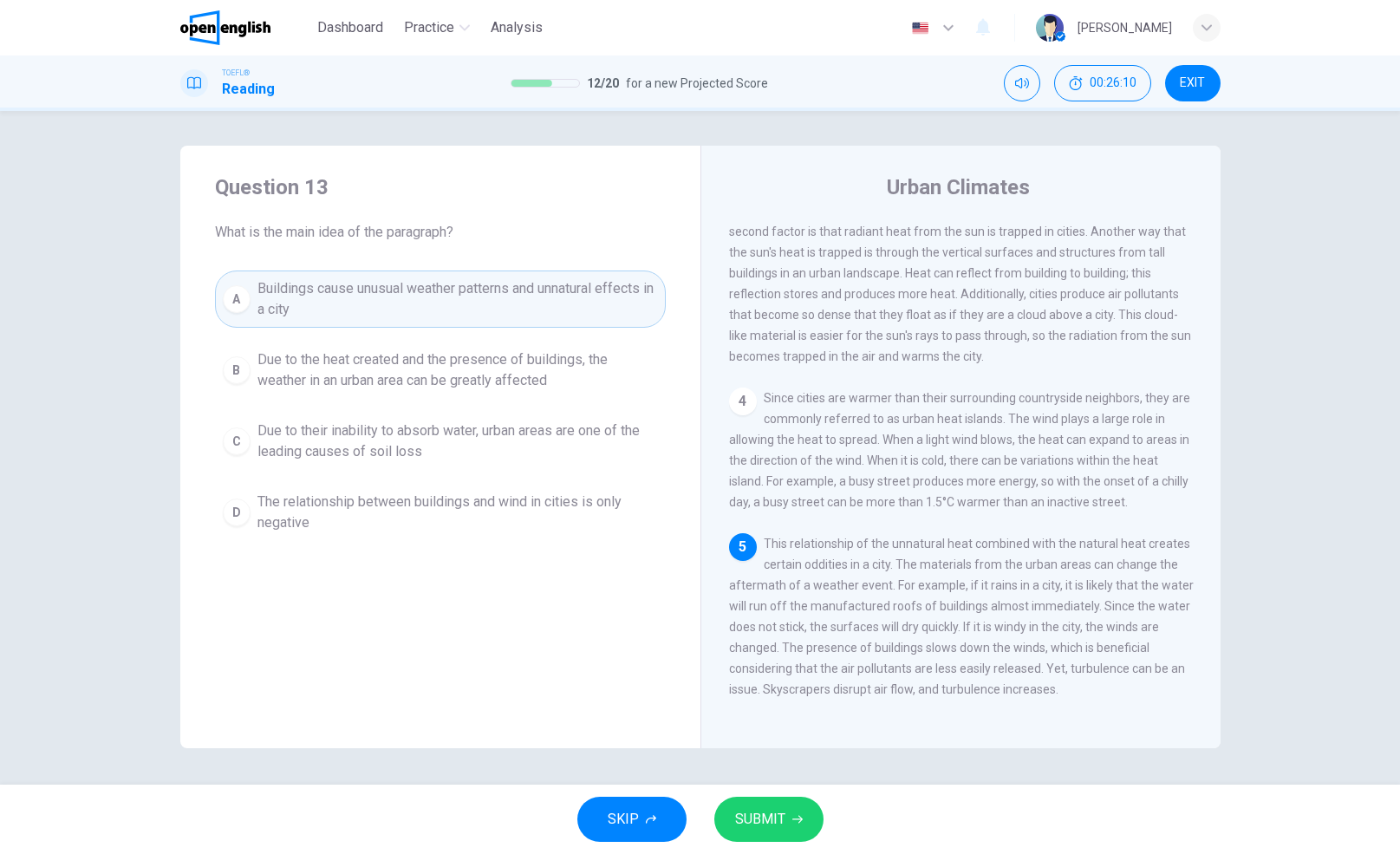
click at [765, 819] on span "SUBMIT" at bounding box center [760, 819] width 51 height 24
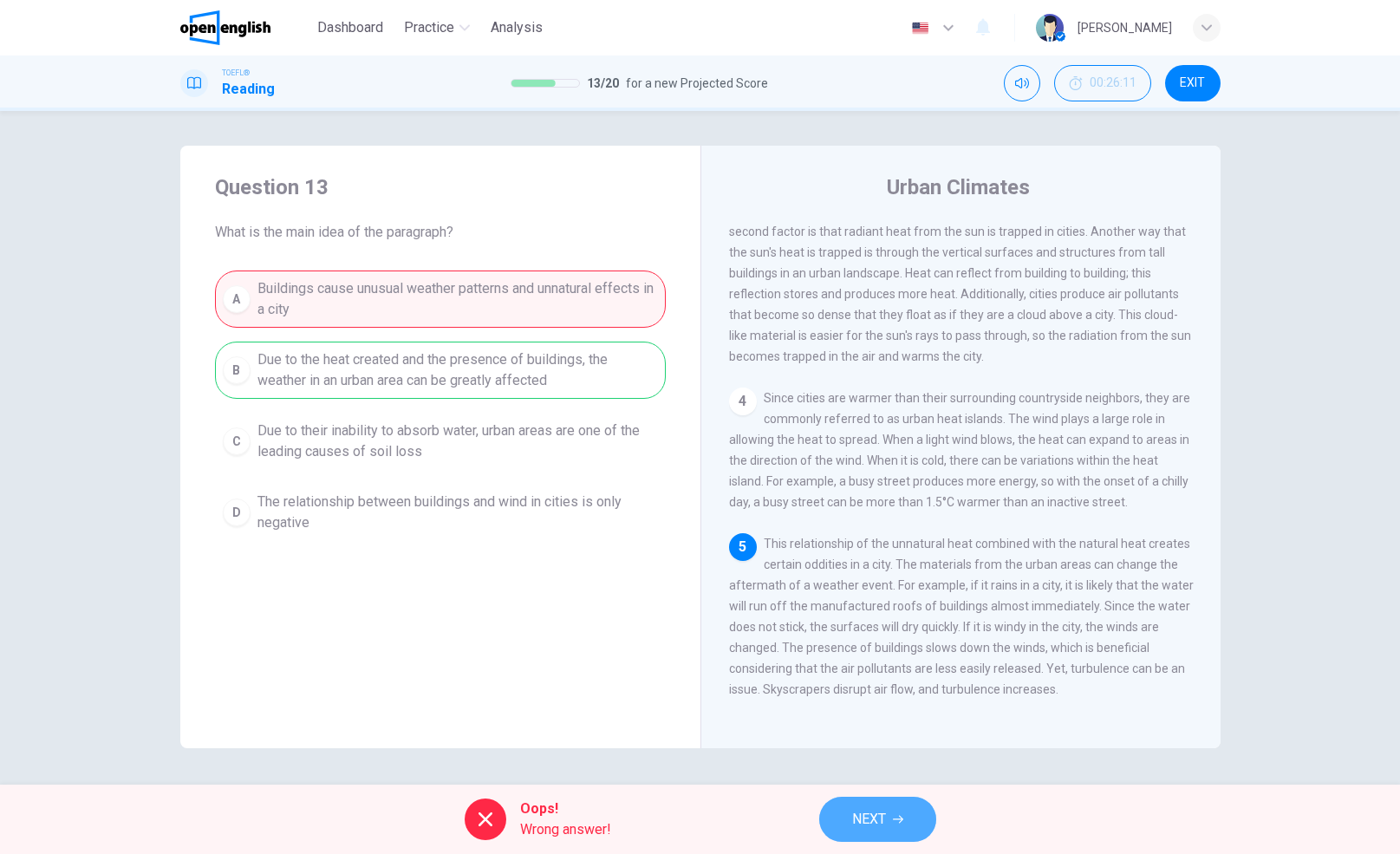
click at [902, 818] on icon "button" at bounding box center [898, 819] width 11 height 8
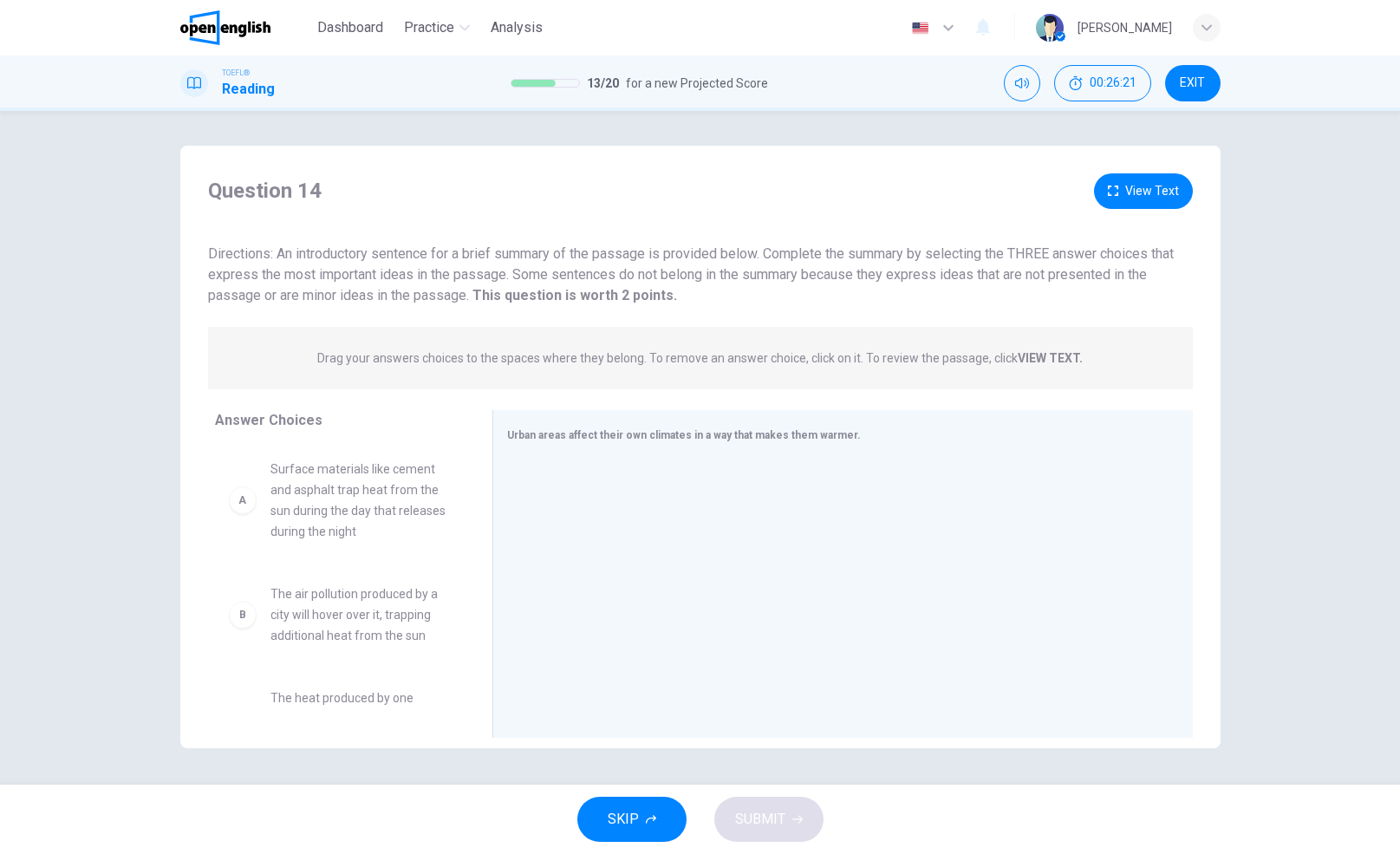
drag, startPoint x: 541, startPoint y: 251, endPoint x: 643, endPoint y: 251, distance: 102.0
click at [643, 251] on span "Directions: An introductory sentence for a brief summary of the passage is prov…" at bounding box center [691, 274] width 965 height 58
drag, startPoint x: 581, startPoint y: 436, endPoint x: 739, endPoint y: 436, distance: 158.0
click at [738, 436] on span "Urban areas affect their own climates in a way that makes them warmer." at bounding box center [683, 435] width 353 height 12
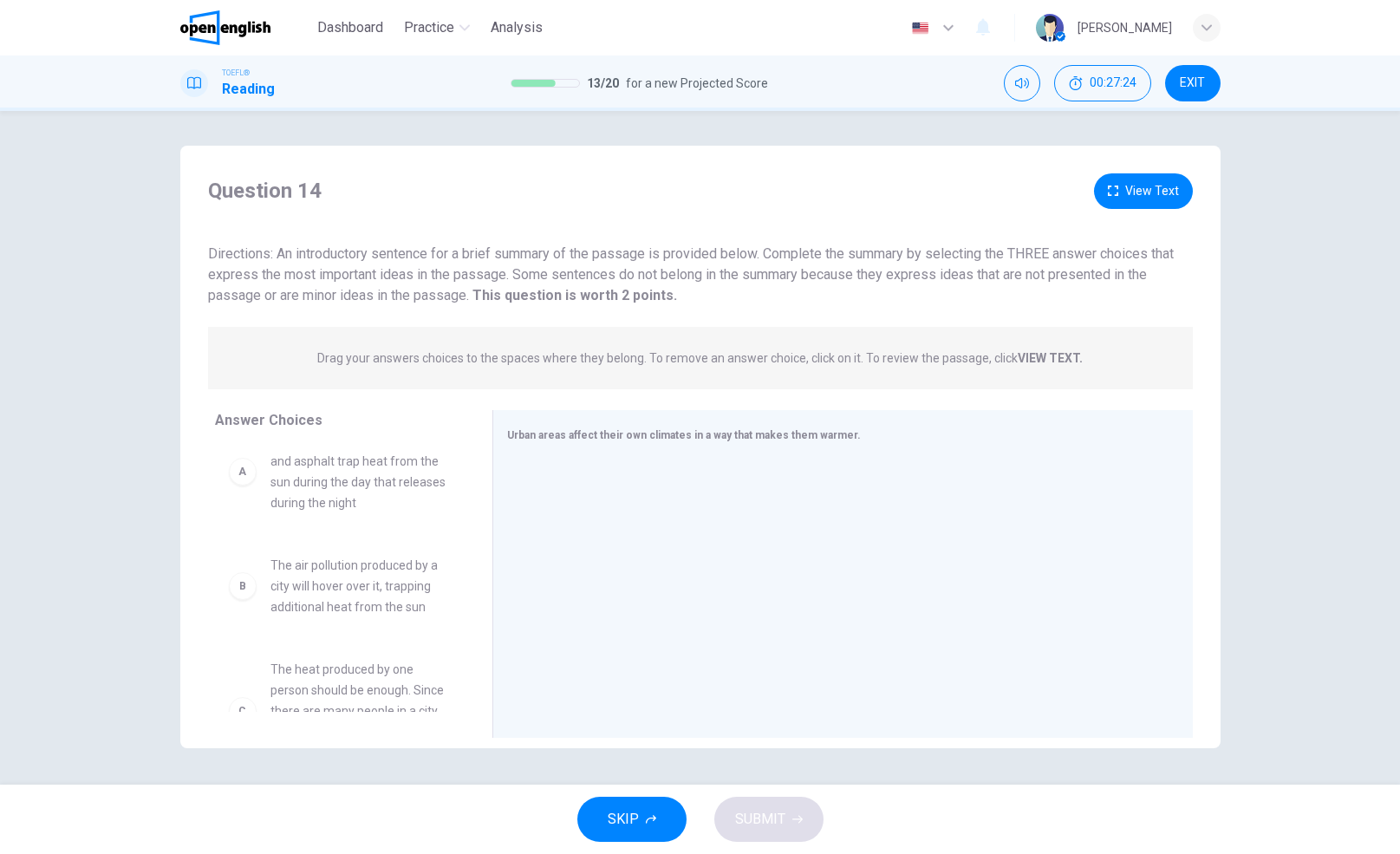
scroll to position [0, 0]
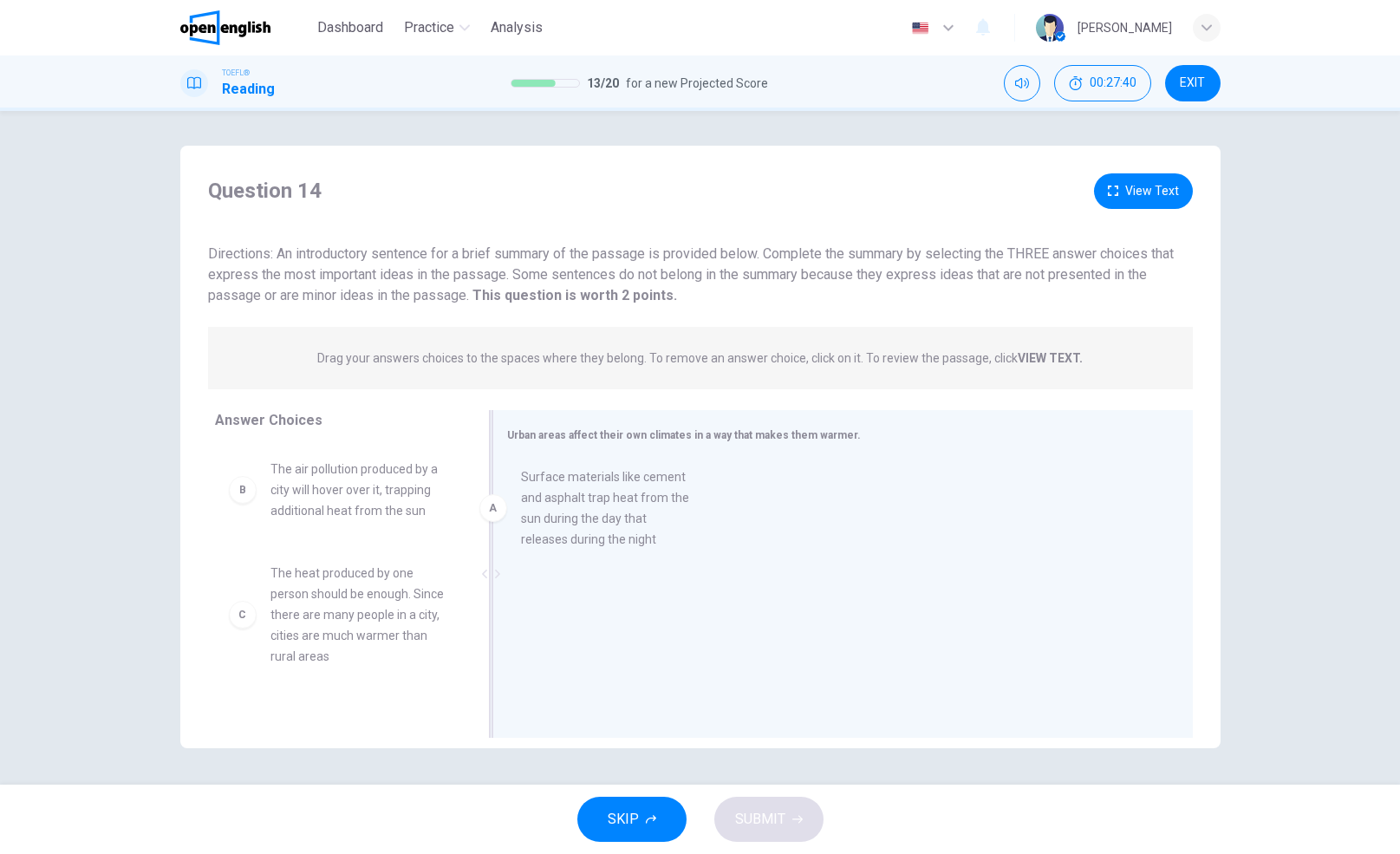
drag, startPoint x: 345, startPoint y: 521, endPoint x: 609, endPoint y: 530, distance: 264.2
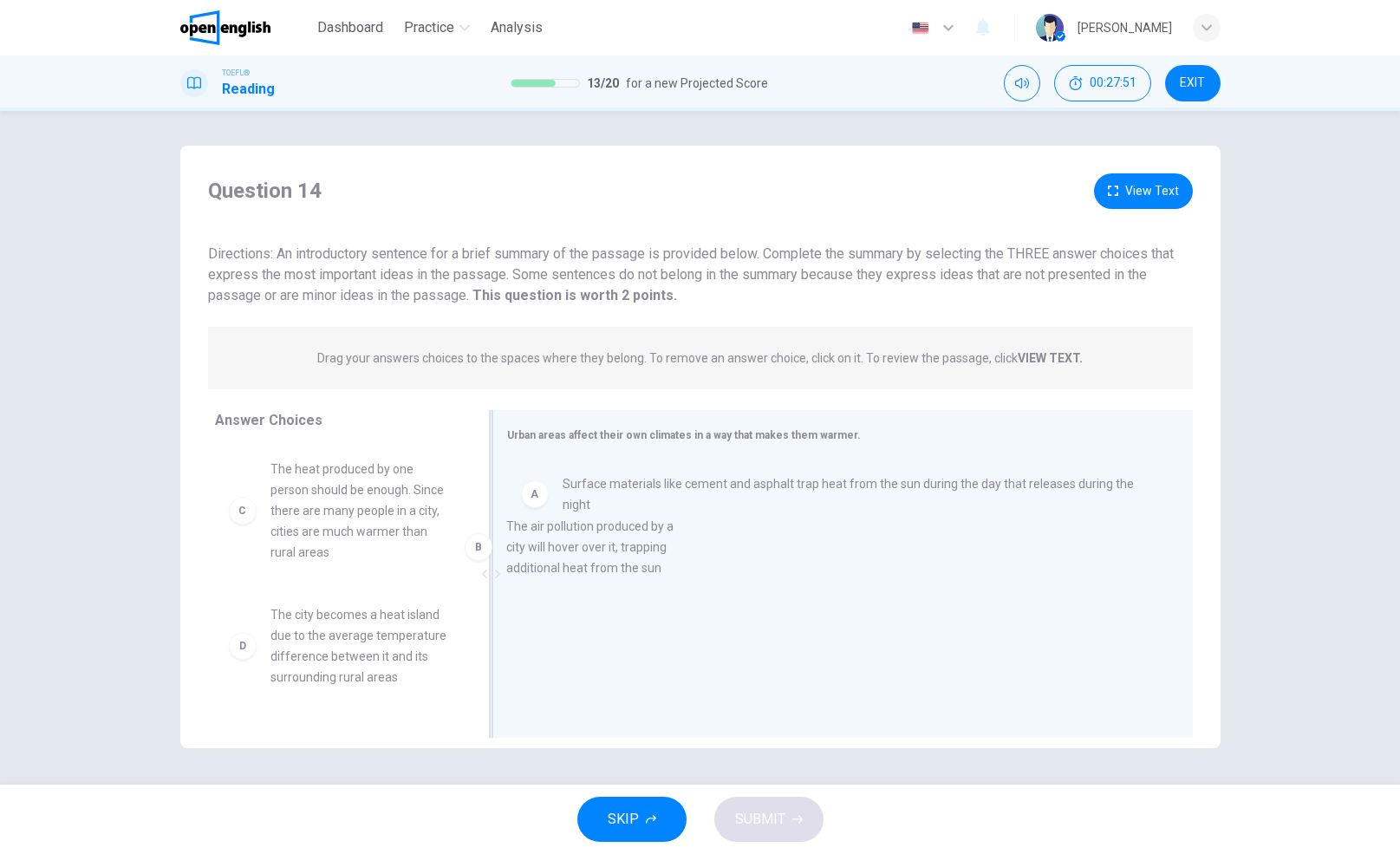
drag, startPoint x: 341, startPoint y: 500, endPoint x: 601, endPoint y: 566, distance: 268.2
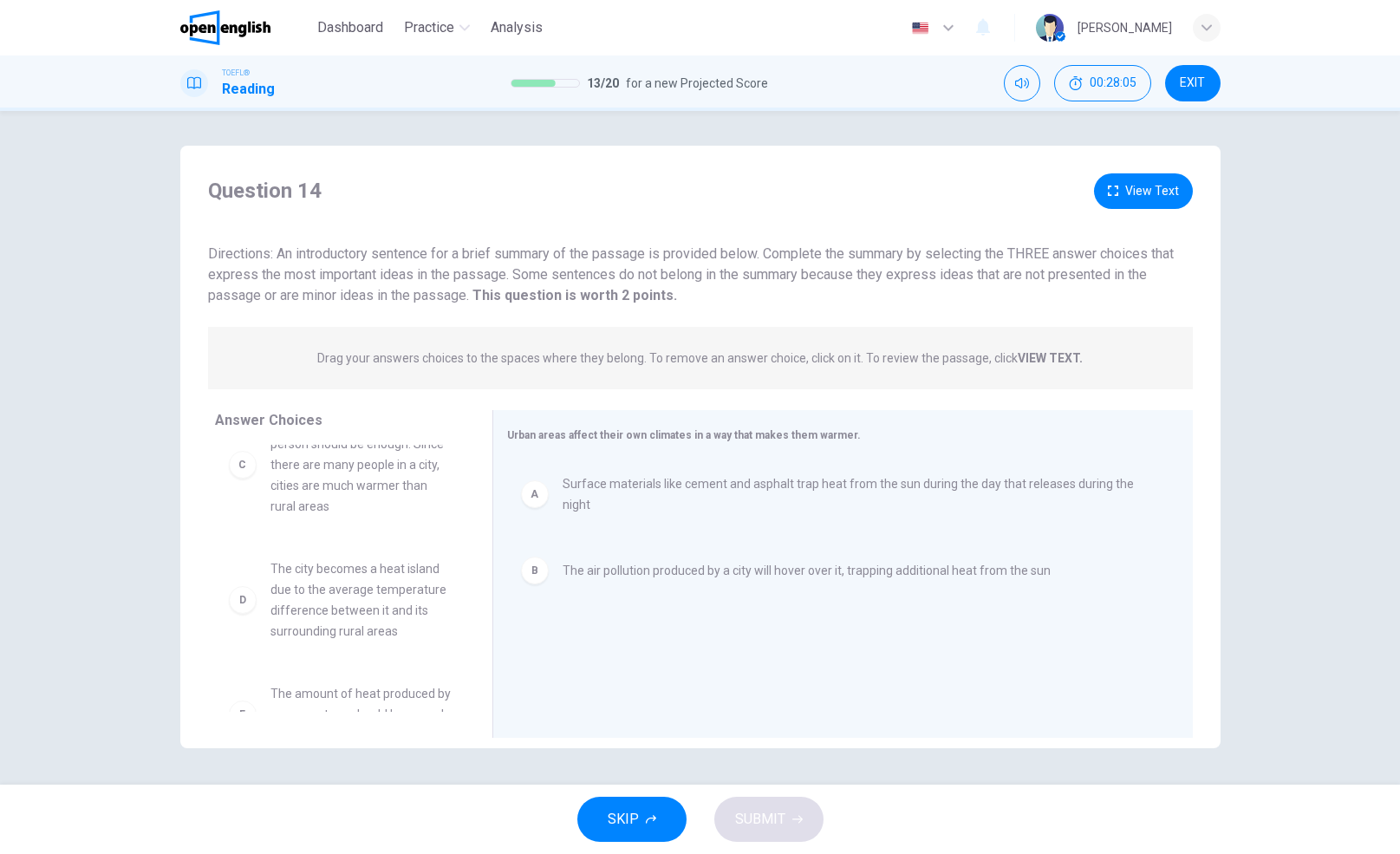
scroll to position [87, 0]
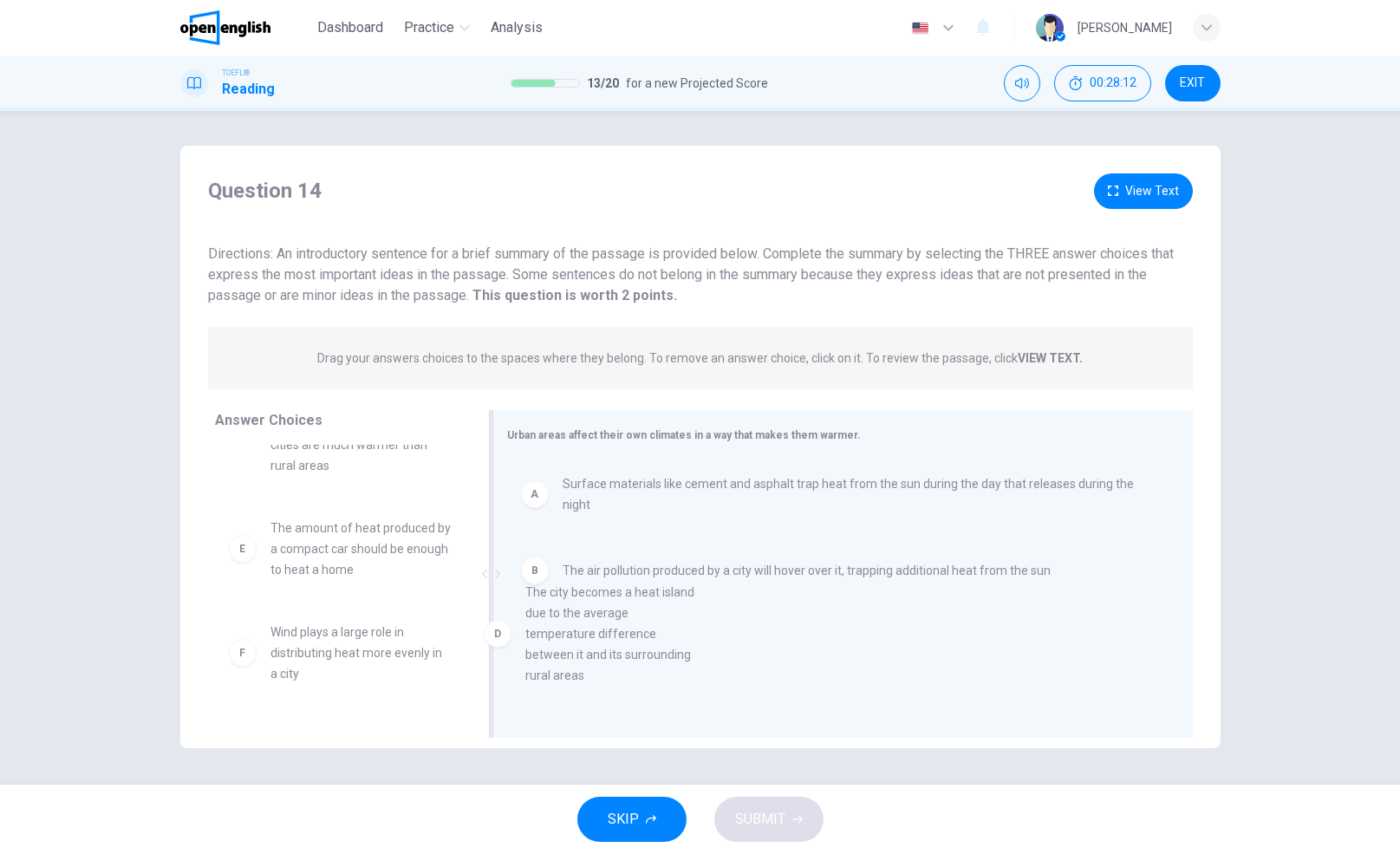
drag, startPoint x: 339, startPoint y: 554, endPoint x: 612, endPoint y: 623, distance: 281.6
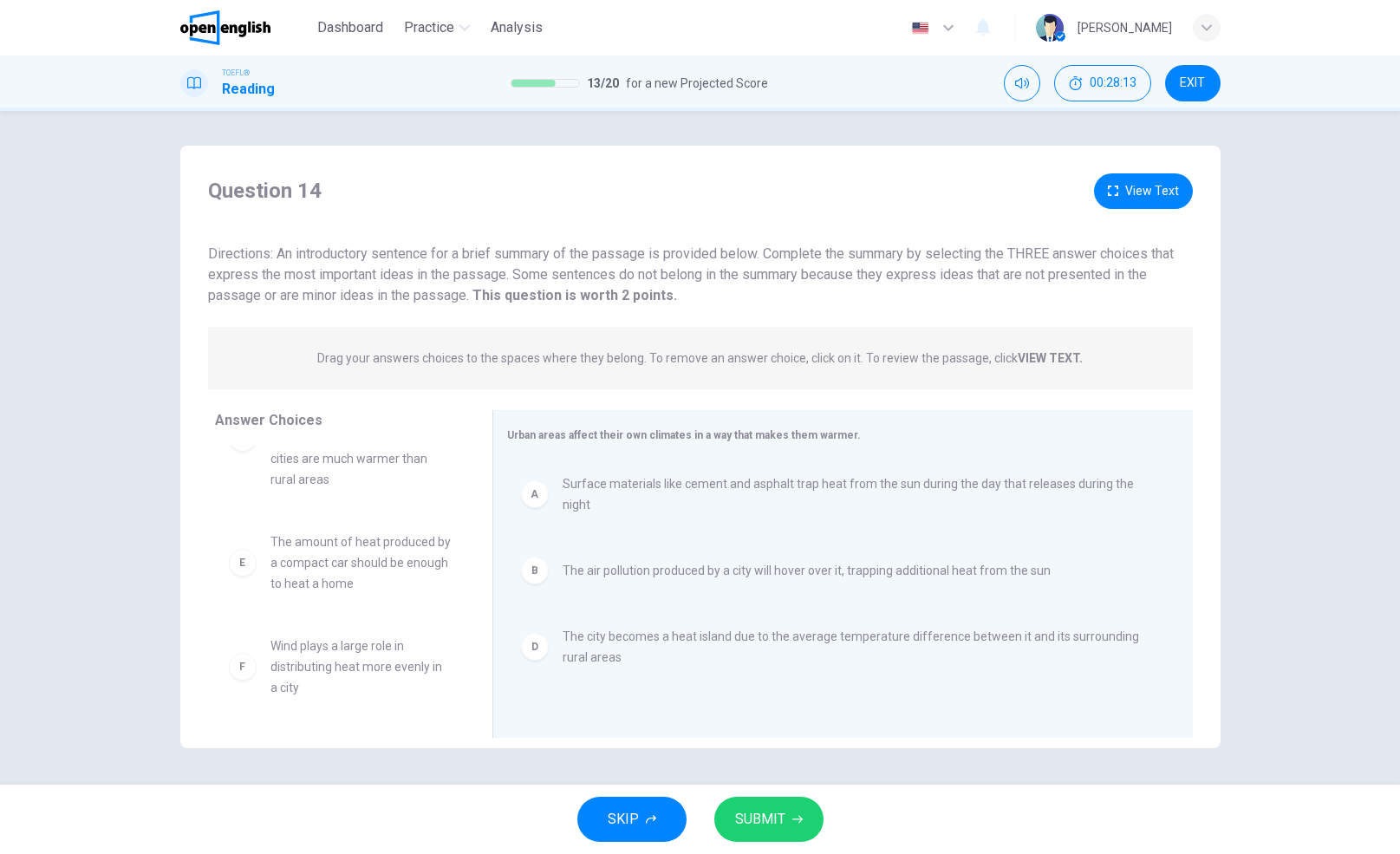
scroll to position [73, 0]
drag, startPoint x: 326, startPoint y: 565, endPoint x: 630, endPoint y: 663, distance: 319.4
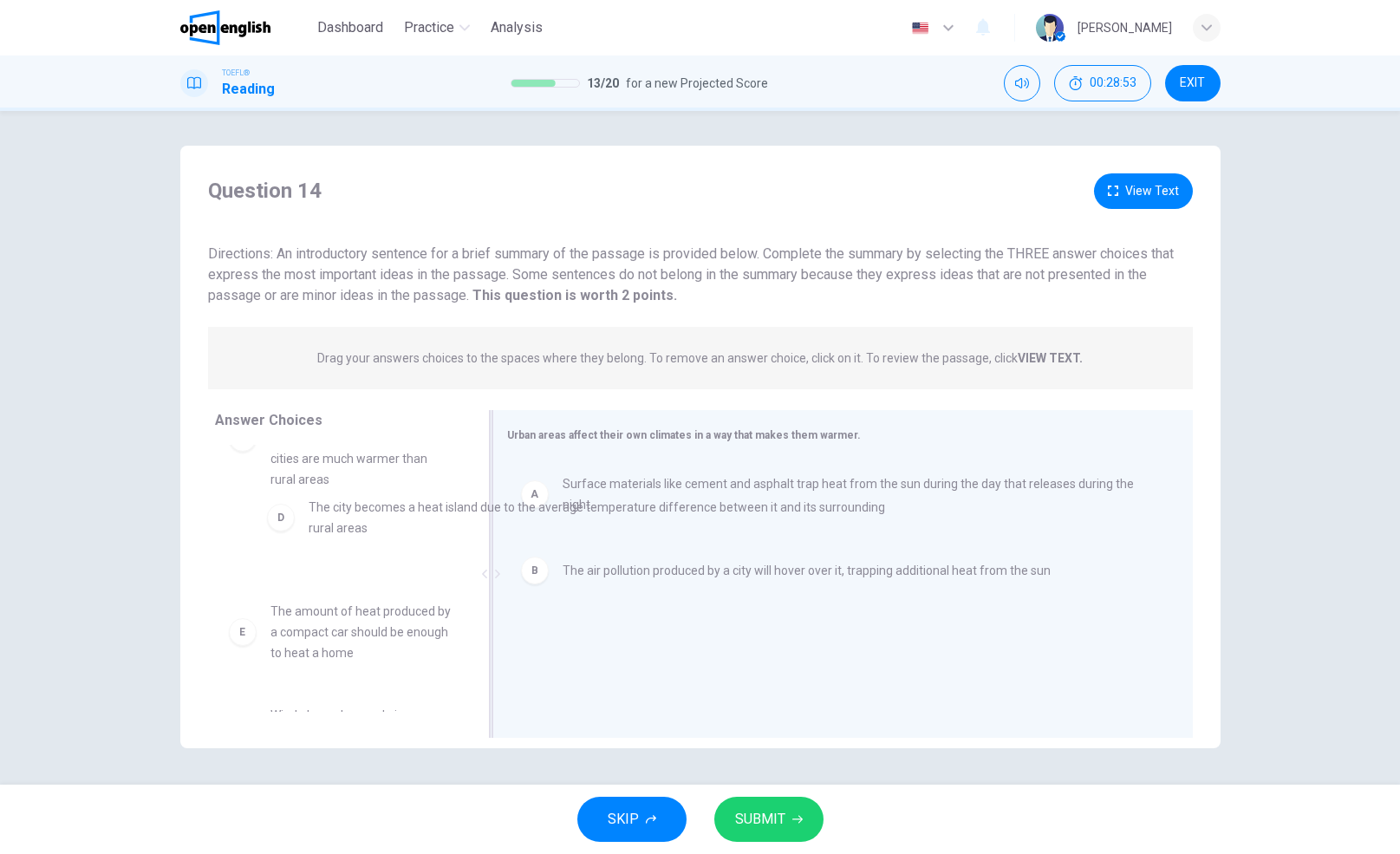
drag, startPoint x: 621, startPoint y: 633, endPoint x: 360, endPoint y: 518, distance: 285.2
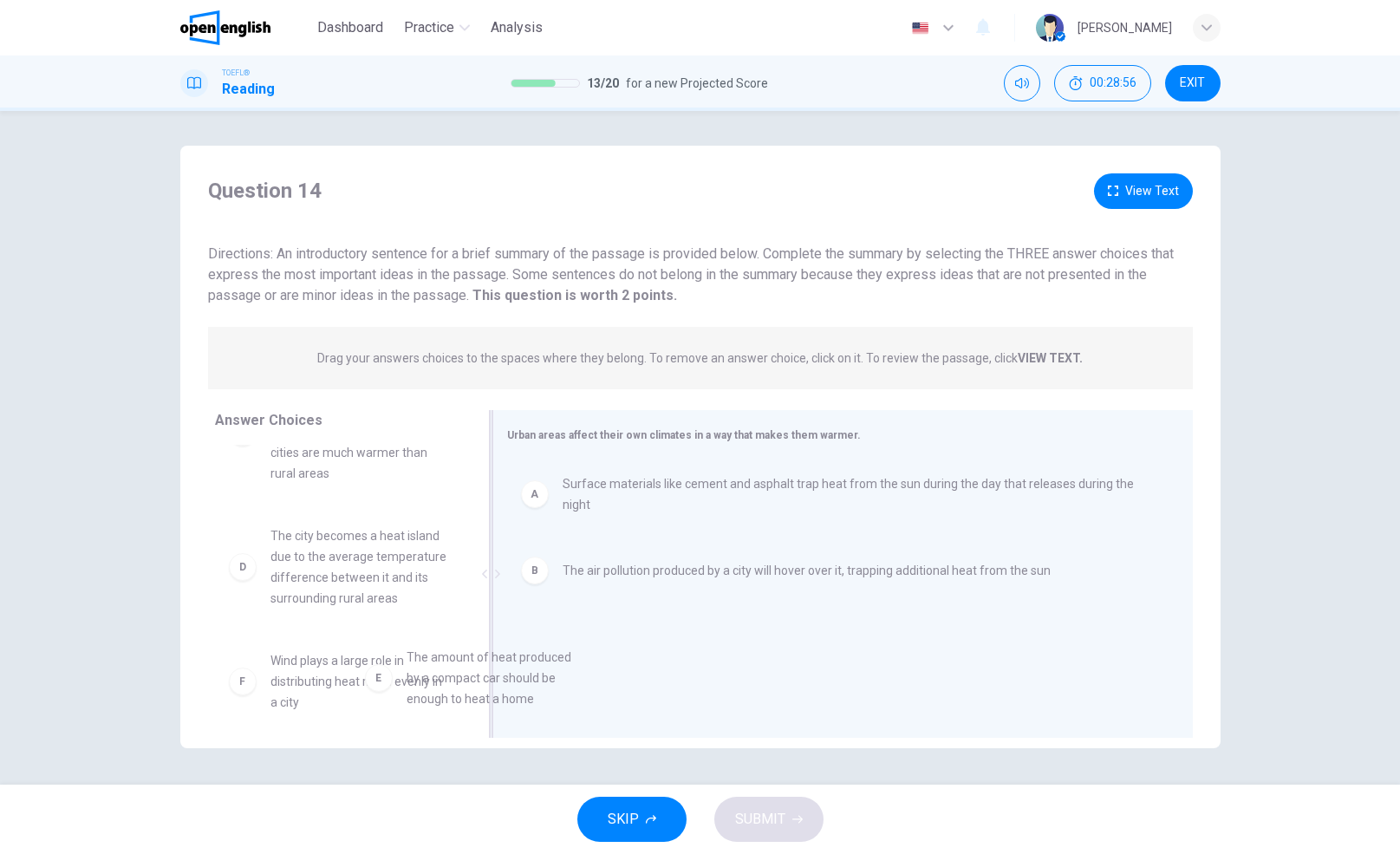
scroll to position [81, 0]
drag, startPoint x: 362, startPoint y: 691, endPoint x: 643, endPoint y: 658, distance: 282.9
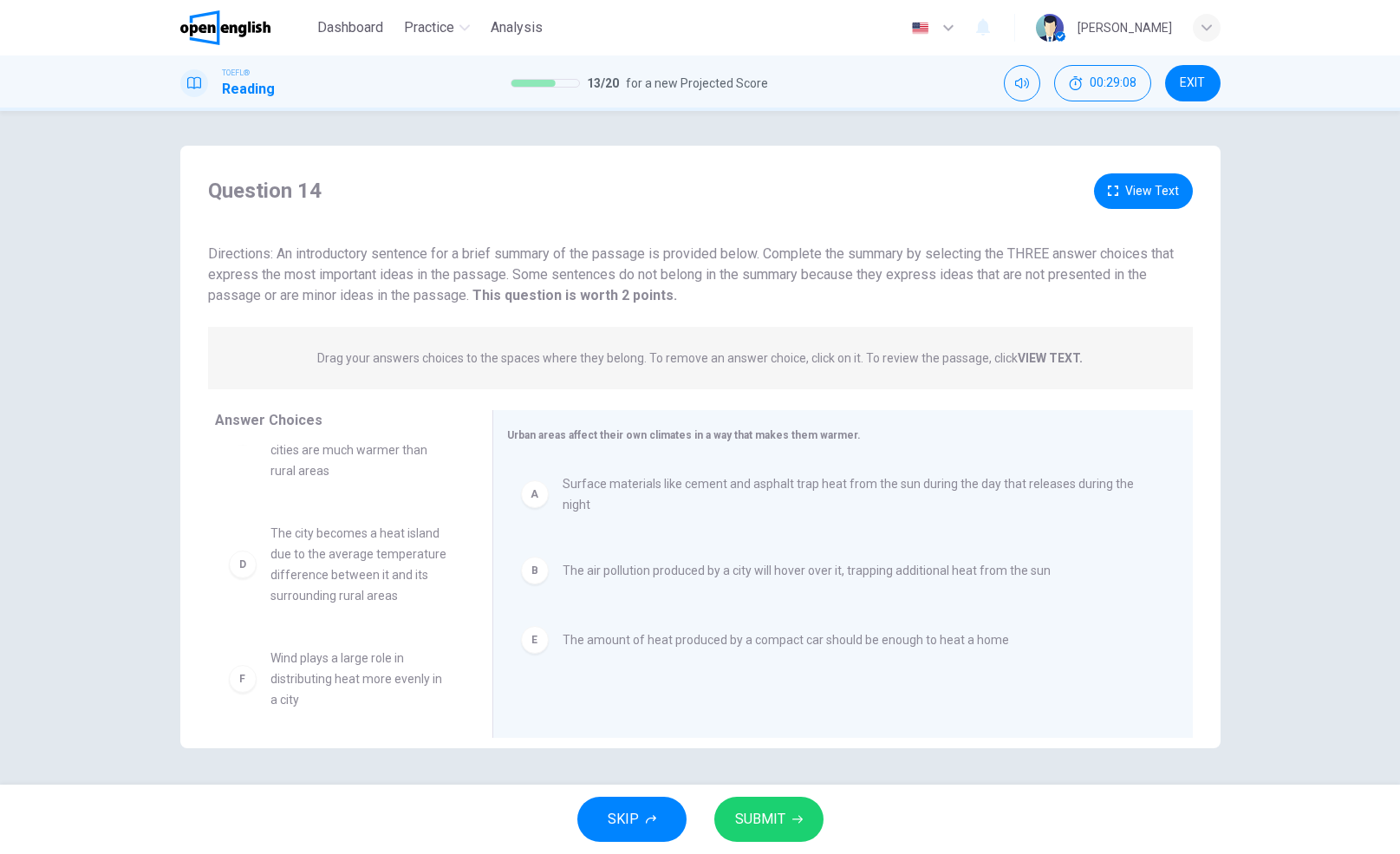
click at [775, 801] on button "SUBMIT" at bounding box center [768, 819] width 109 height 45
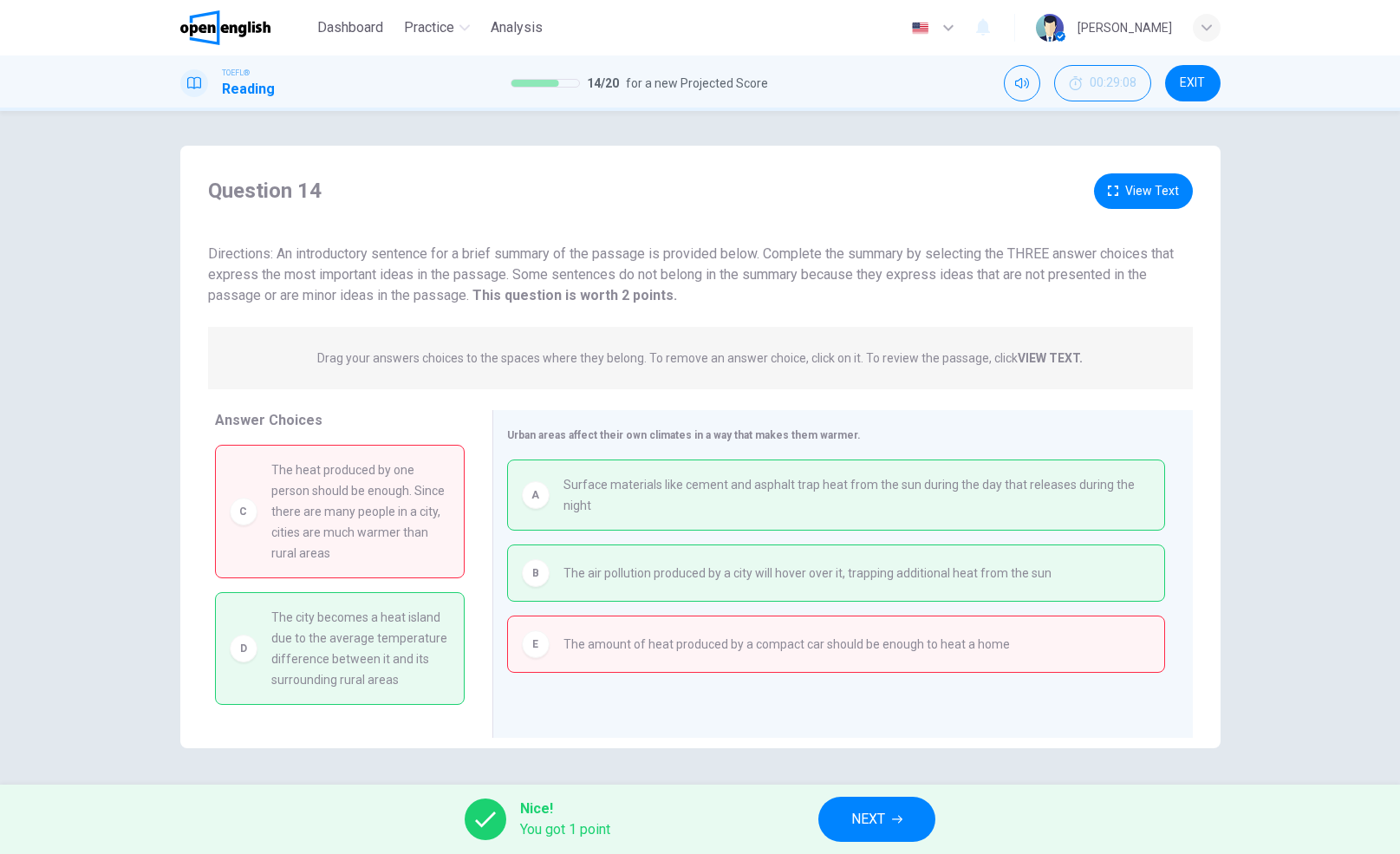
scroll to position [99, 0]
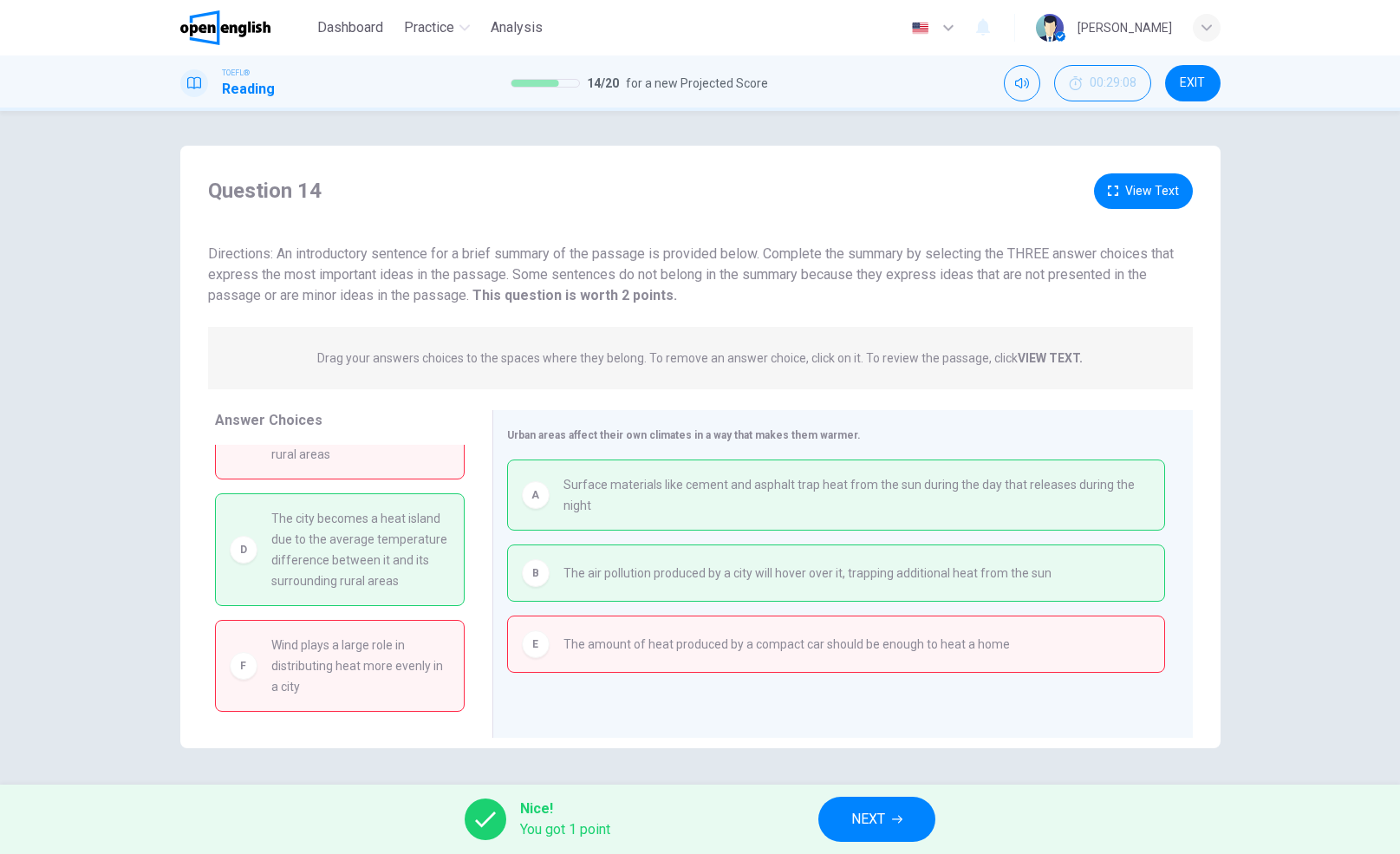
click at [877, 818] on span "NEXT" at bounding box center [868, 819] width 33 height 24
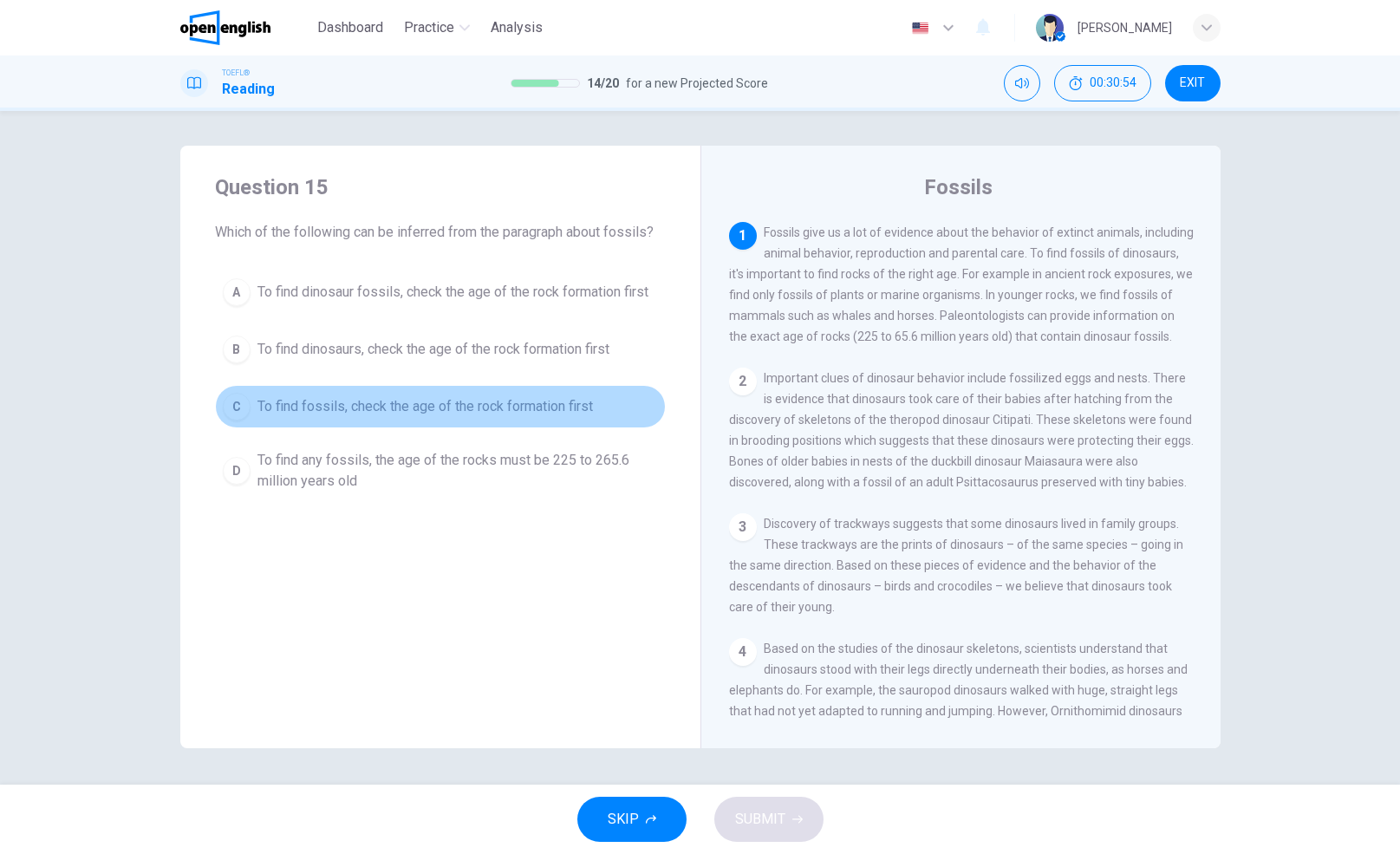
click at [466, 408] on span "To find fossils, check the age of the rock formation first" at bounding box center [425, 406] width 335 height 21
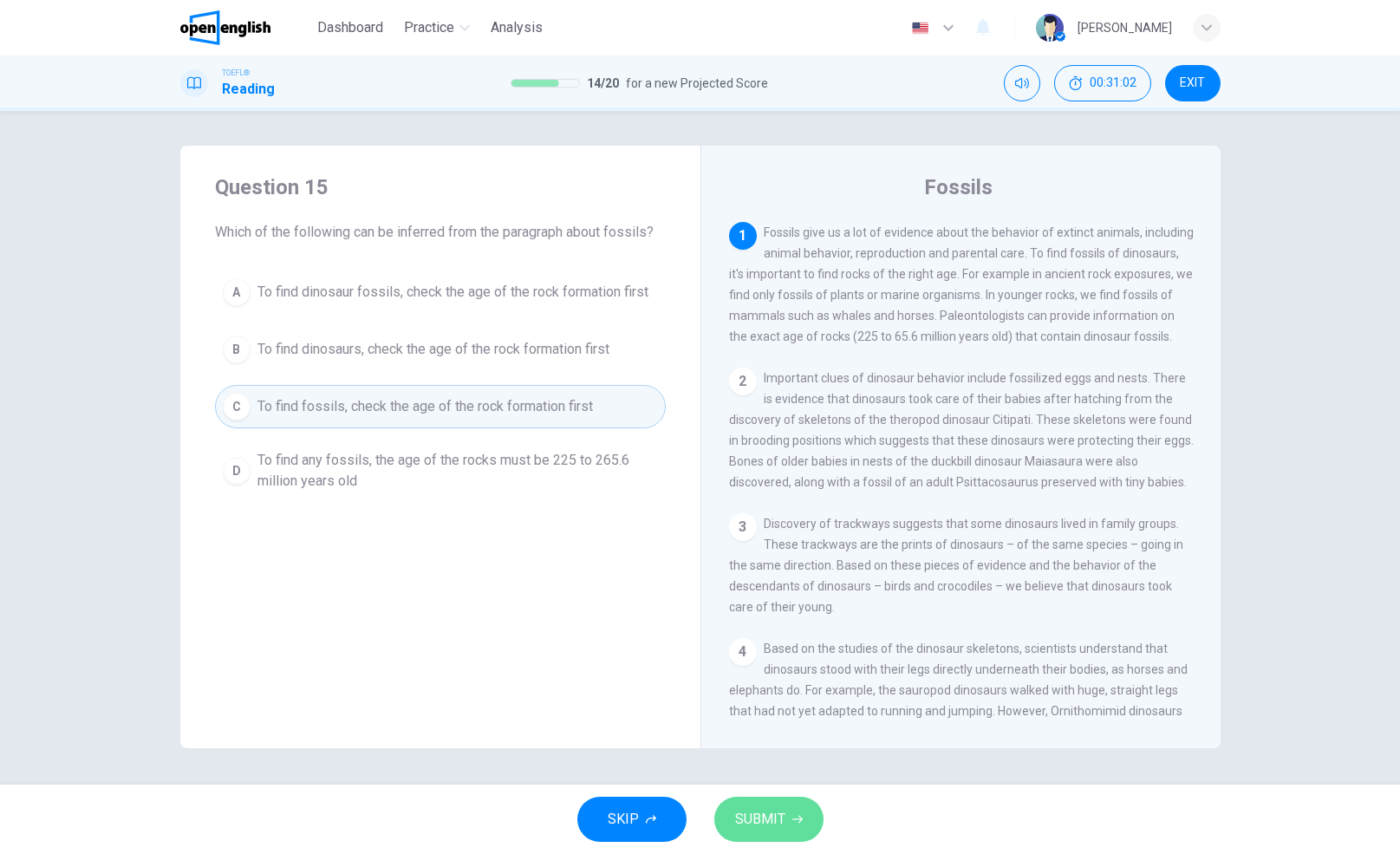
click at [767, 806] on button "SUBMIT" at bounding box center [768, 819] width 109 height 45
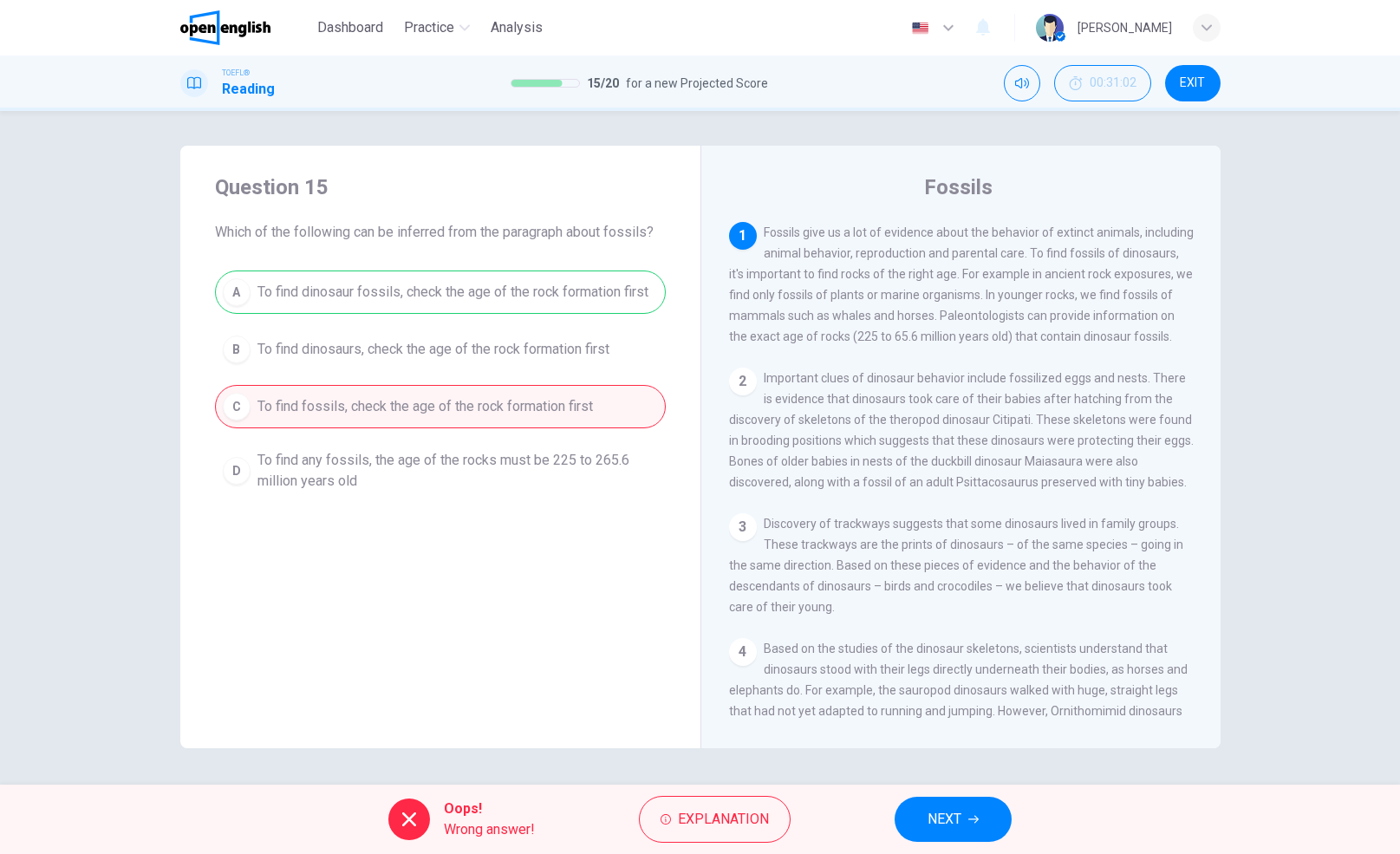
click at [939, 814] on span "NEXT" at bounding box center [944, 819] width 33 height 24
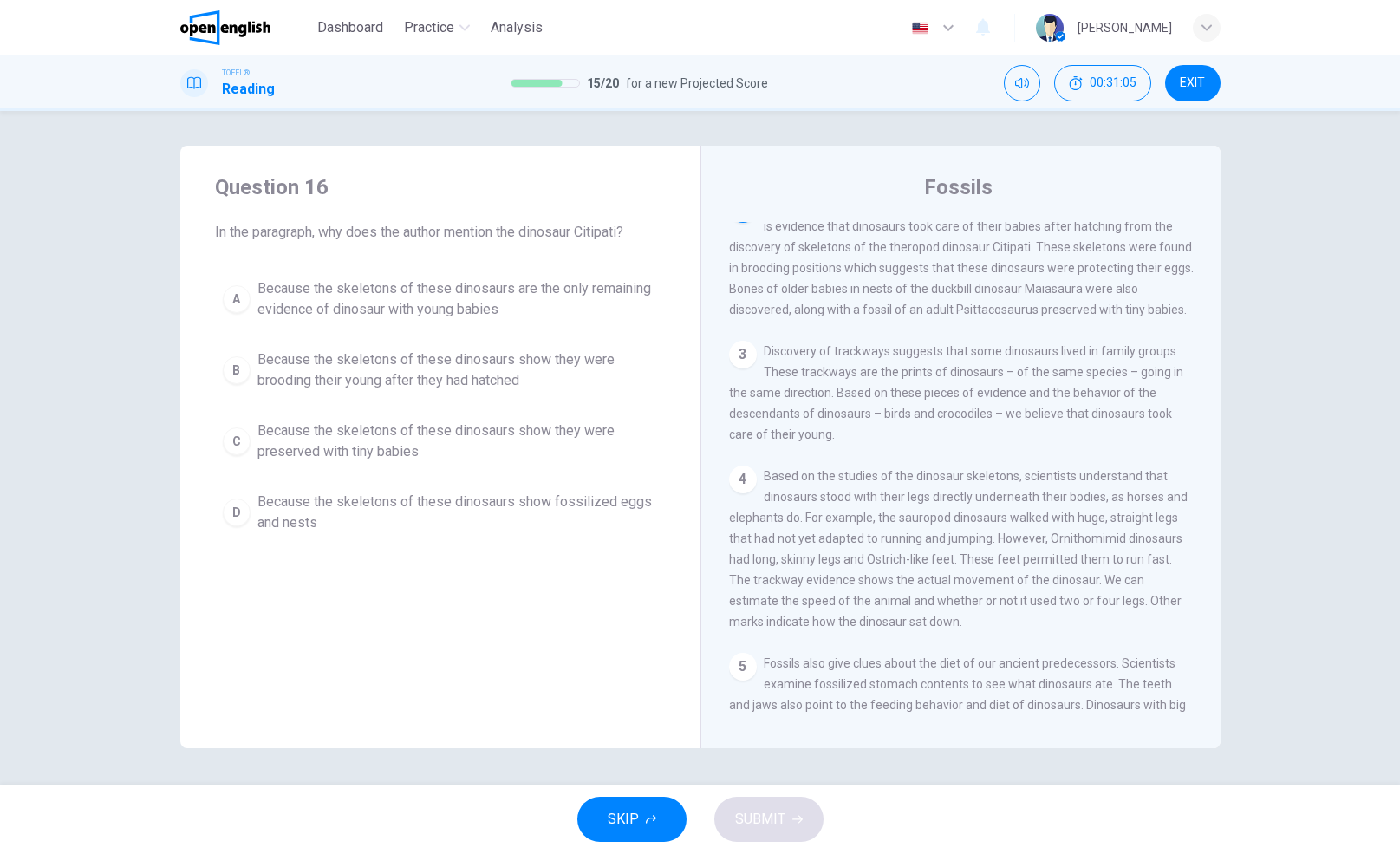
scroll to position [0, 0]
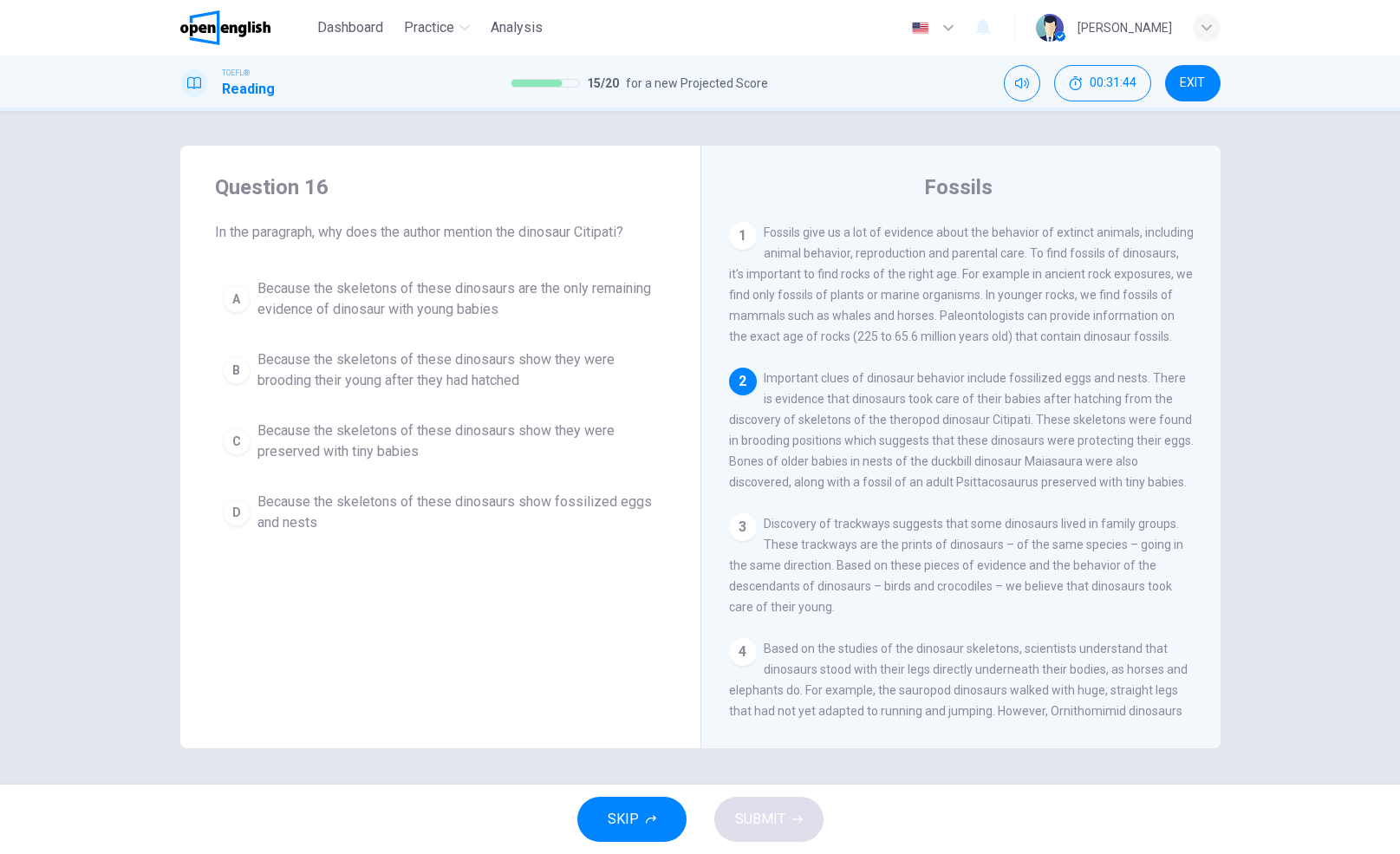
drag, startPoint x: 894, startPoint y: 466, endPoint x: 813, endPoint y: 467, distance: 81.0
click at [813, 467] on span "Important clues of dinosaur behavior include fossilized eggs and nests. There i…" at bounding box center [961, 429] width 465 height 117
click at [416, 369] on span "Because the skeletons of these dinosaurs show they were brooding their young af…" at bounding box center [457, 370] width 400 height 42
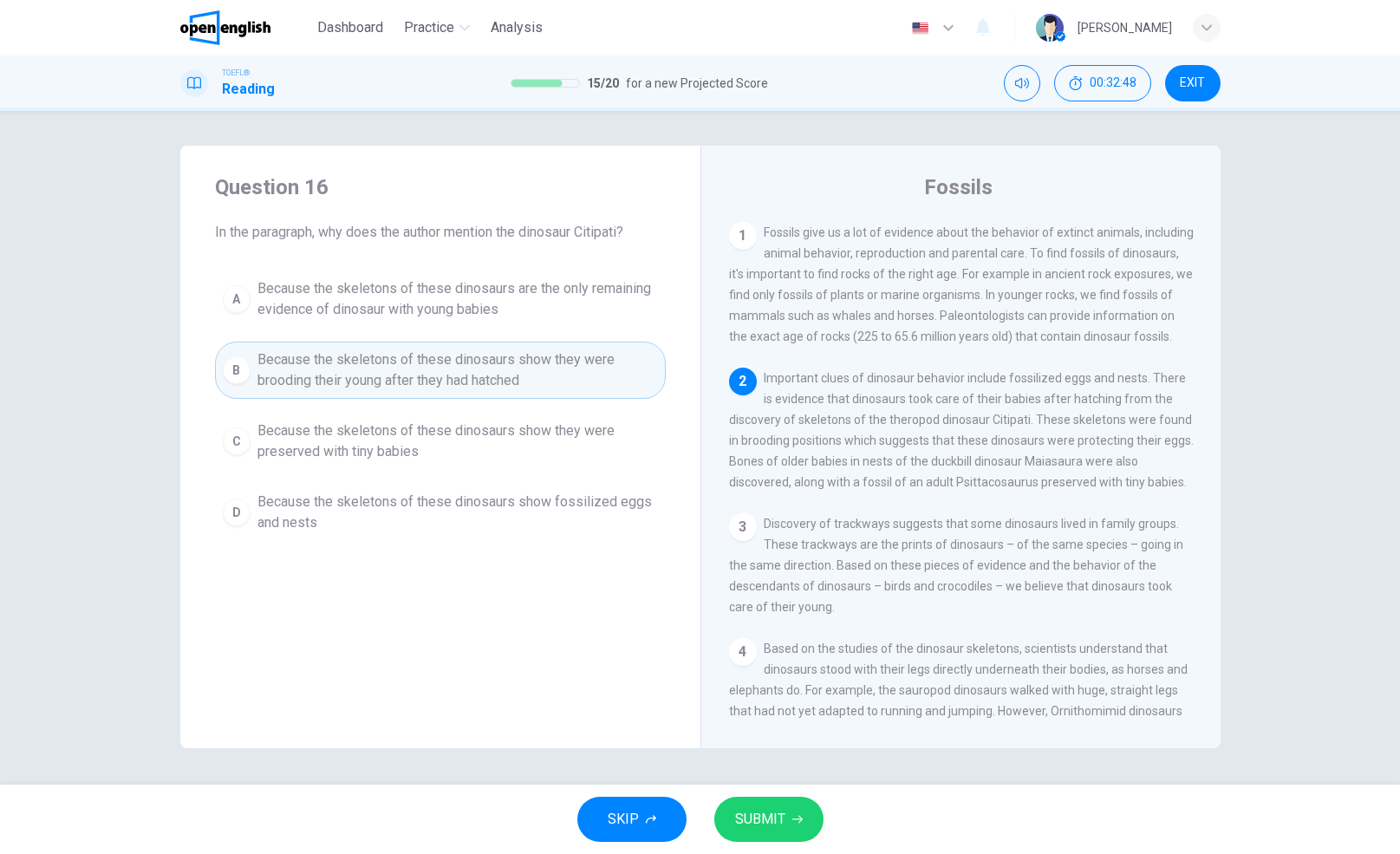
click at [764, 812] on span "SUBMIT" at bounding box center [760, 819] width 51 height 24
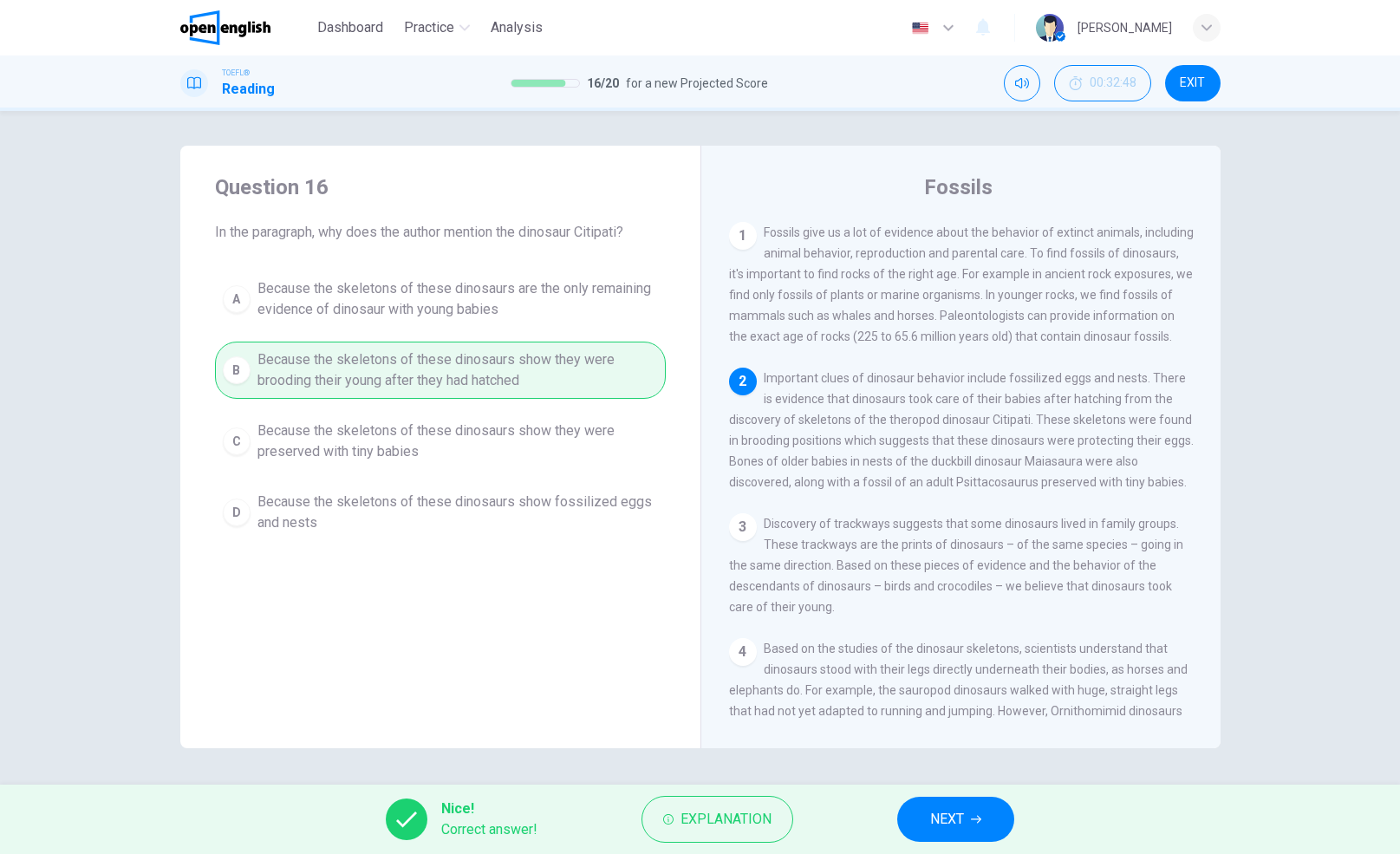
click at [963, 820] on span "NEXT" at bounding box center [946, 819] width 33 height 24
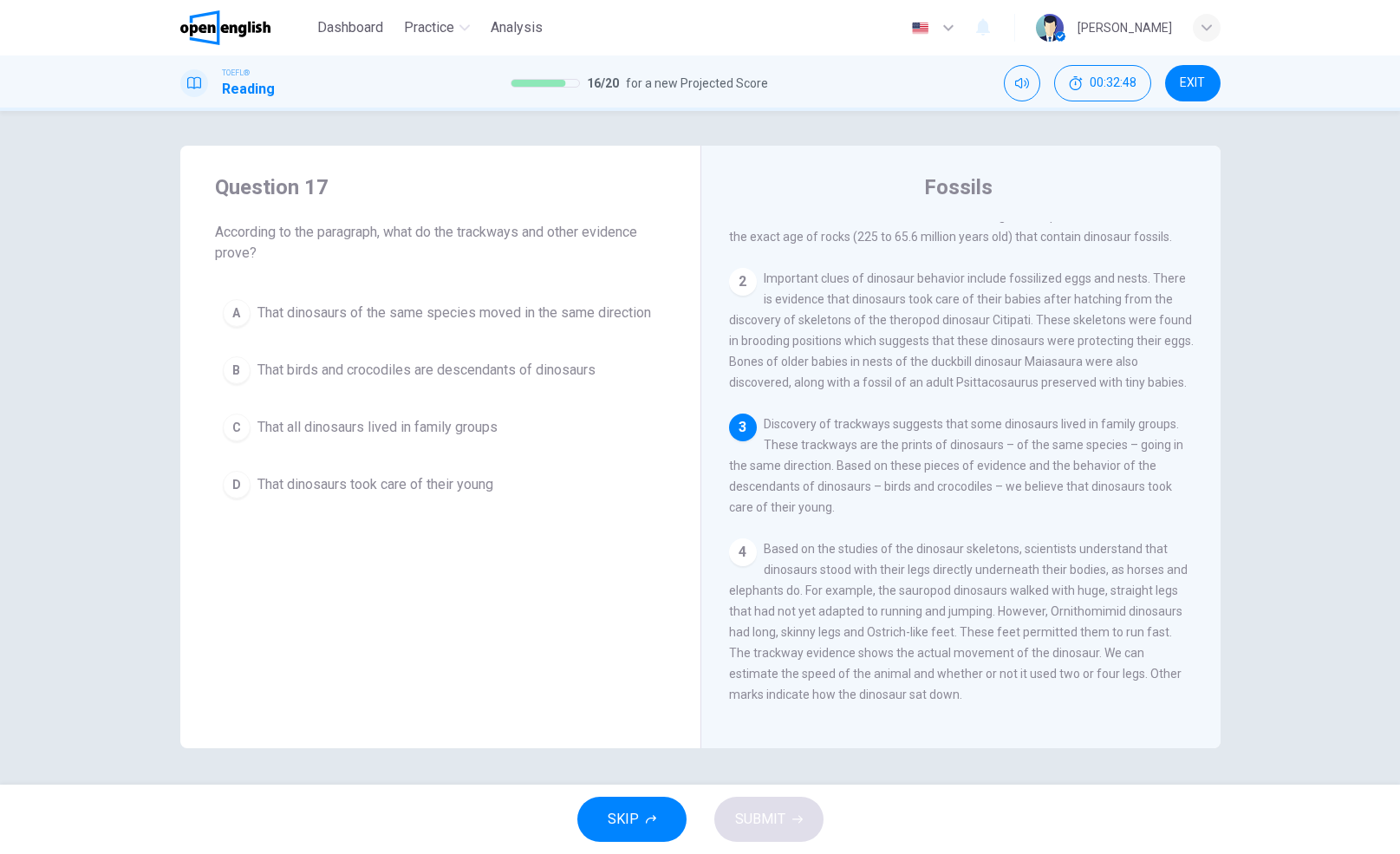
scroll to position [107, 0]
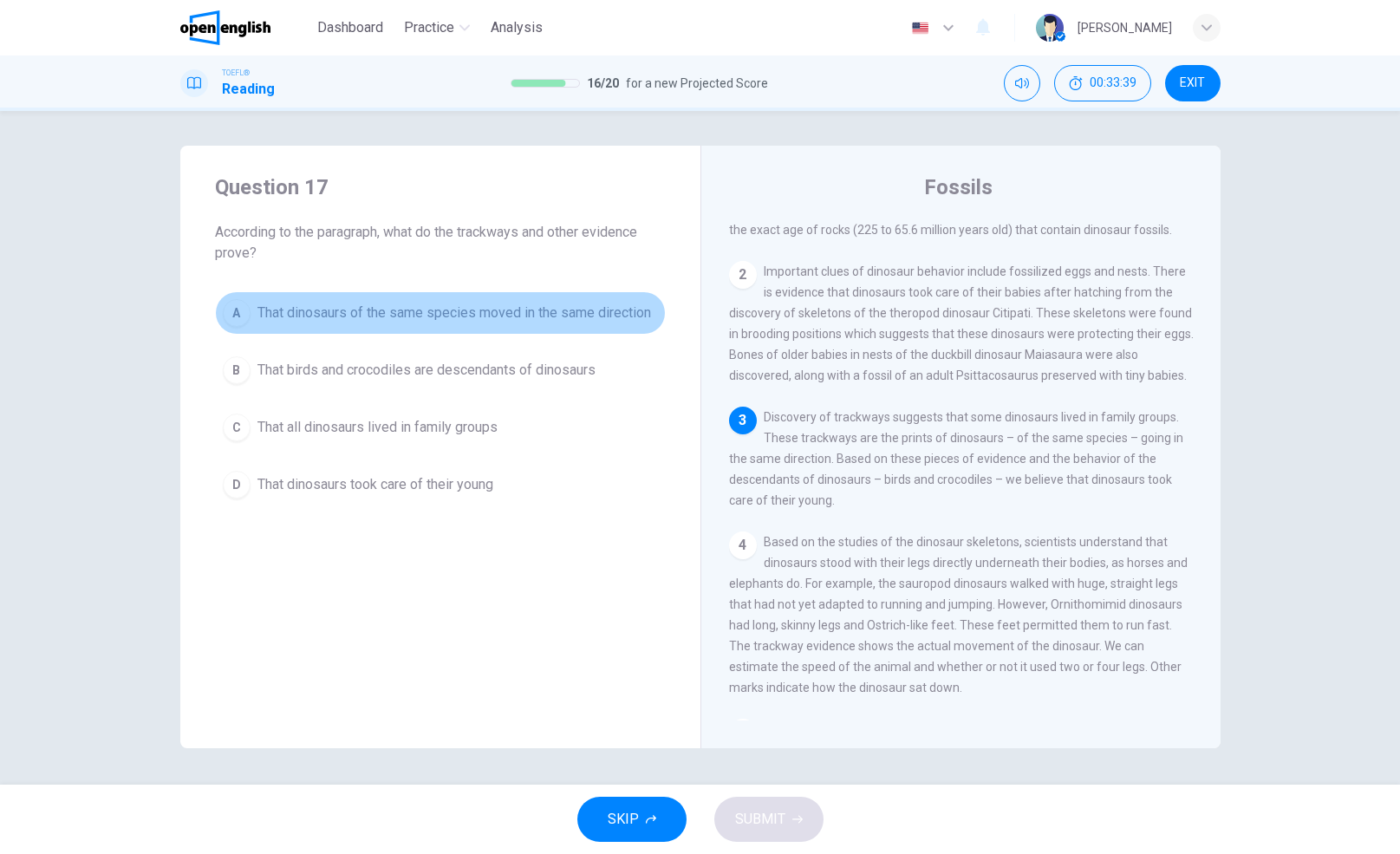
click at [484, 315] on span "That dinosaurs of the same species moved in the same direction" at bounding box center [454, 313] width 393 height 21
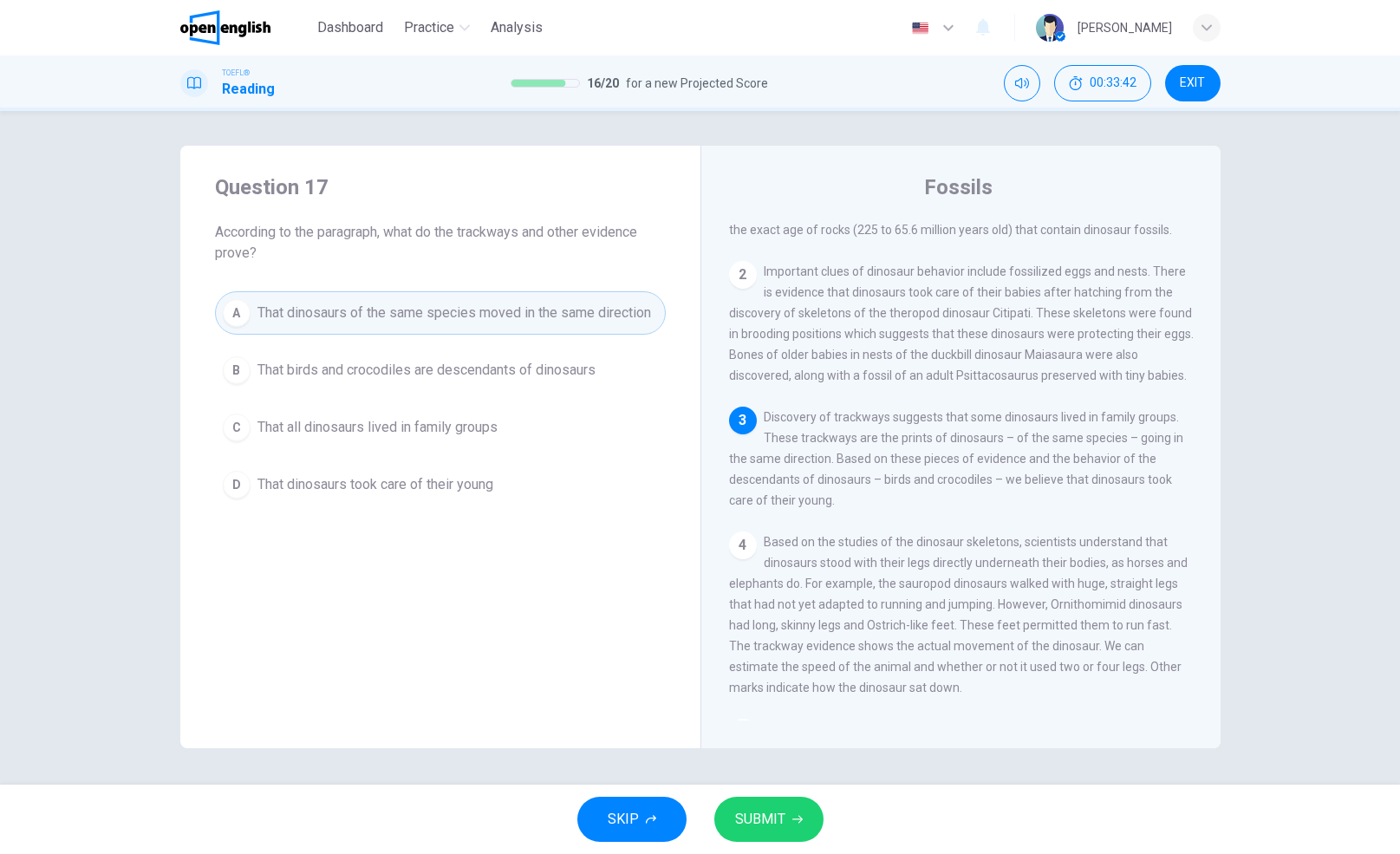
click at [456, 372] on span "That birds and crocodiles are descendants of dinosaurs" at bounding box center [427, 370] width 338 height 21
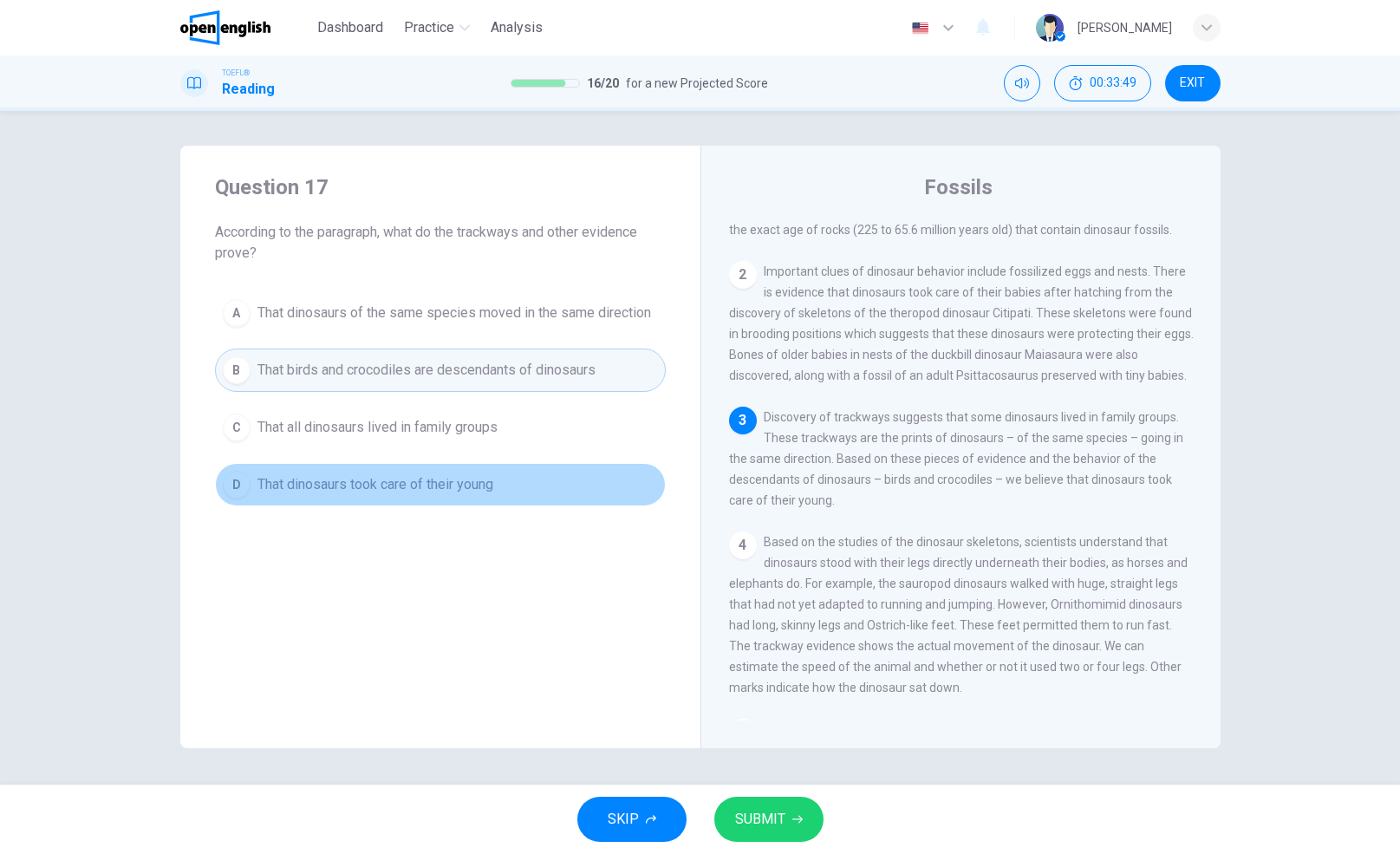
click at [433, 484] on span "That dinosaurs took care of their young" at bounding box center [375, 484] width 236 height 21
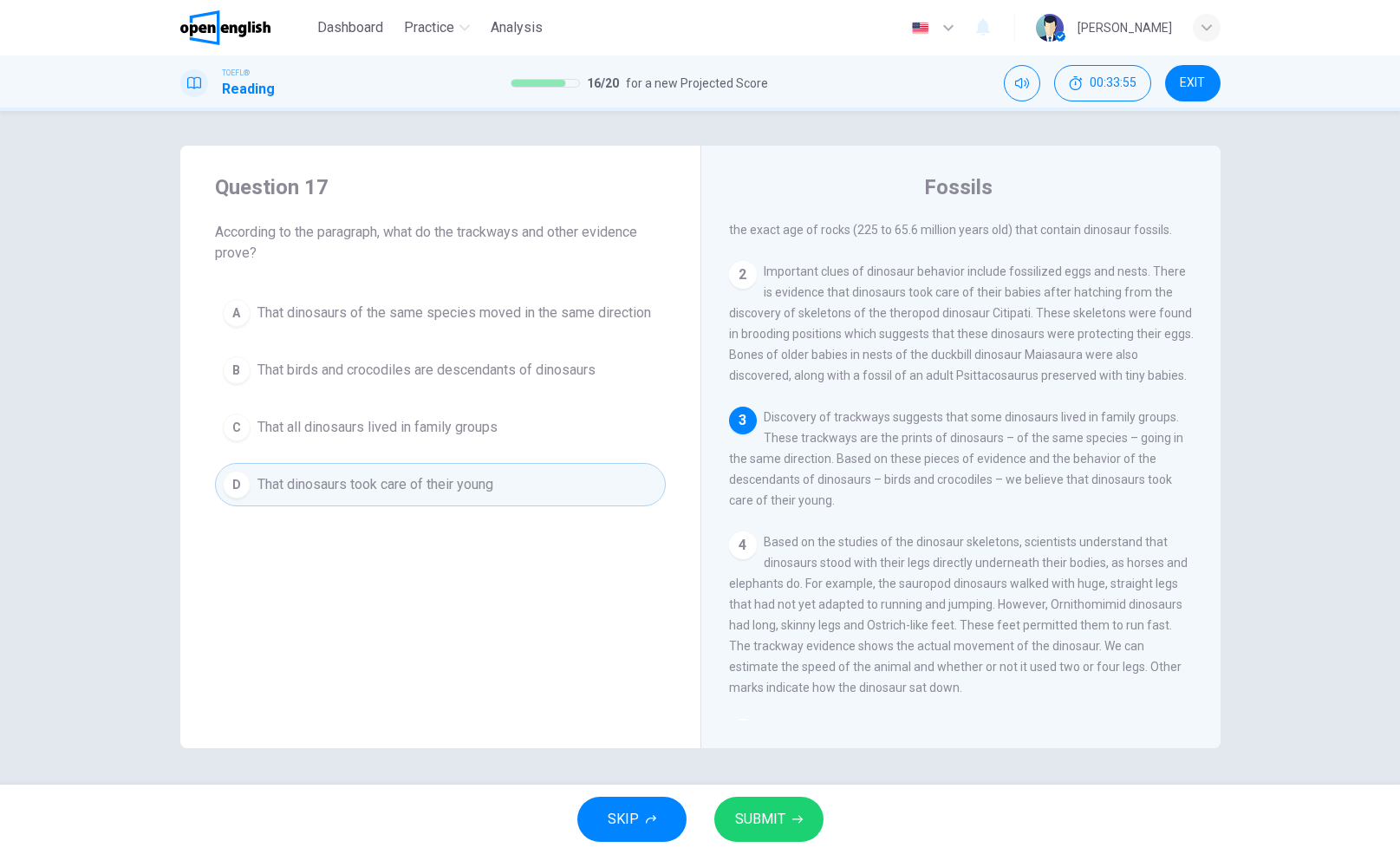
click at [378, 315] on span "That dinosaurs of the same species moved in the same direction" at bounding box center [454, 313] width 393 height 21
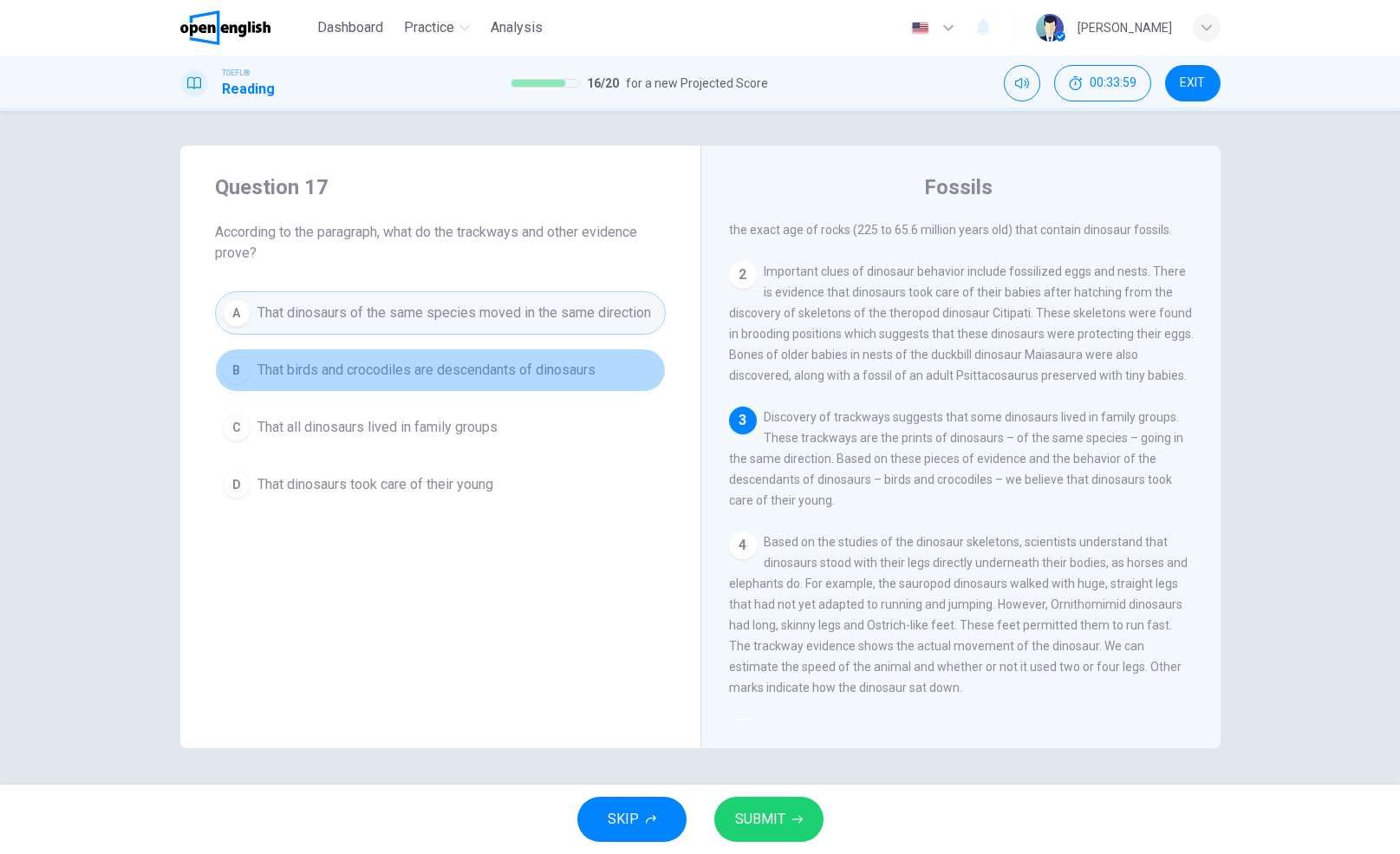
click at [357, 369] on span "That birds and crocodiles are descendants of dinosaurs" at bounding box center [427, 370] width 338 height 21
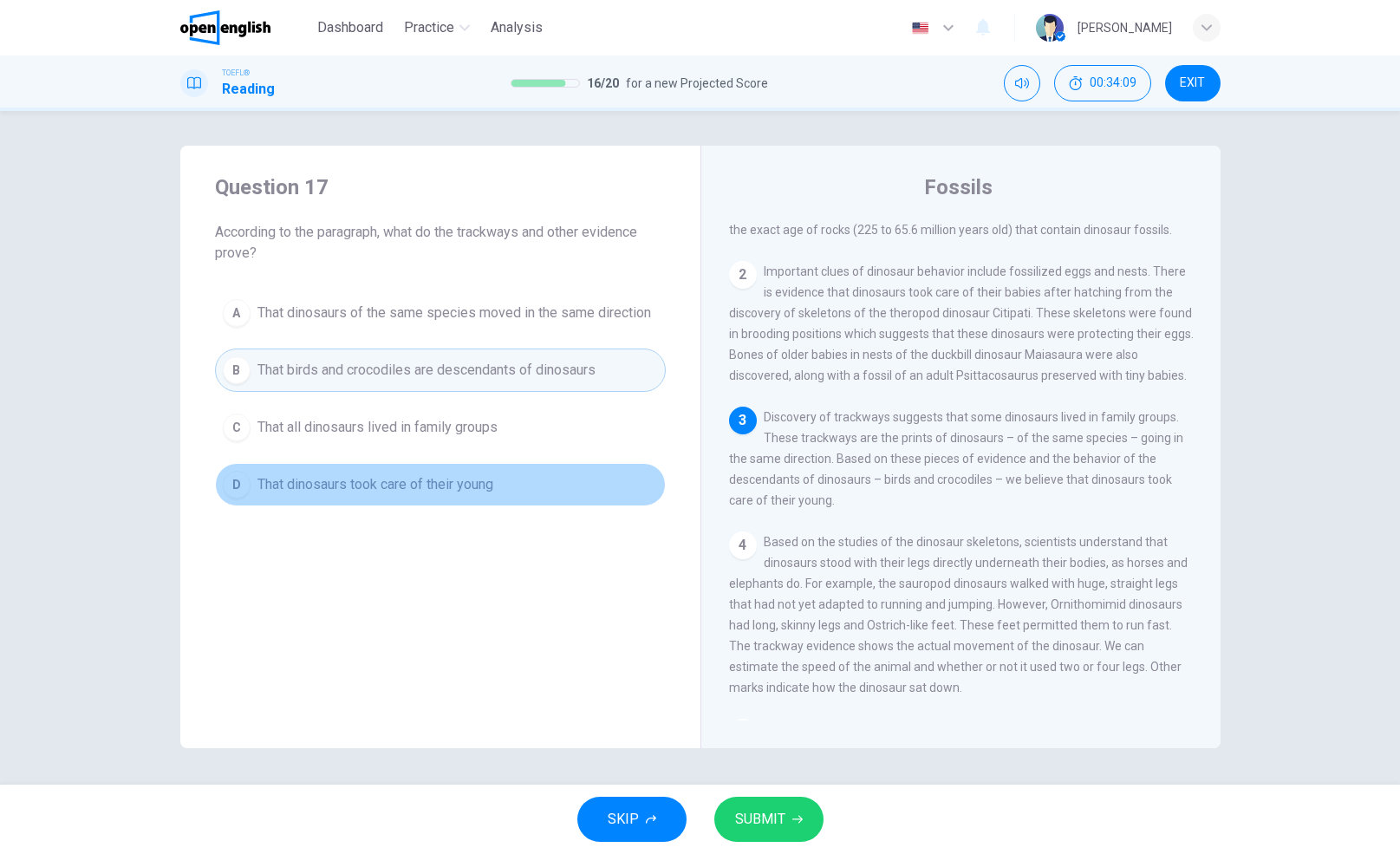
click at [484, 484] on span "That dinosaurs took care of their young" at bounding box center [375, 484] width 236 height 21
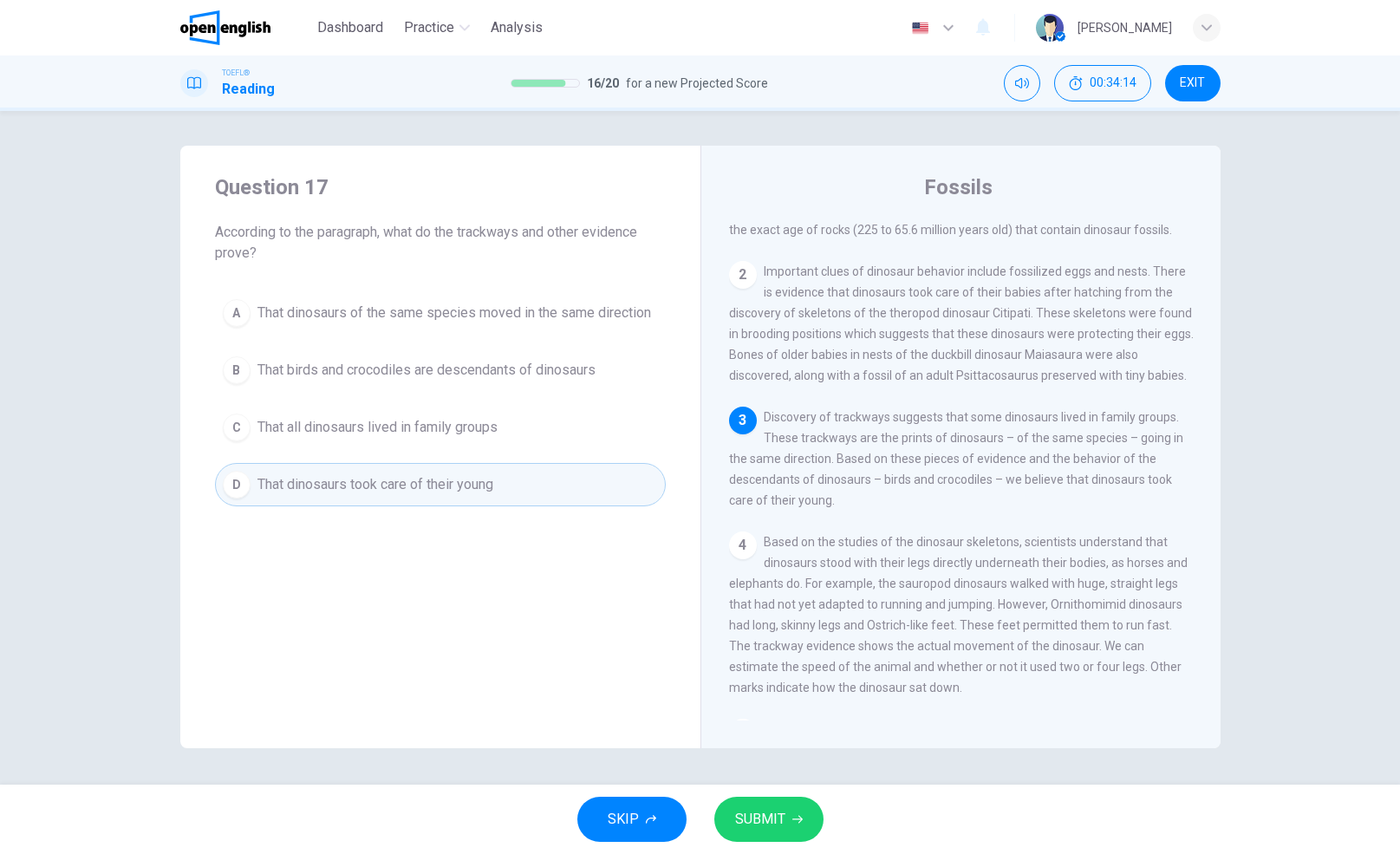
click at [792, 822] on icon "button" at bounding box center [797, 819] width 11 height 11
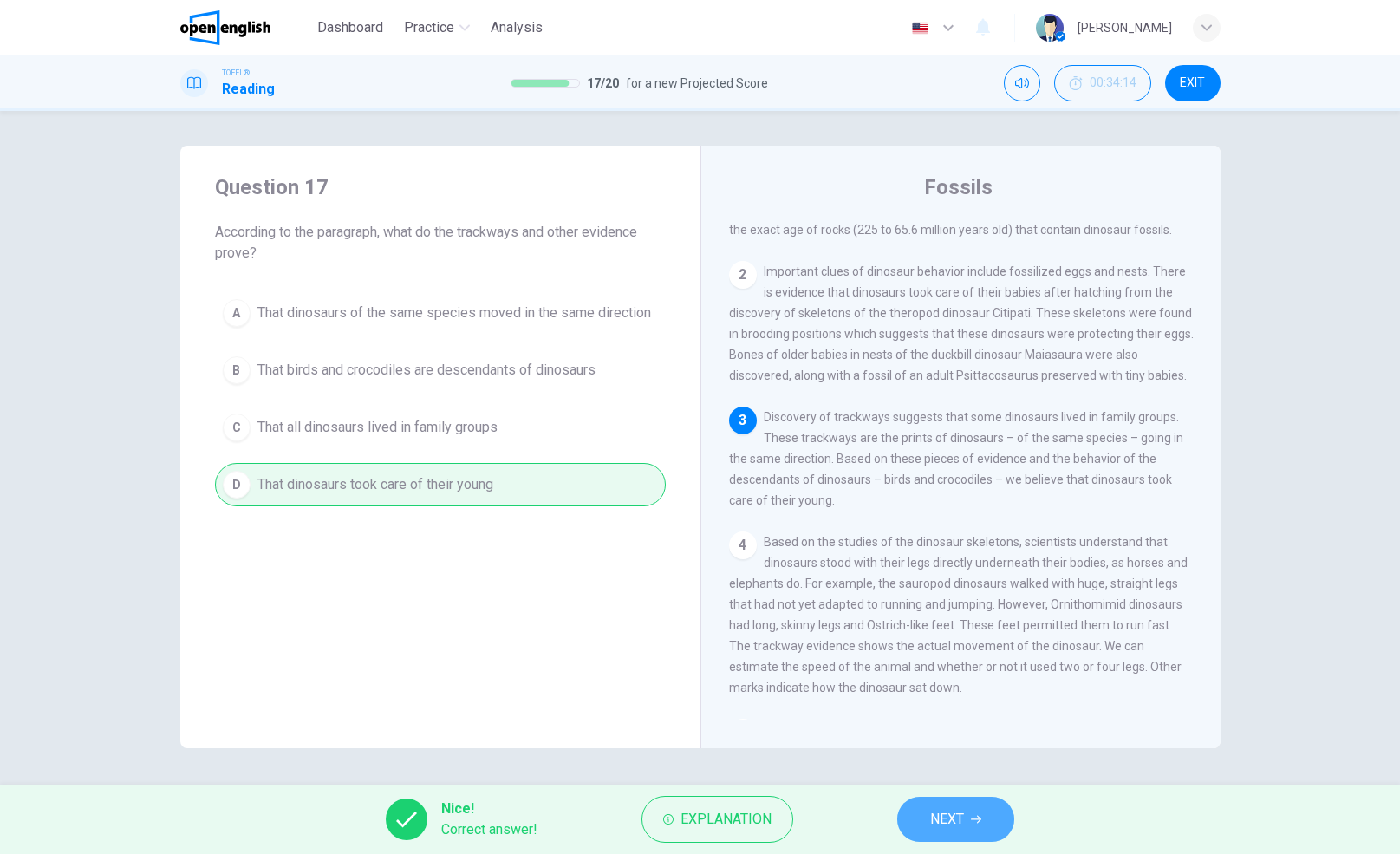
click at [969, 812] on button "NEXT" at bounding box center [954, 819] width 117 height 45
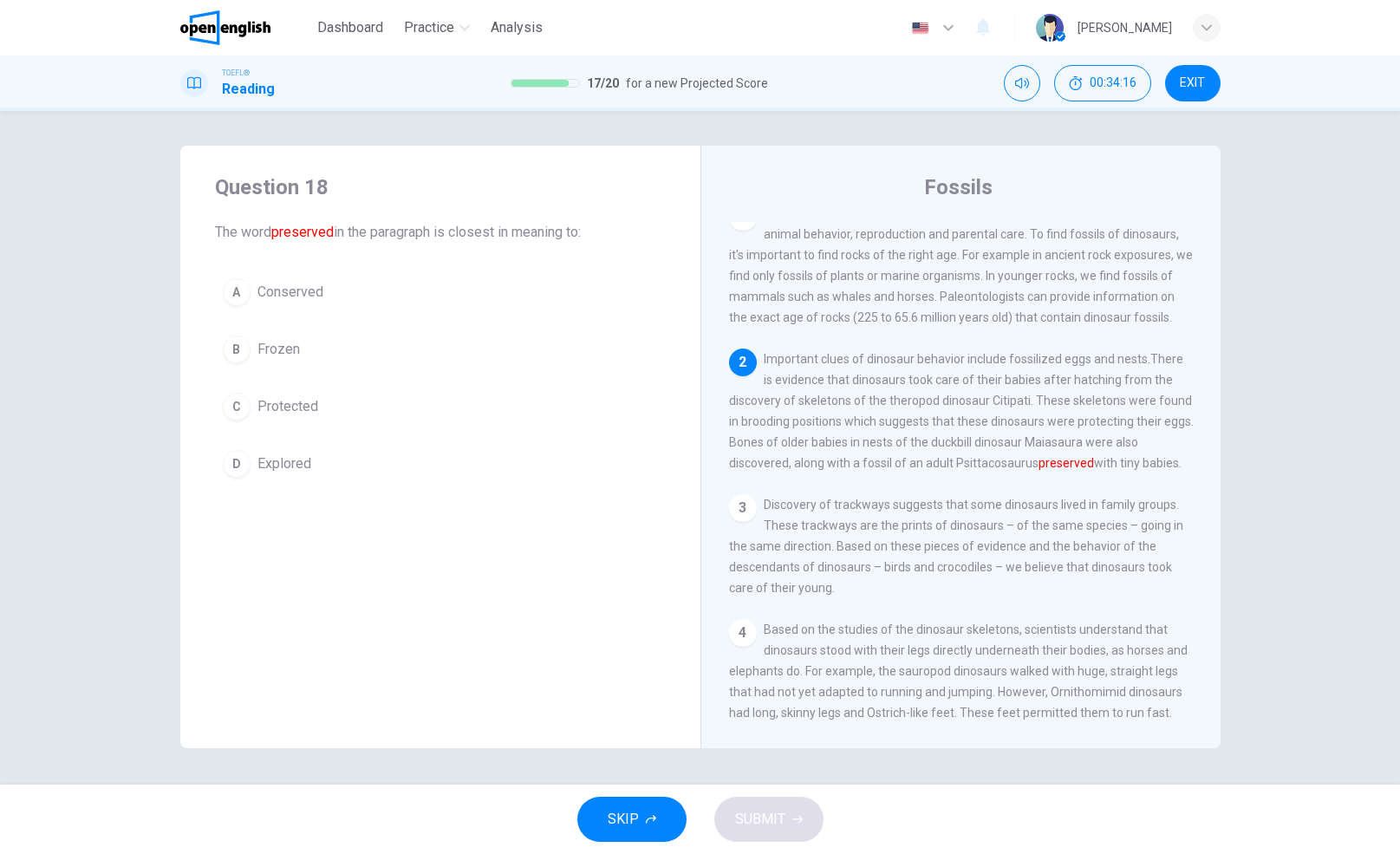
scroll to position [0, 0]
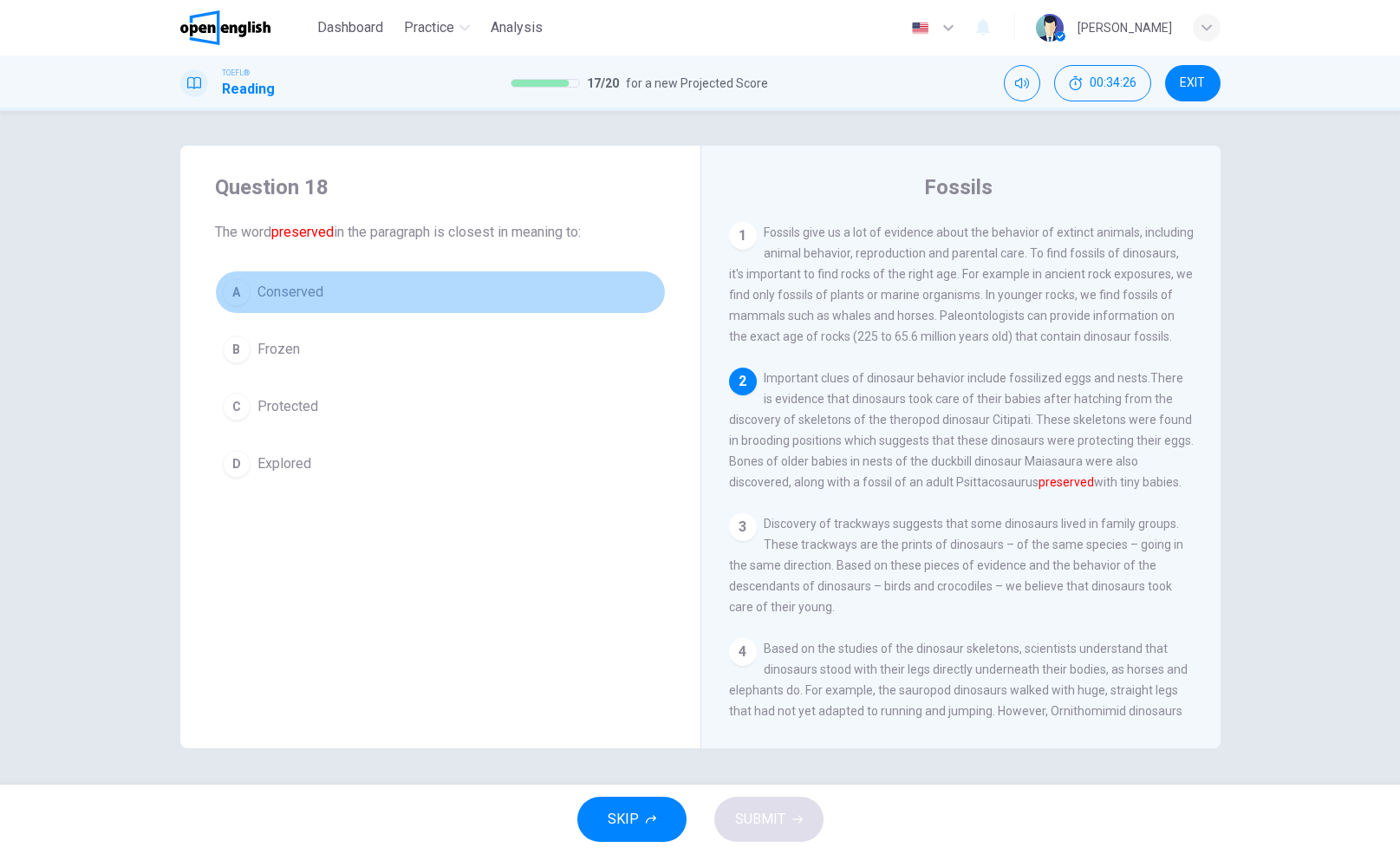
click at [296, 296] on span "Conserved" at bounding box center [290, 292] width 66 height 21
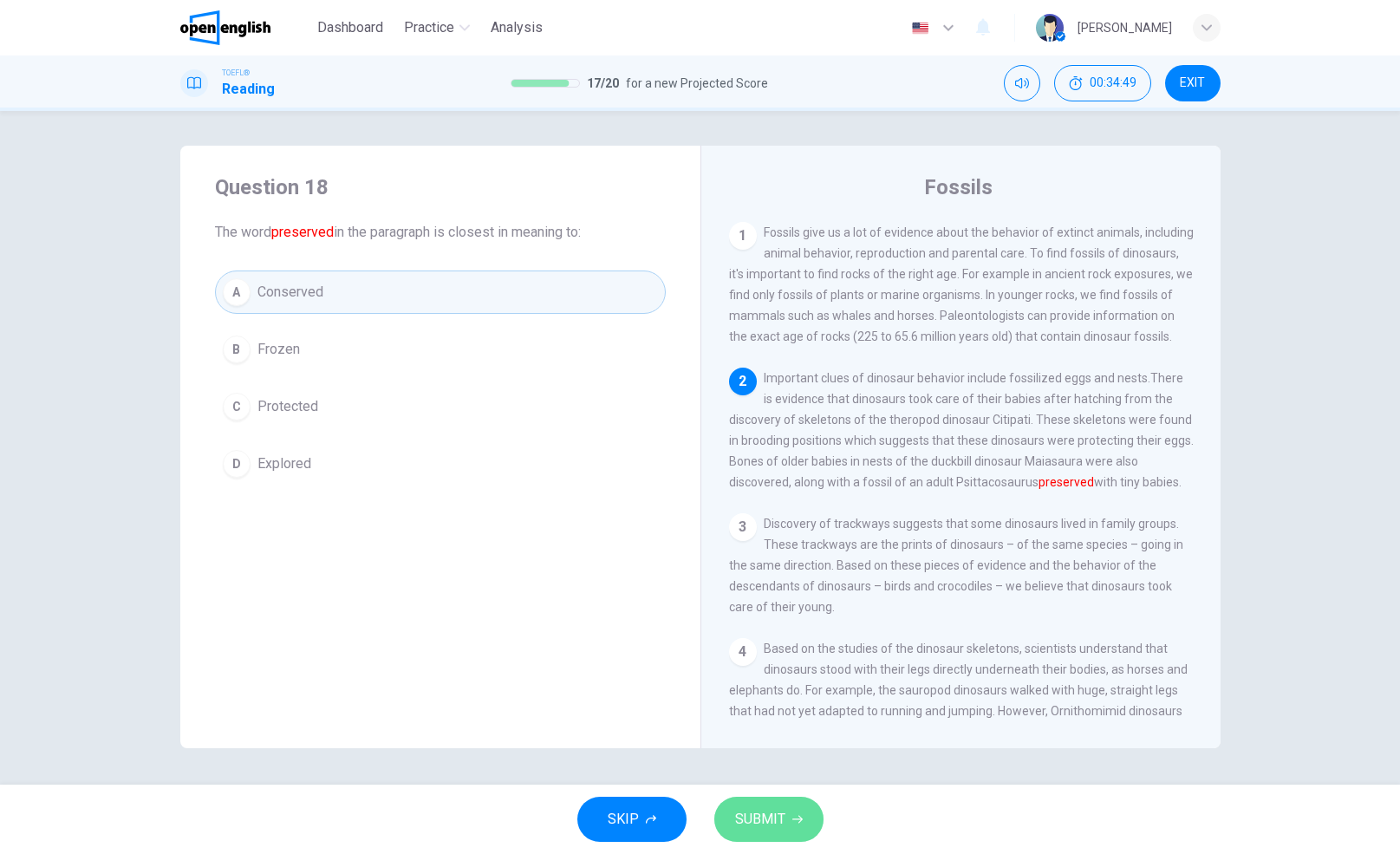
click at [792, 820] on icon "button" at bounding box center [797, 819] width 11 height 11
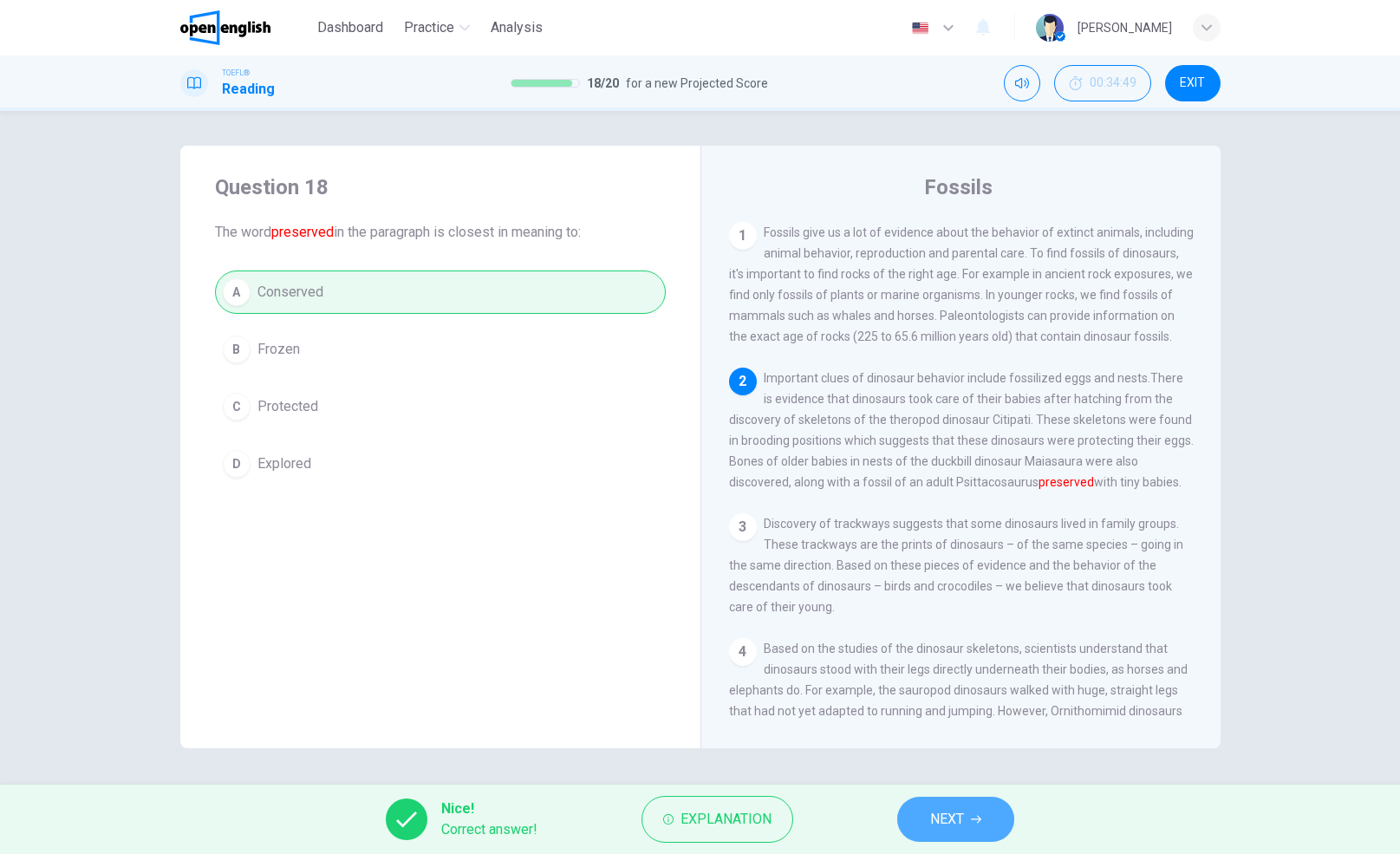
click at [938, 808] on span "NEXT" at bounding box center [946, 819] width 33 height 24
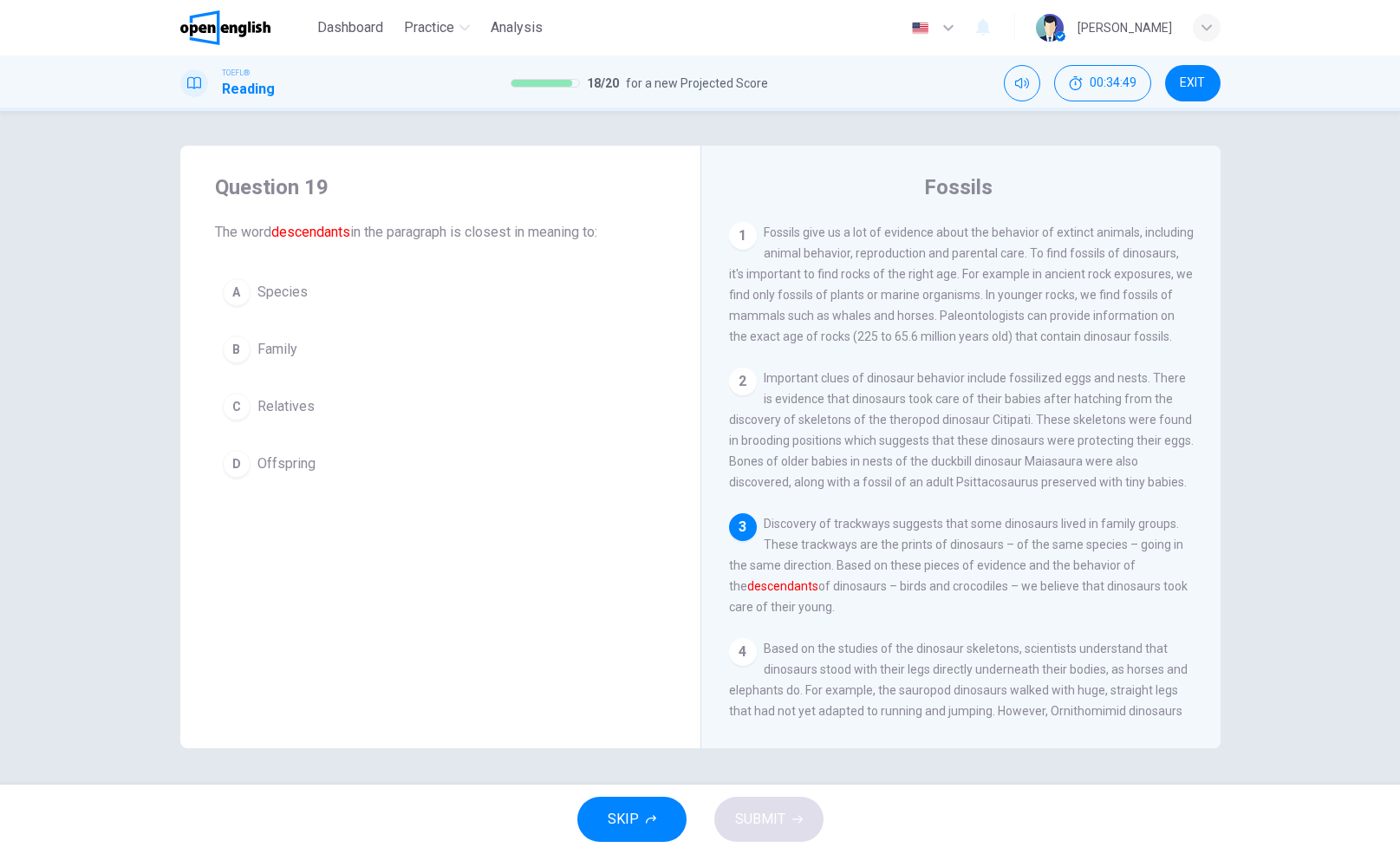
scroll to position [107, 0]
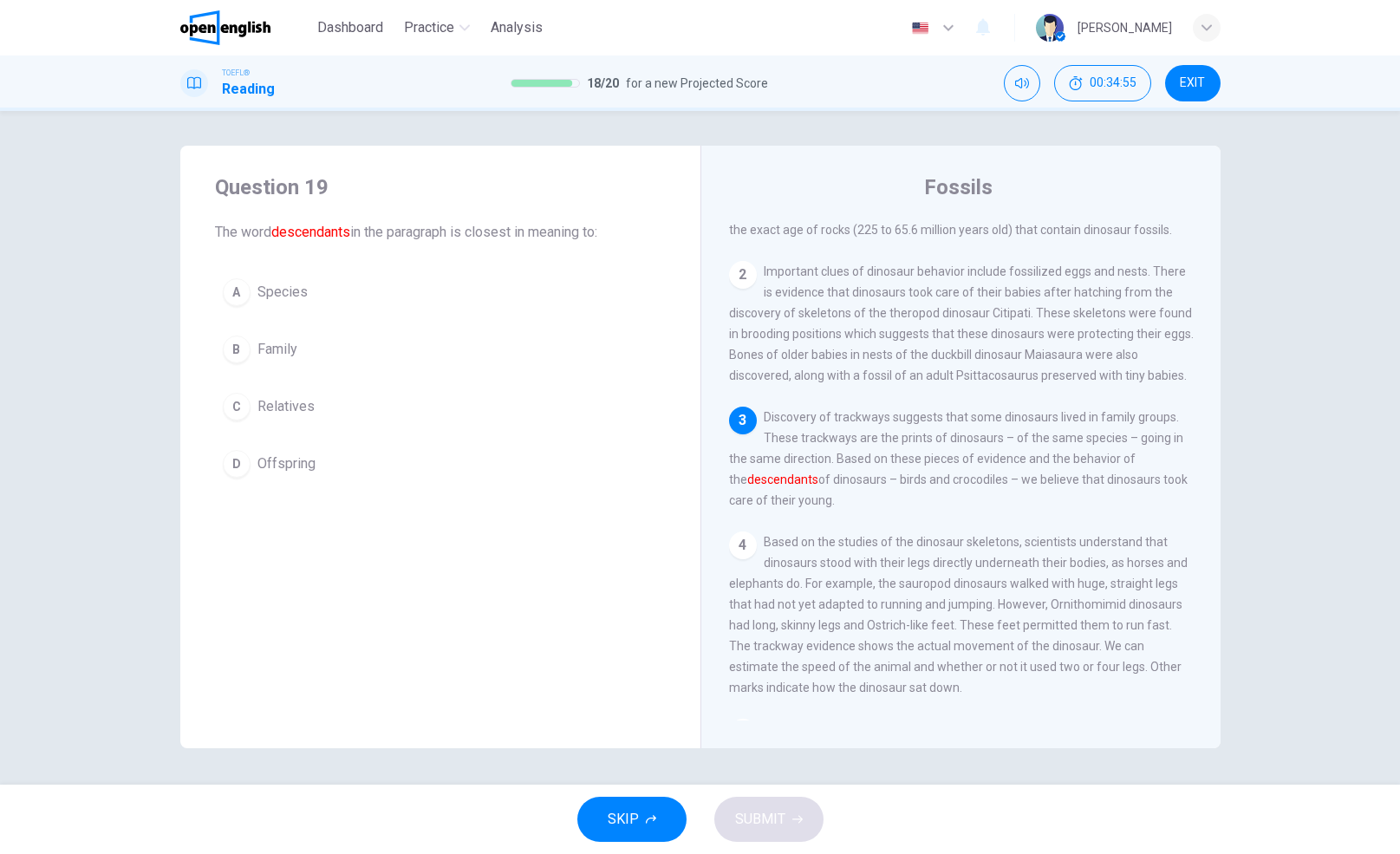
click at [289, 404] on span "Relatives" at bounding box center [286, 406] width 57 height 21
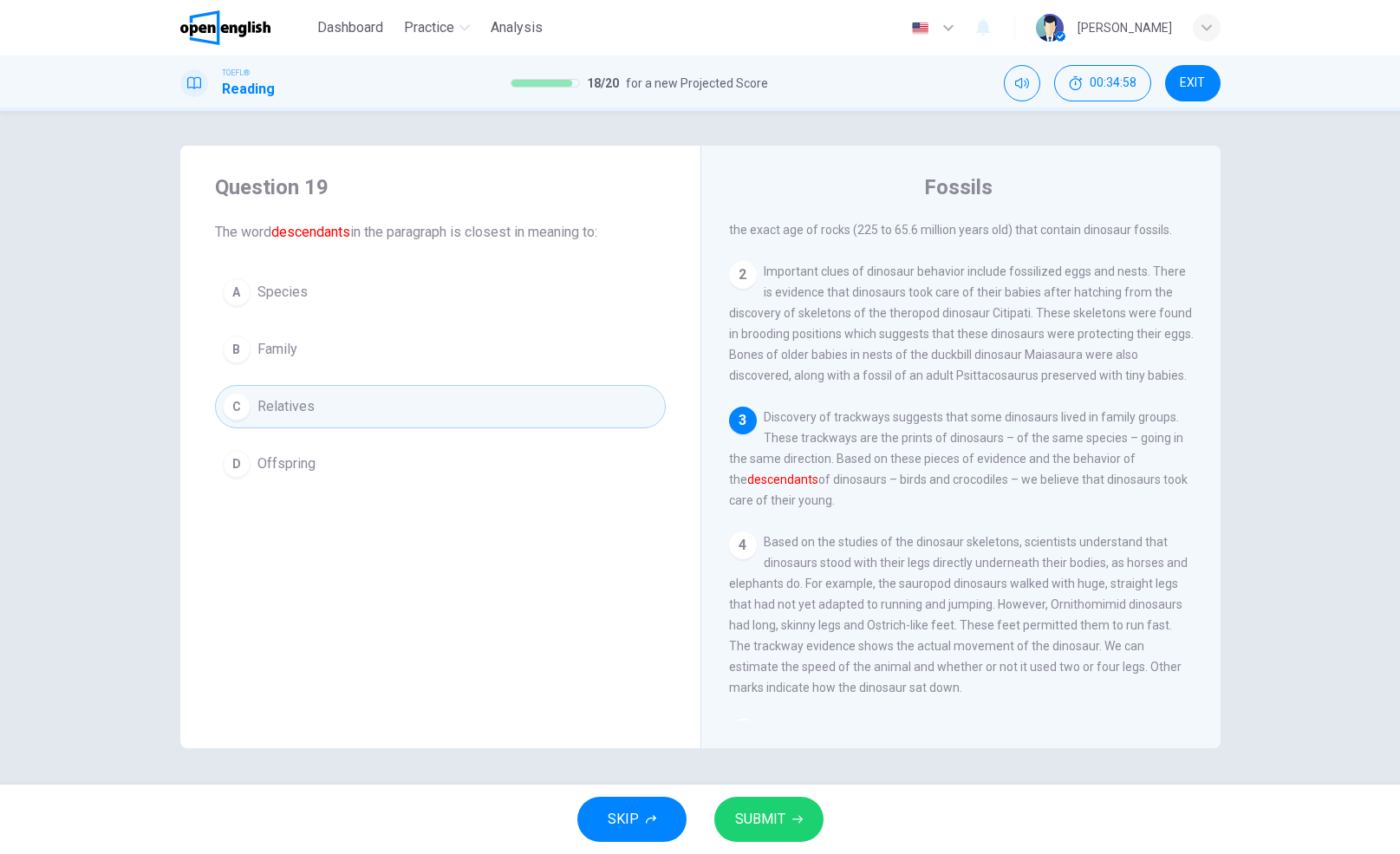
click at [297, 465] on span "Offspring" at bounding box center [287, 463] width 58 height 21
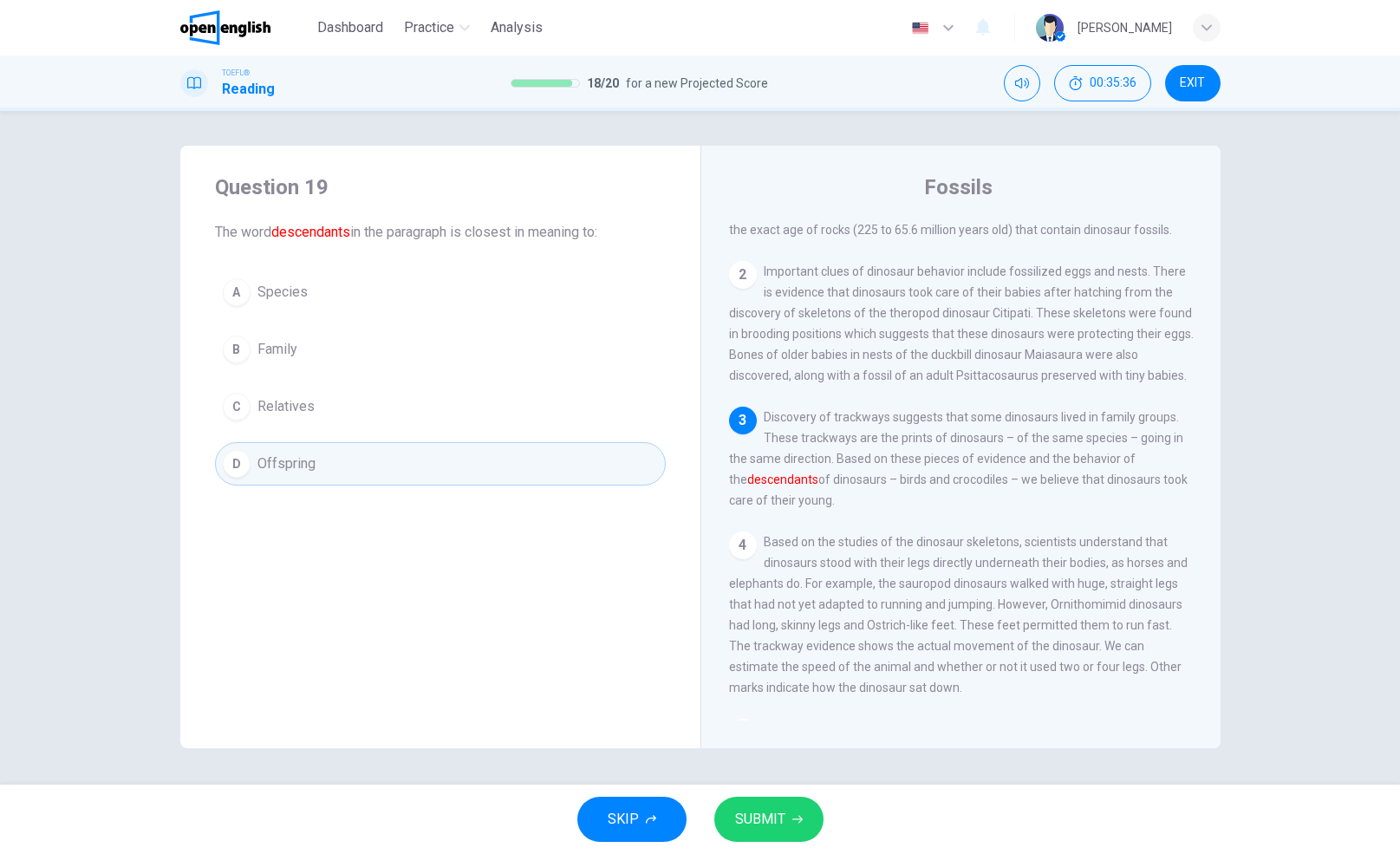
click at [337, 407] on button "C Relatives" at bounding box center [440, 407] width 451 height 43
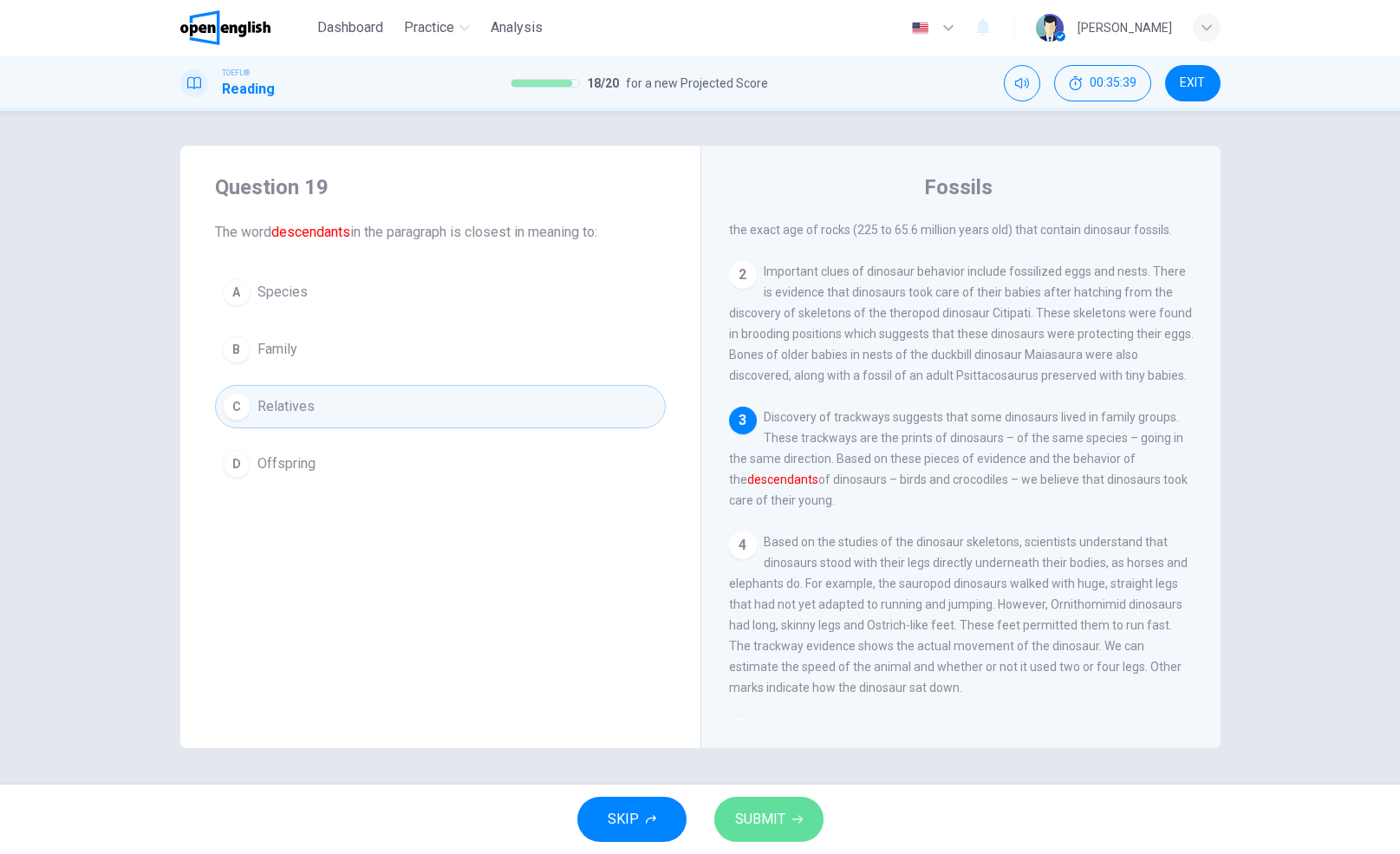
click at [769, 814] on span "SUBMIT" at bounding box center [760, 819] width 51 height 24
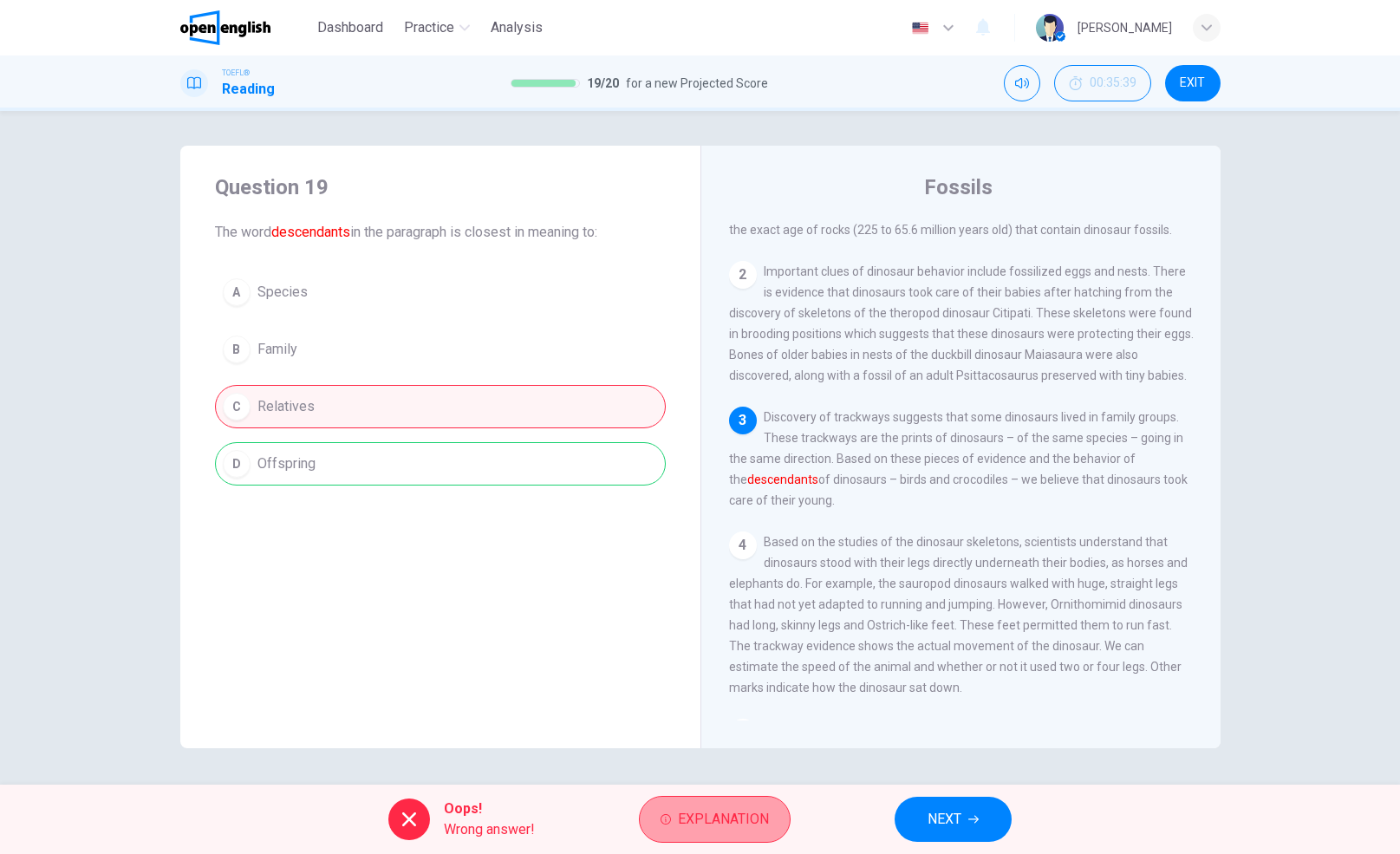
click at [704, 828] on span "Explanation" at bounding box center [723, 819] width 91 height 24
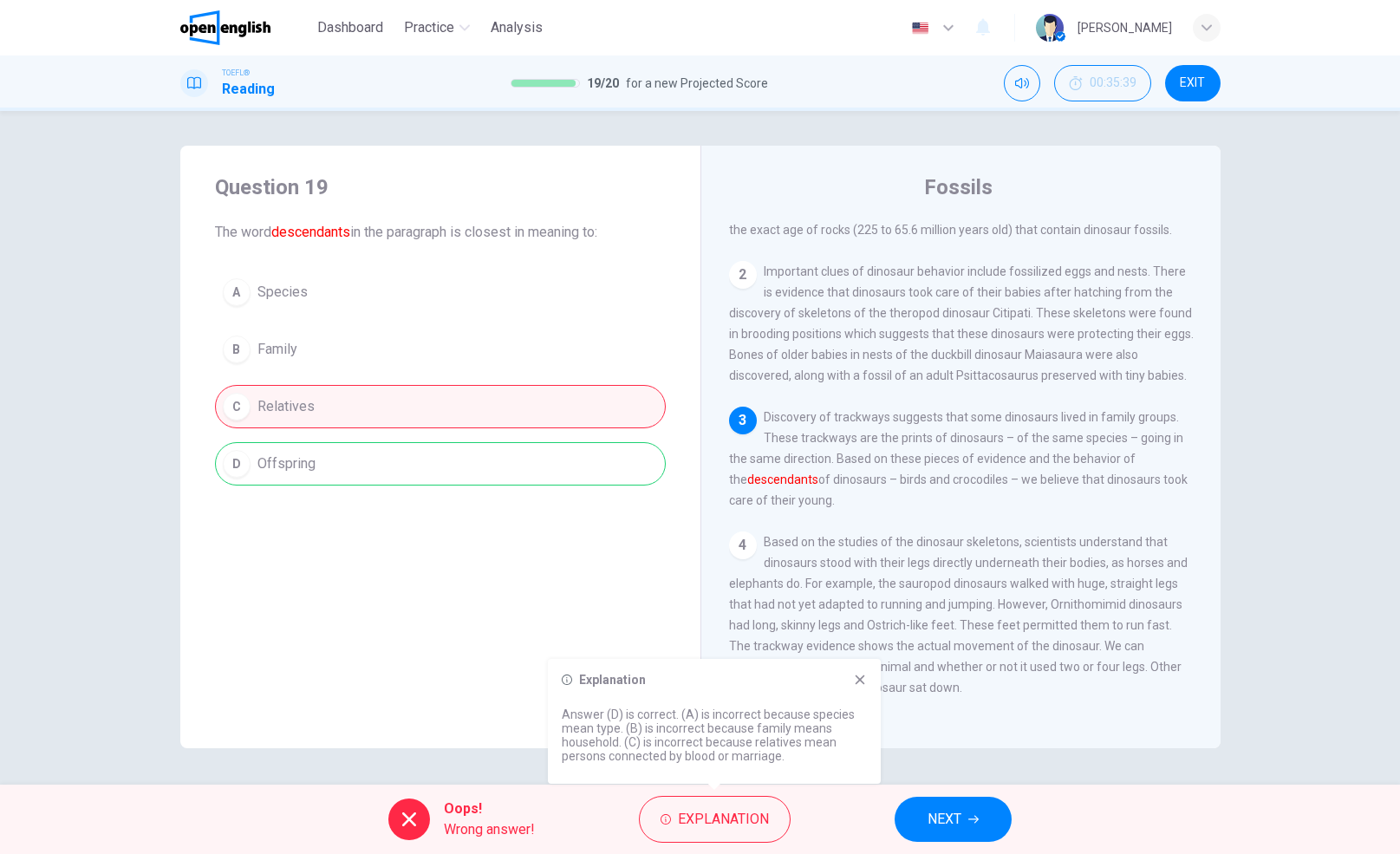
click at [859, 680] on icon at bounding box center [860, 680] width 10 height 10
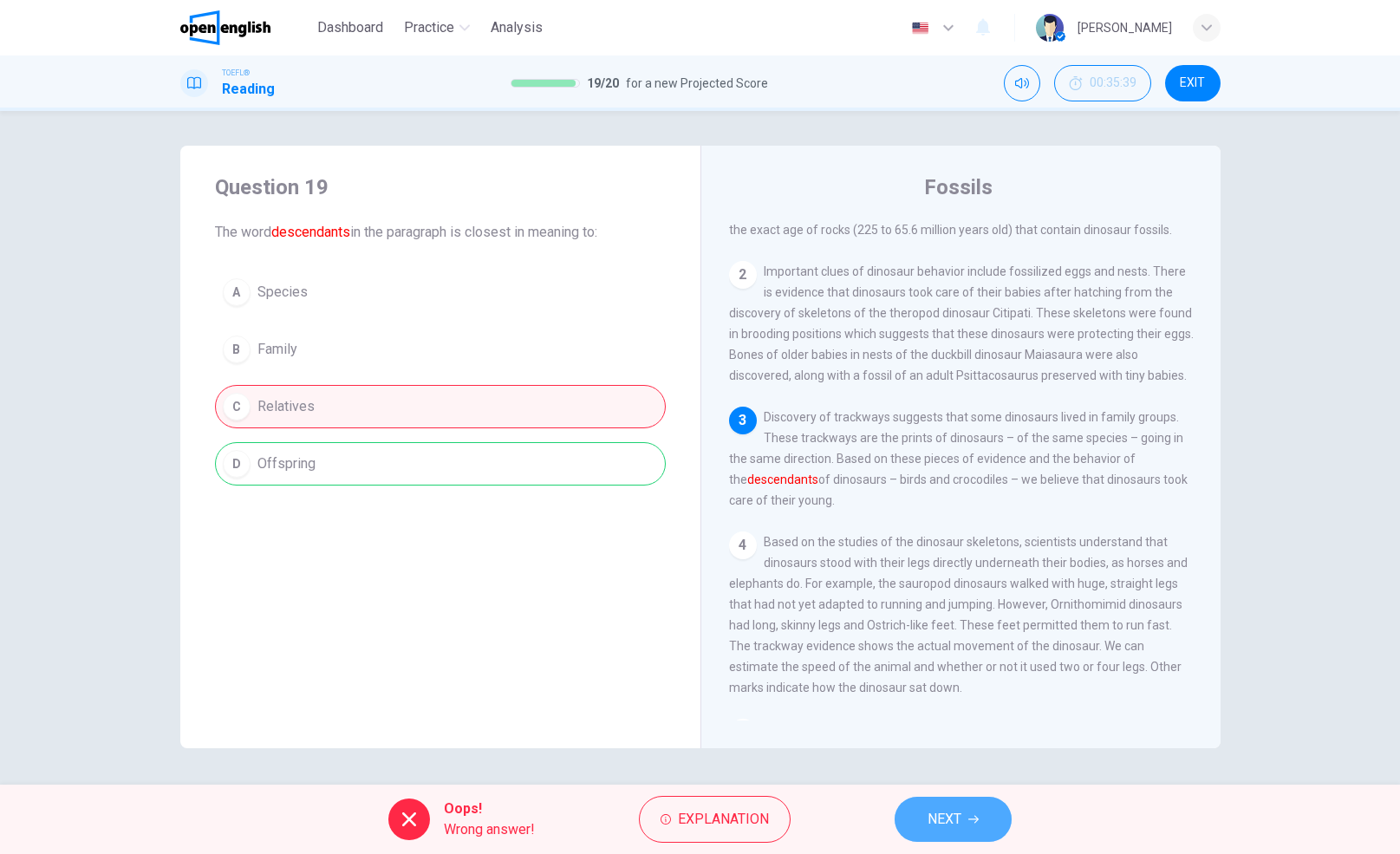
click at [945, 812] on span "NEXT" at bounding box center [944, 819] width 33 height 24
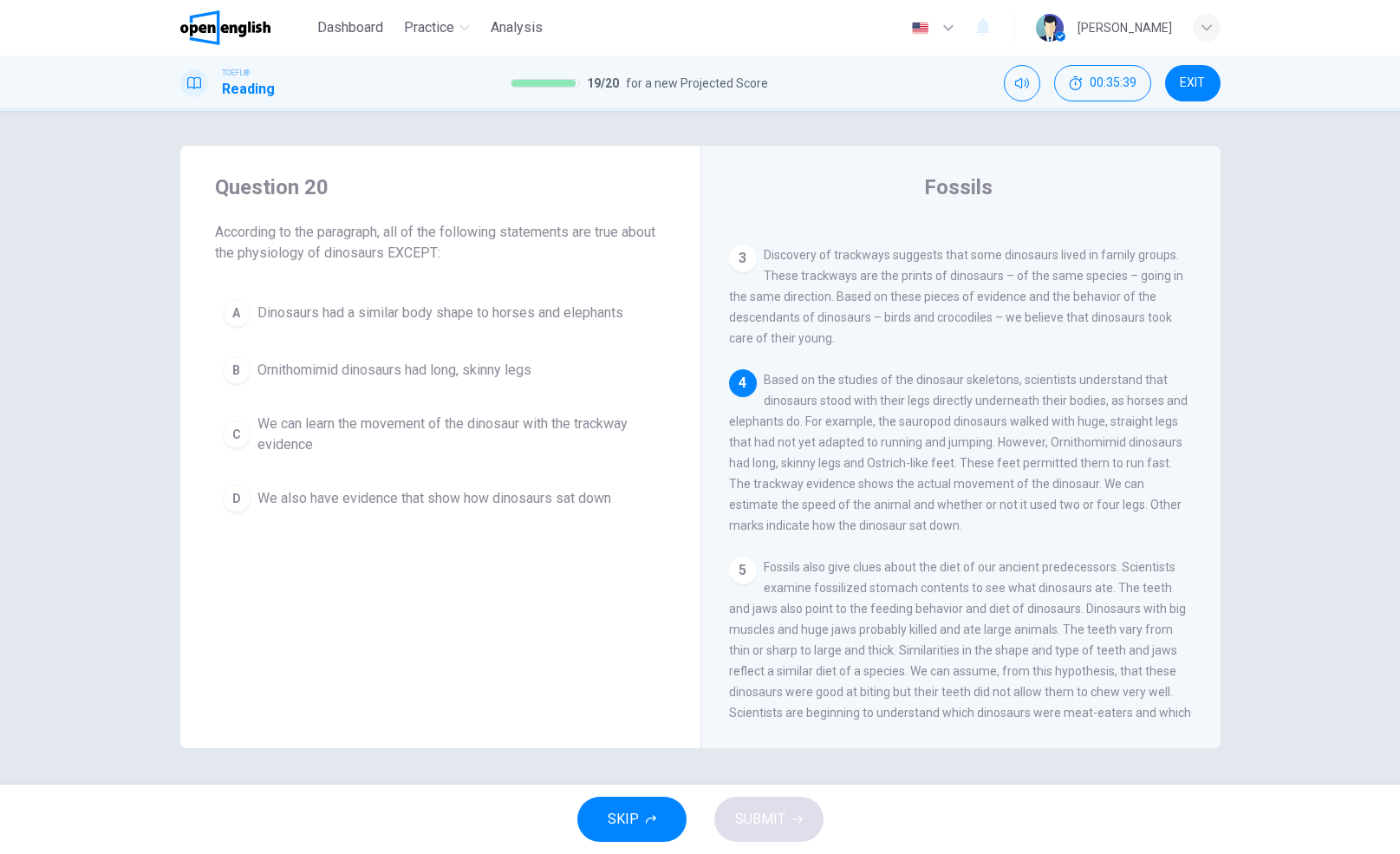
scroll to position [301, 0]
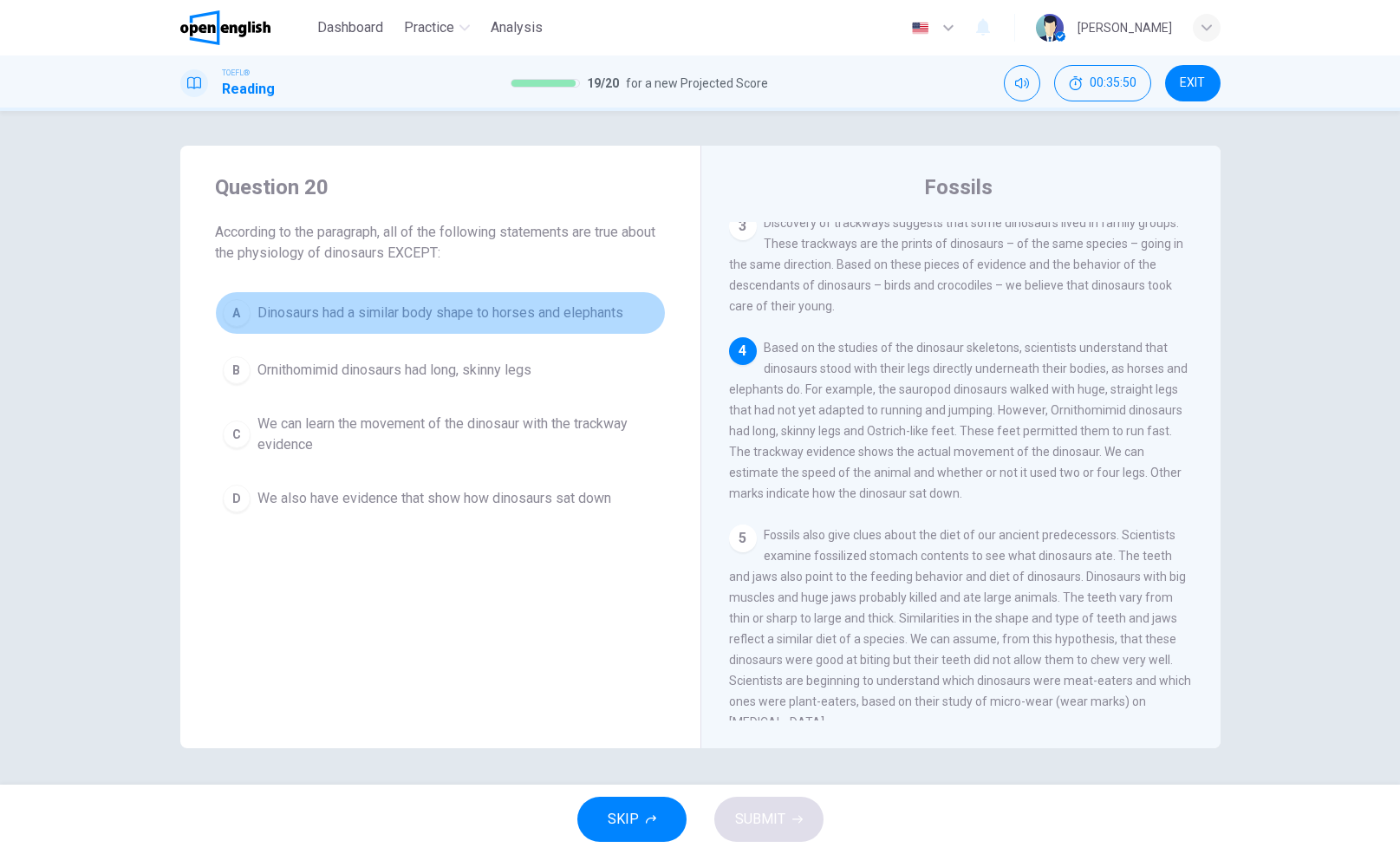
click at [439, 309] on span "Dinosaurs had a similar body shape to horses and elephants" at bounding box center [440, 313] width 366 height 21
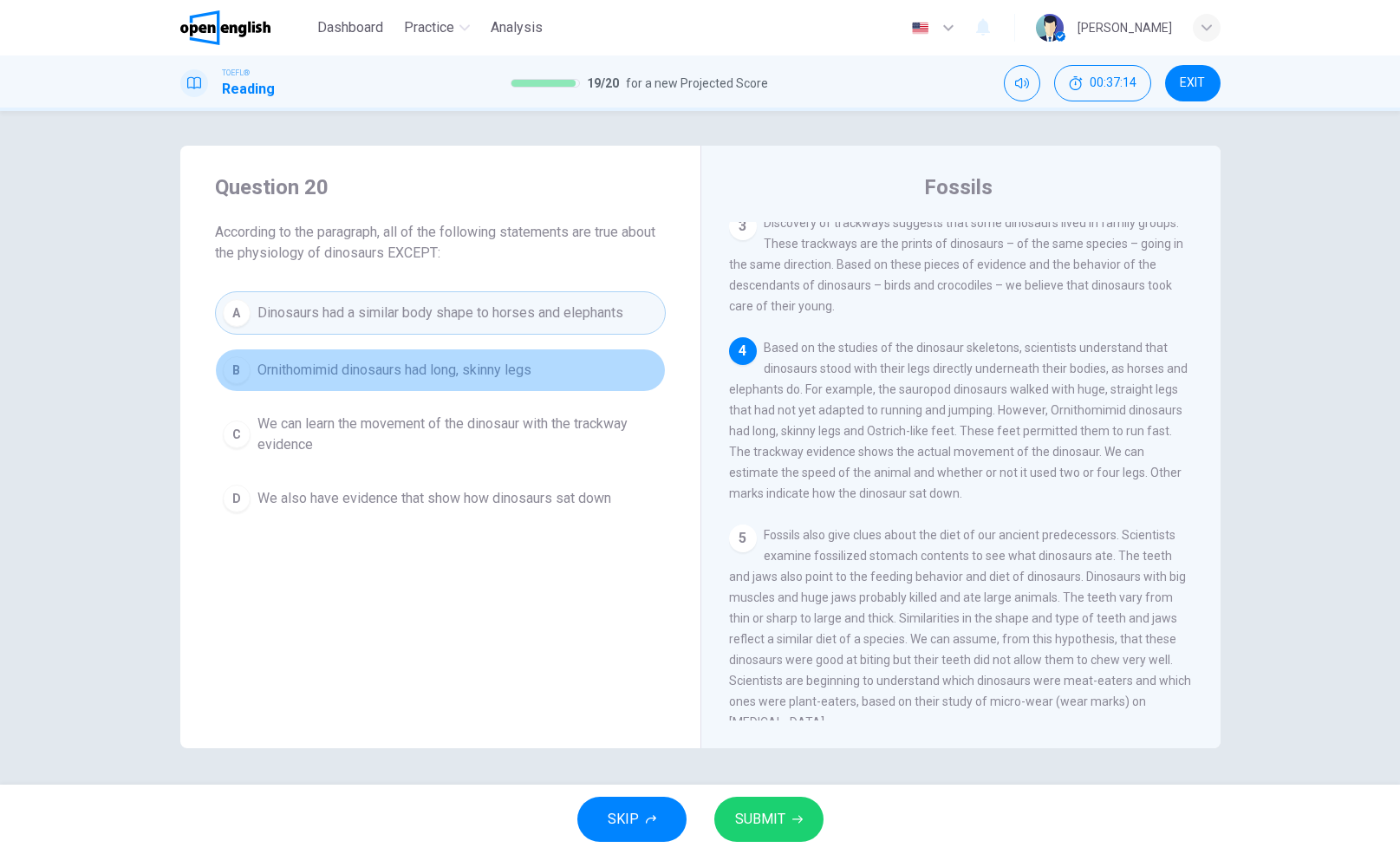
click at [388, 371] on span "Ornithomimid dinosaurs had long, skinny legs" at bounding box center [394, 370] width 274 height 21
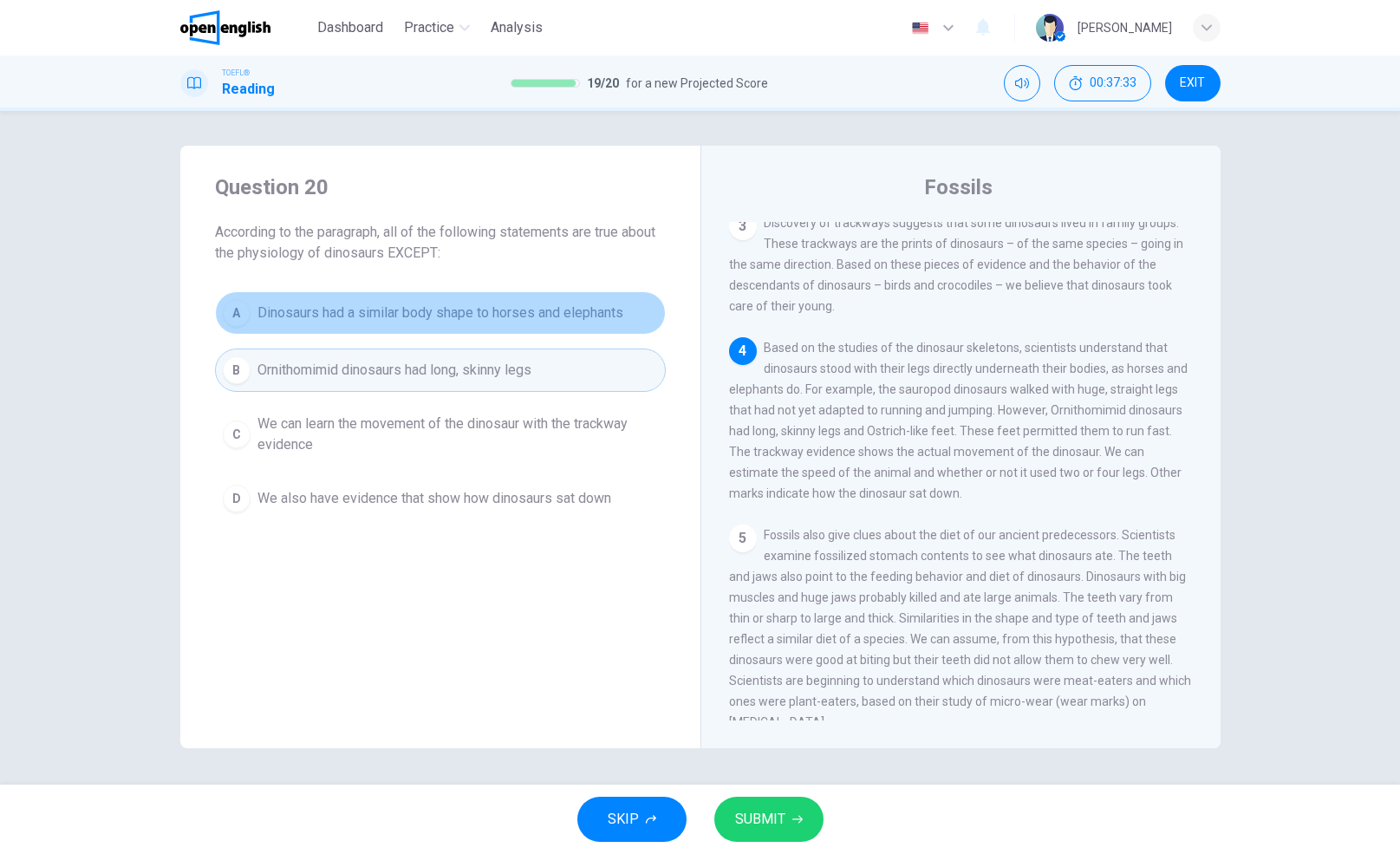
click at [449, 312] on span "Dinosaurs had a similar body shape to horses and elephants" at bounding box center [440, 313] width 366 height 21
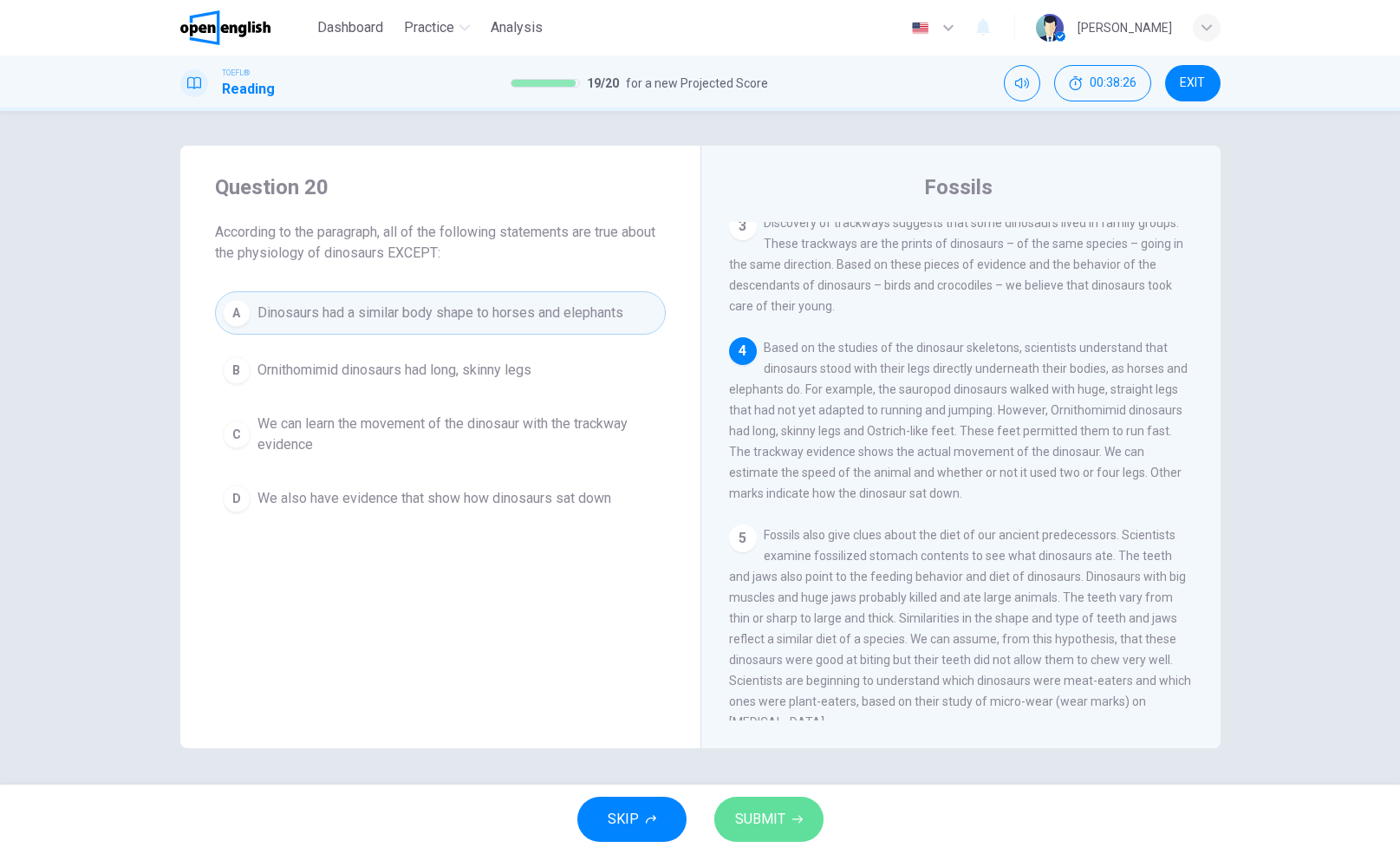
click at [786, 799] on button "SUBMIT" at bounding box center [768, 819] width 109 height 45
